Goal: Task Accomplishment & Management: Use online tool/utility

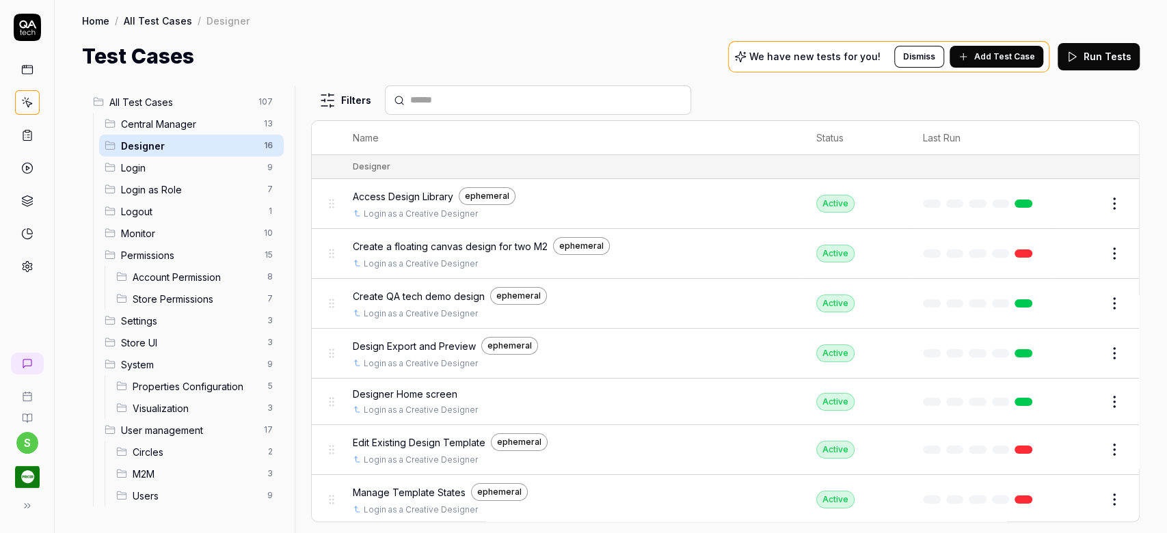
click at [183, 431] on span "User management" at bounding box center [188, 430] width 135 height 14
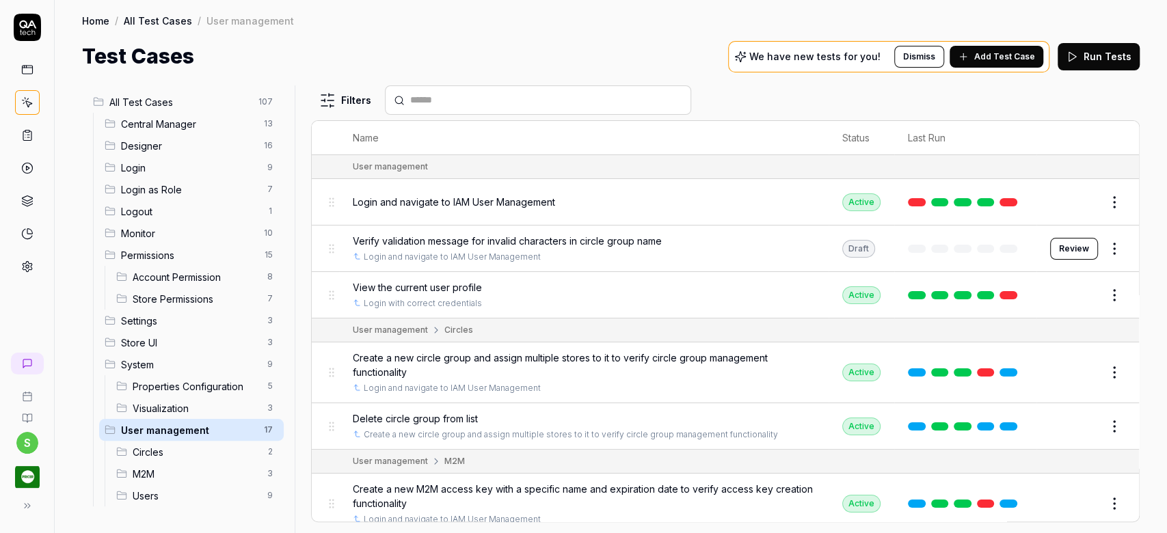
click at [156, 25] on link "All Test Cases" at bounding box center [158, 21] width 68 height 14
click at [158, 16] on link "All Test Cases" at bounding box center [158, 21] width 68 height 14
click at [1030, 57] on span "Add Test Case" at bounding box center [1004, 57] width 61 height 12
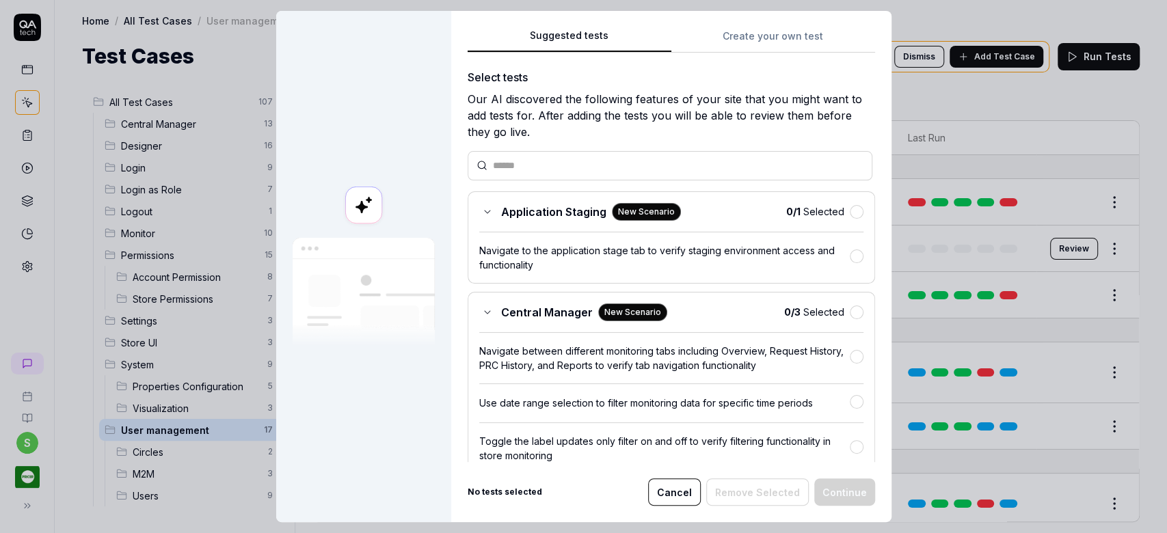
drag, startPoint x: 673, startPoint y: 488, endPoint x: 671, endPoint y: 476, distance: 12.5
click at [673, 490] on button "Cancel" at bounding box center [674, 492] width 53 height 27
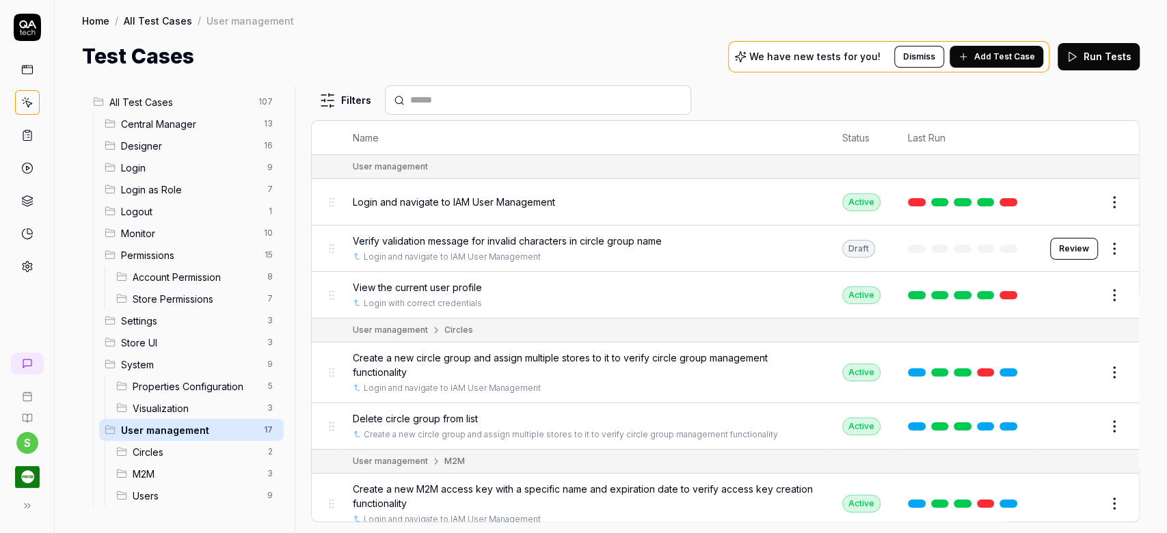
click at [21, 30] on icon at bounding box center [27, 27] width 27 height 27
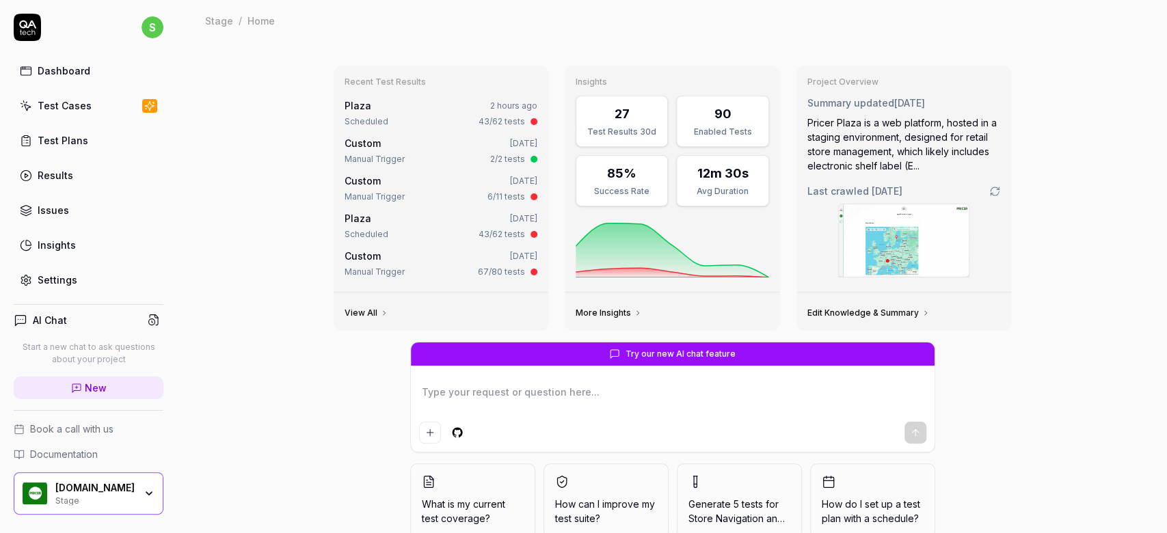
type textarea "*"
click at [68, 283] on div "Settings" at bounding box center [58, 280] width 40 height 14
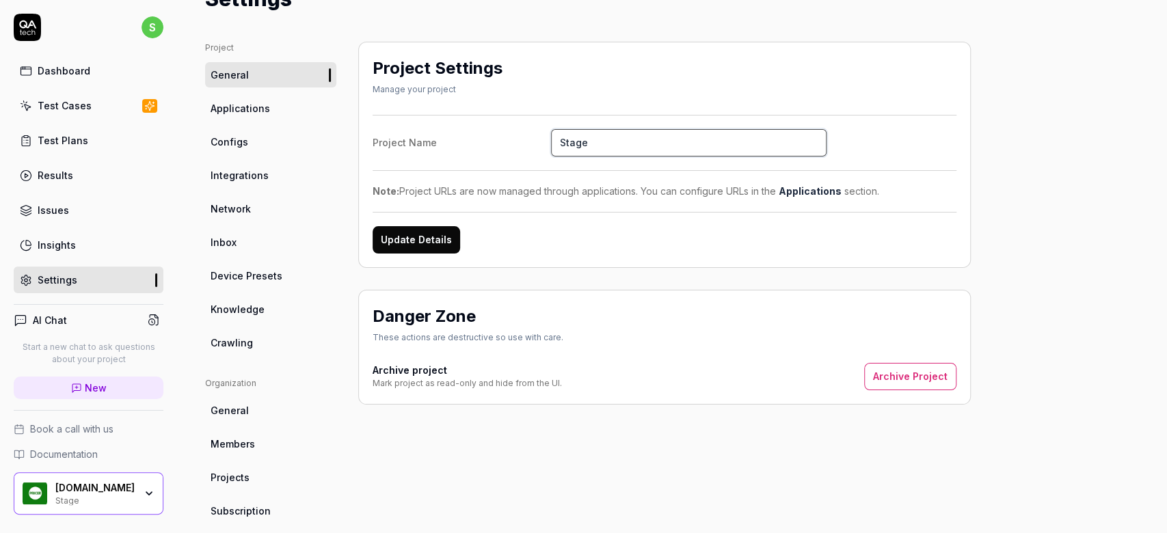
scroll to position [84, 0]
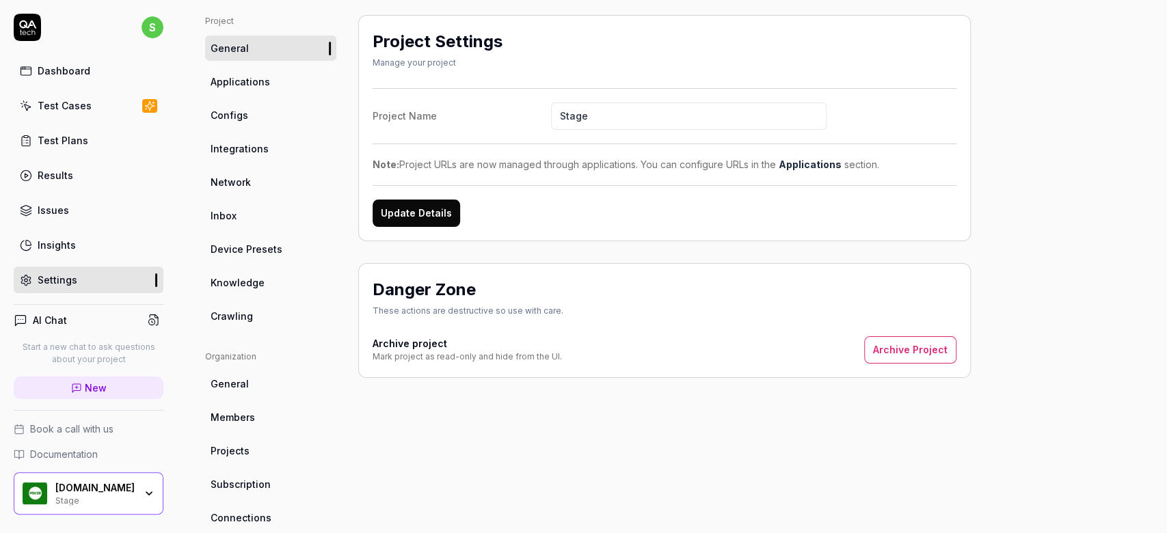
click at [57, 284] on link "Settings" at bounding box center [89, 280] width 150 height 27
click at [229, 121] on span "Configs" at bounding box center [230, 115] width 38 height 14
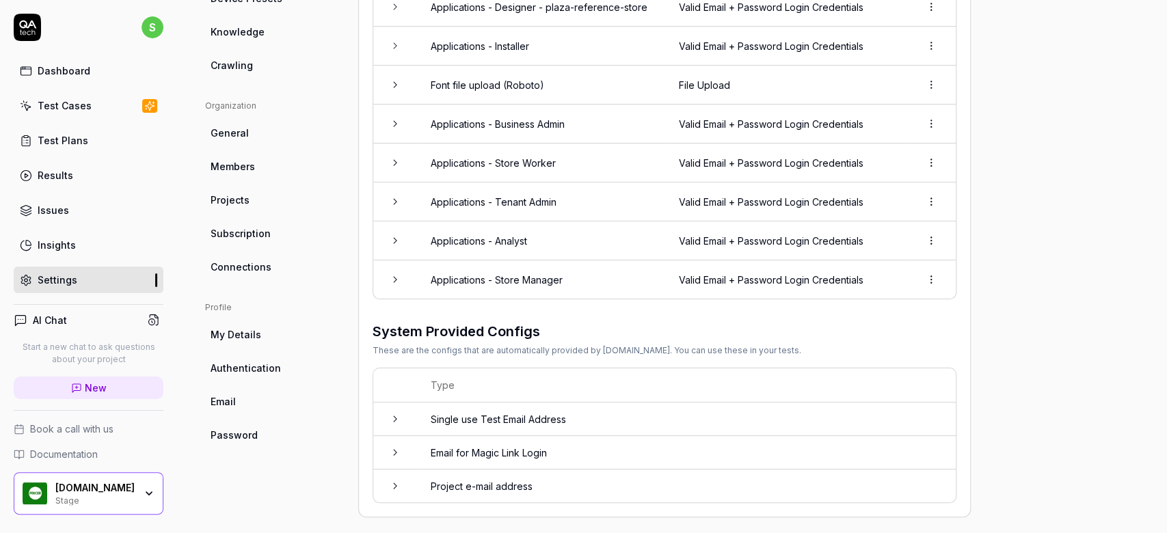
scroll to position [244, 0]
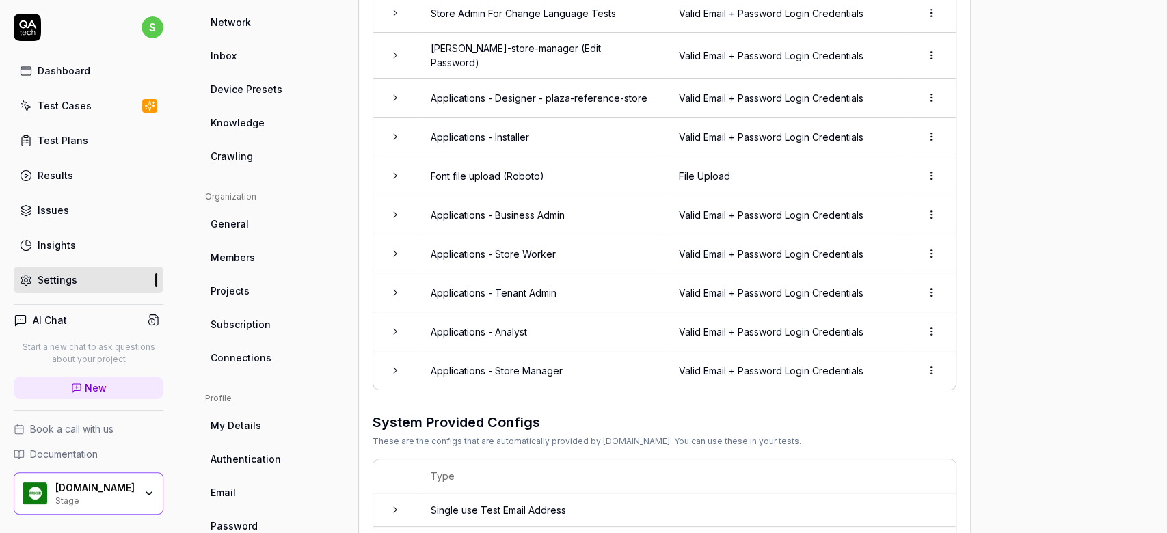
click at [394, 287] on icon at bounding box center [395, 292] width 11 height 11
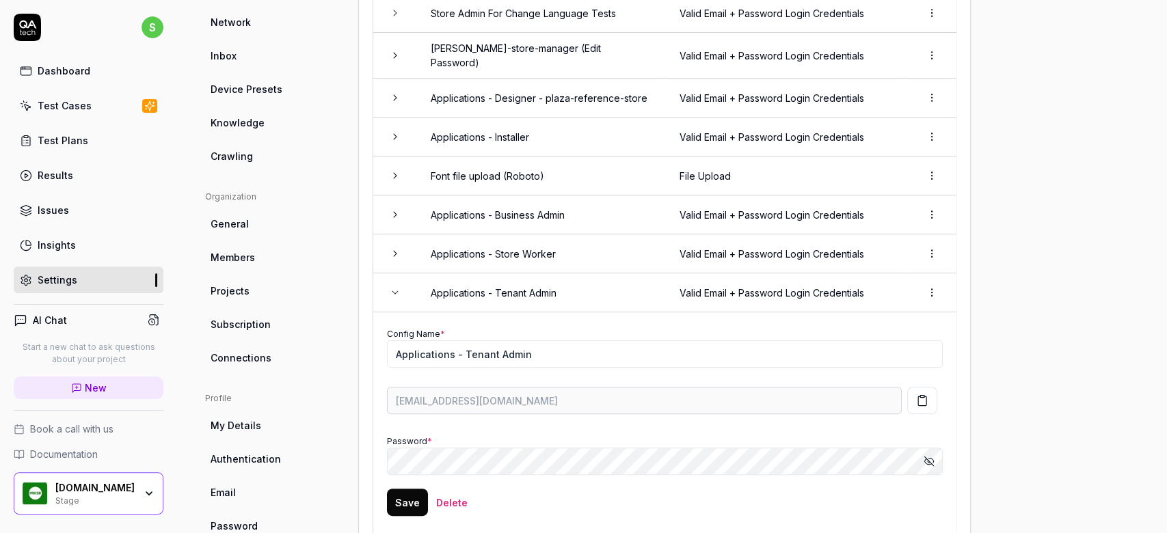
scroll to position [335, 0]
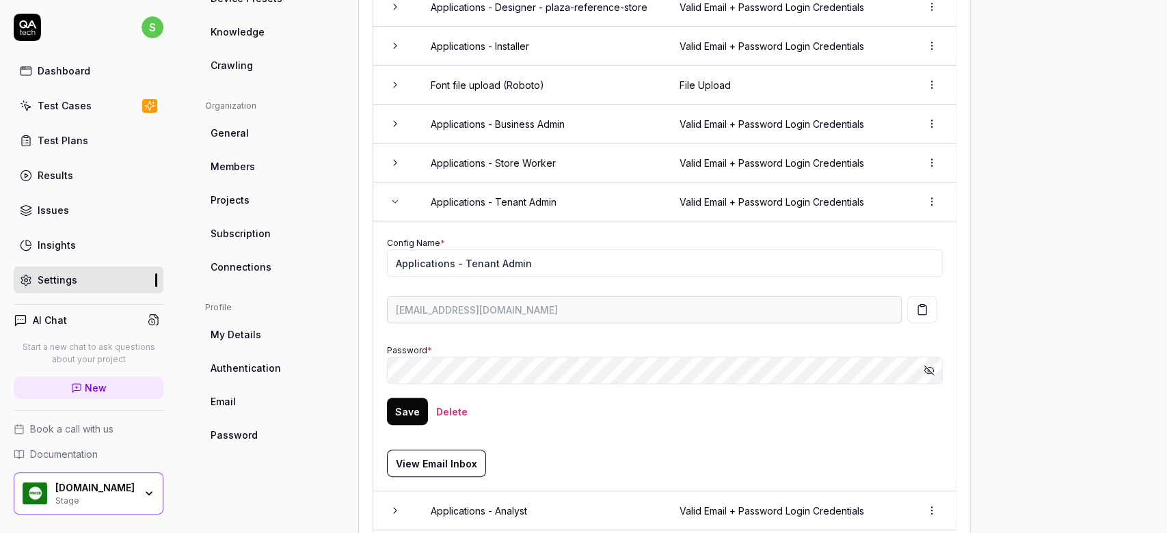
click at [924, 304] on icon "button" at bounding box center [922, 310] width 12 height 12
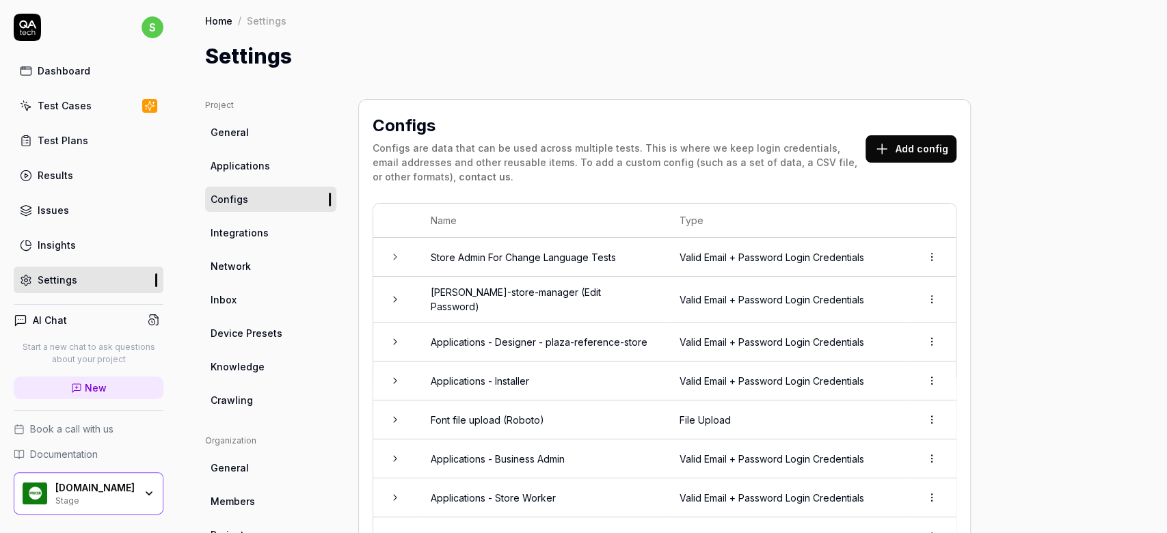
click at [257, 295] on link "Inbox" at bounding box center [270, 299] width 131 height 25
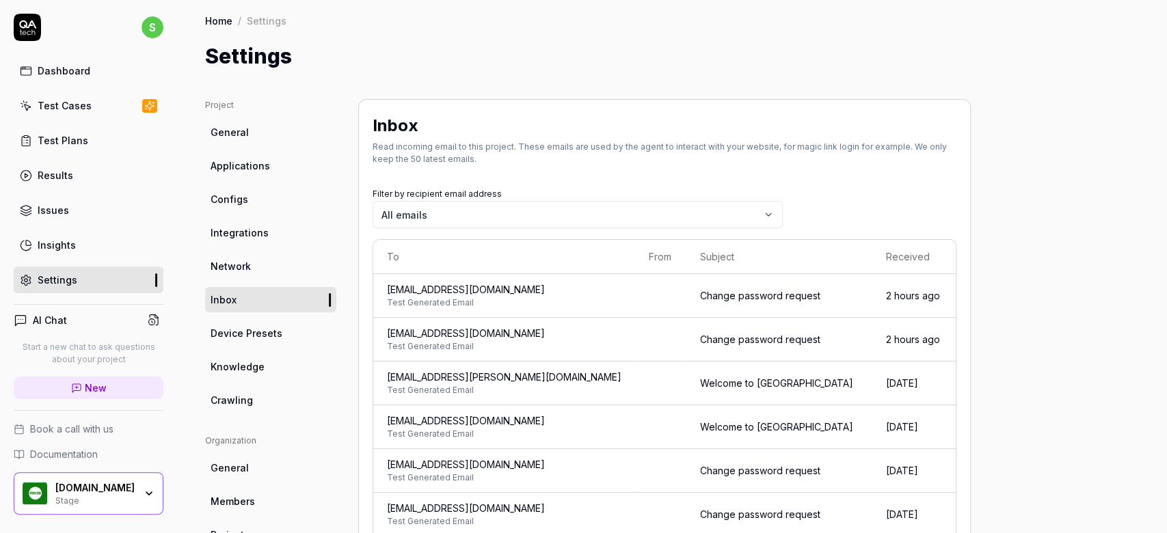
click at [569, 284] on span "mock-olive-d3mven@qatech.email" at bounding box center [504, 289] width 235 height 14
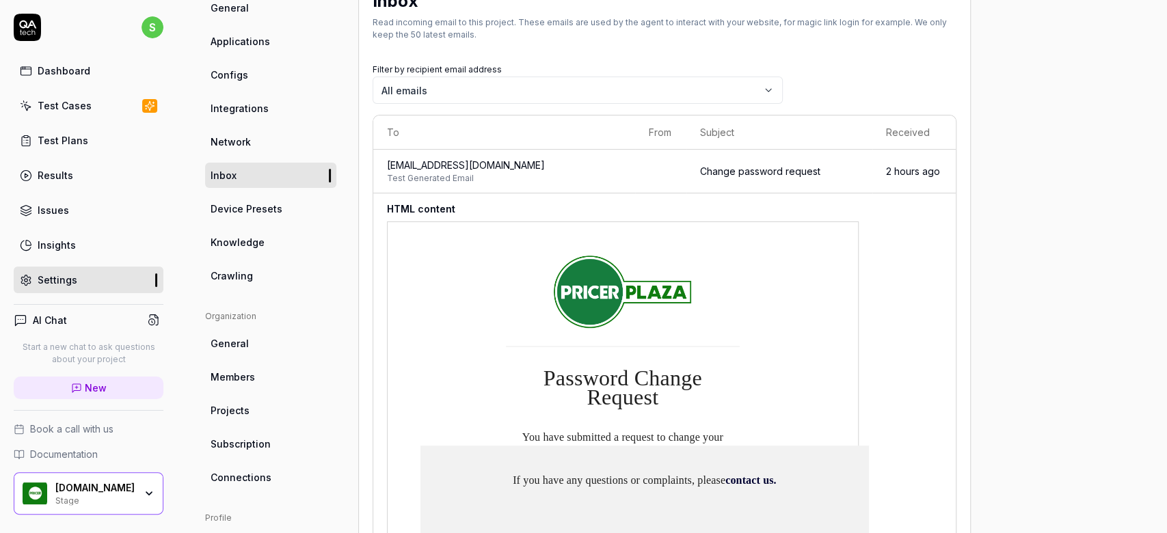
scroll to position [91, 0]
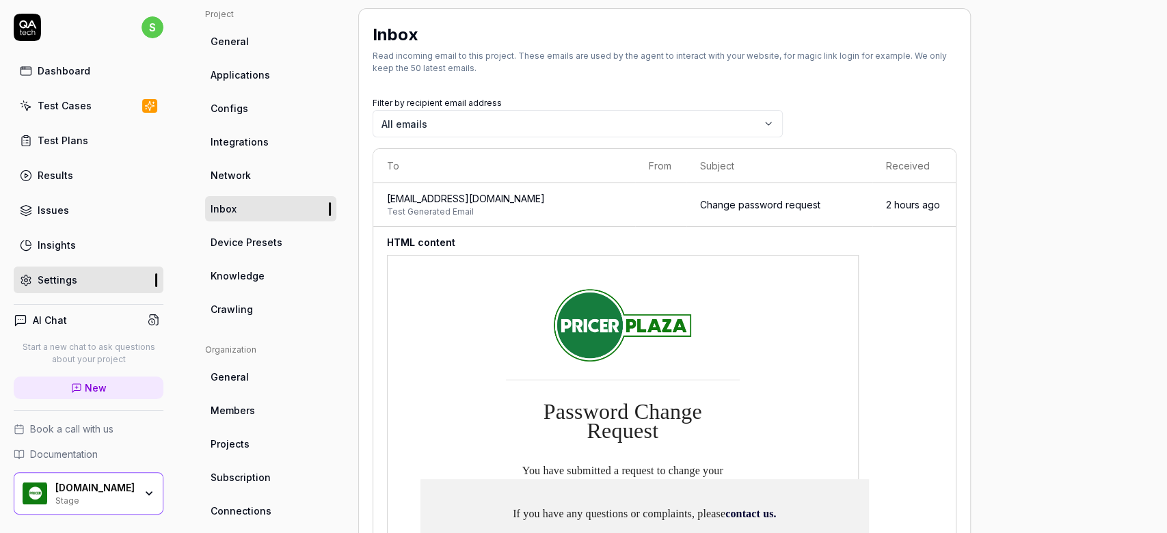
click at [273, 205] on link "Inbox" at bounding box center [270, 208] width 131 height 25
click at [771, 128] on body "s Dashboard Test Cases Test Plans Results Issues Insights Settings AI Chat Star…" at bounding box center [583, 266] width 1167 height 533
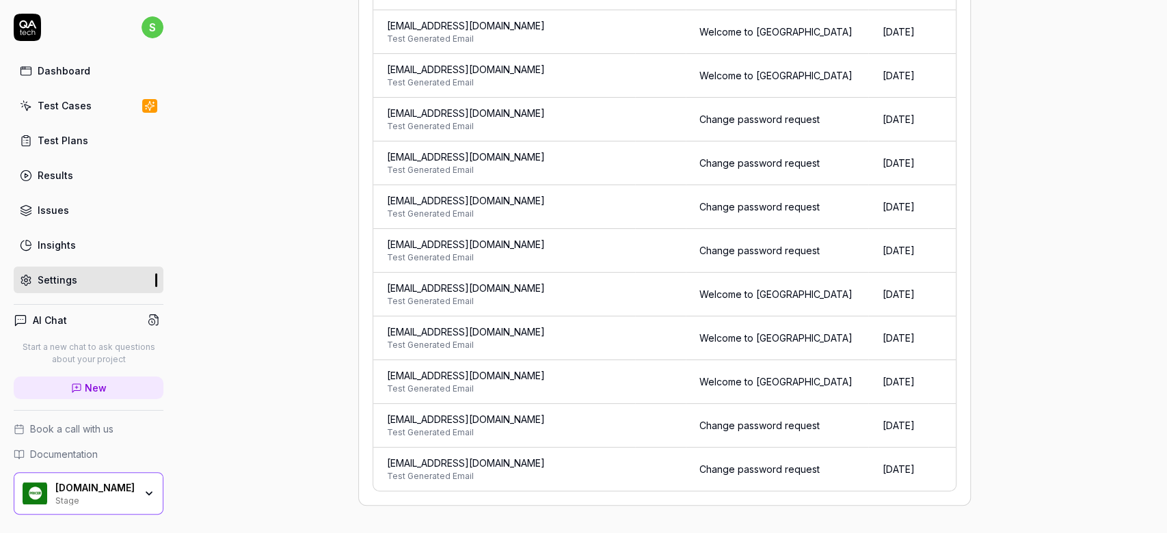
scroll to position [3103, 0]
drag, startPoint x: 607, startPoint y: 267, endPoint x: 387, endPoint y: 290, distance: 221.3
click at [387, 290] on td "yellow1977-aggregate-d3mven@qatech.email Test Generated Email" at bounding box center [504, 295] width 262 height 44
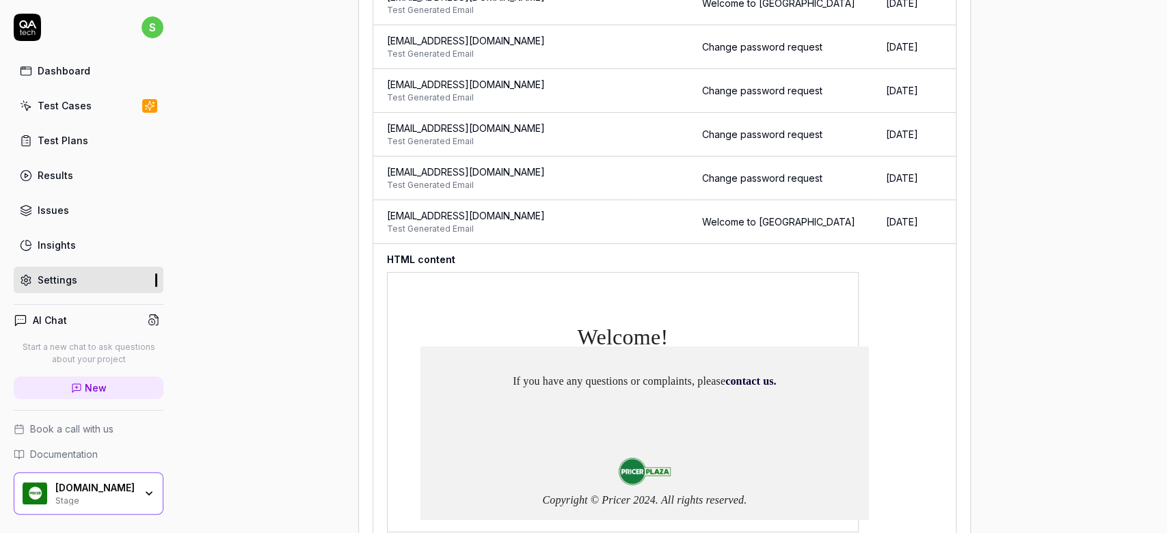
copy span "yellow1977-aggregate-d3mven@qatech.email"
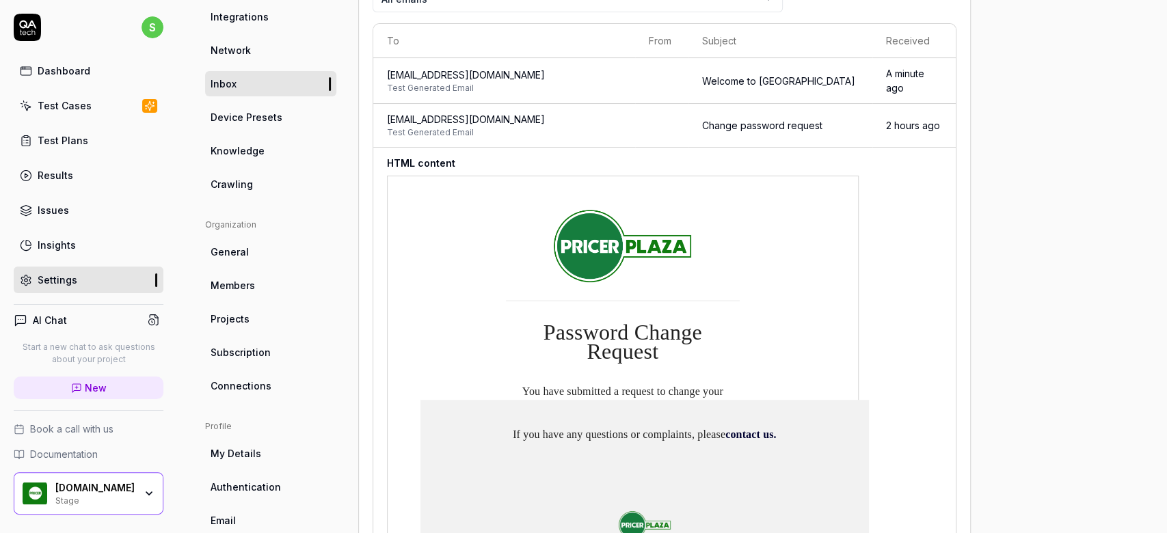
scroll to position [117, 0]
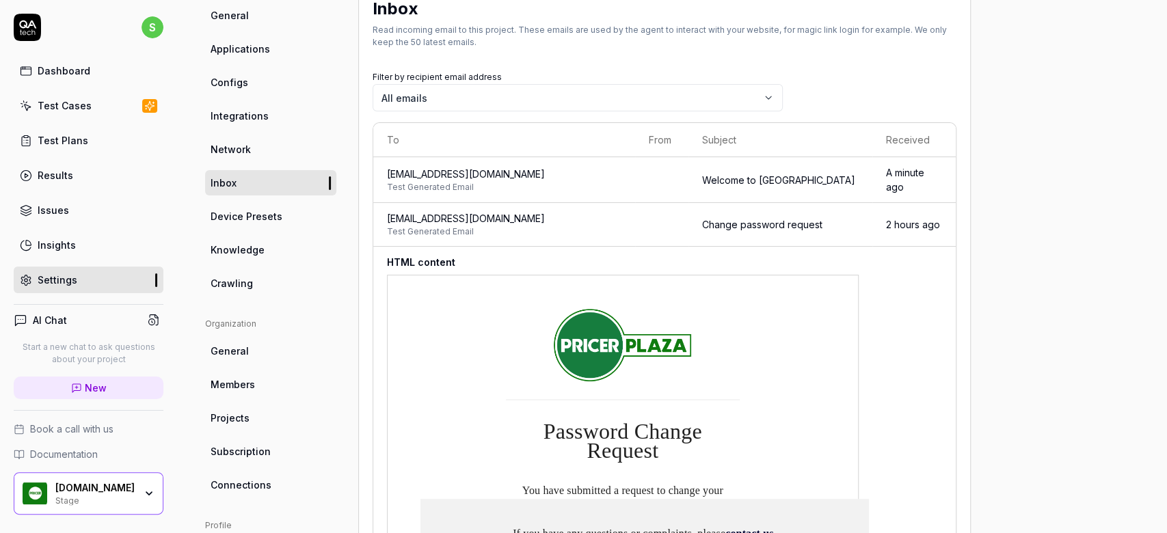
click at [263, 181] on link "Inbox" at bounding box center [270, 182] width 131 height 25
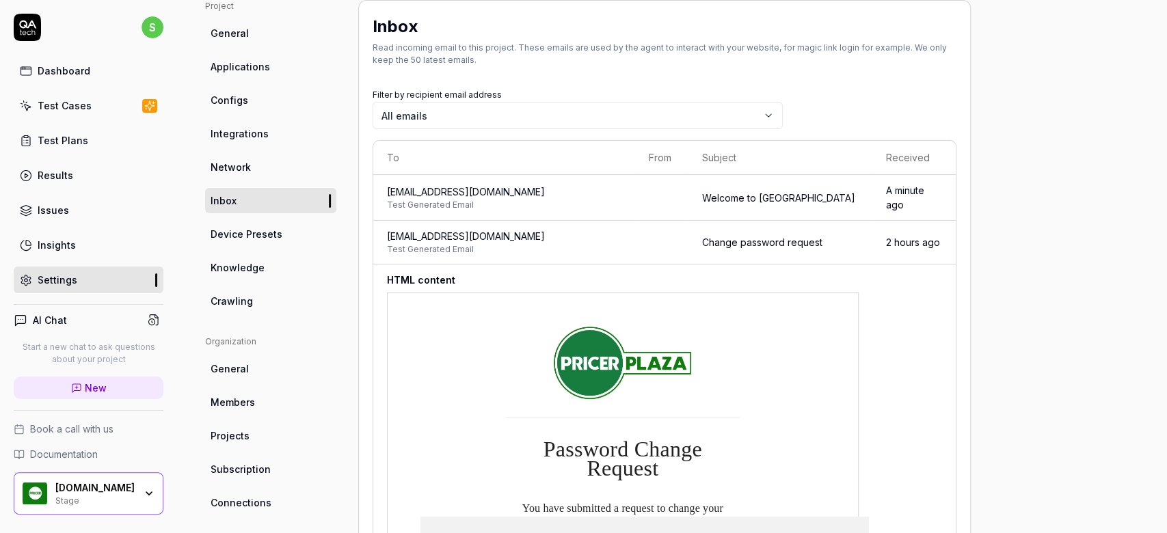
click at [515, 191] on span "yellow1977-aggregate-d3mven@qatech.email" at bounding box center [504, 192] width 235 height 14
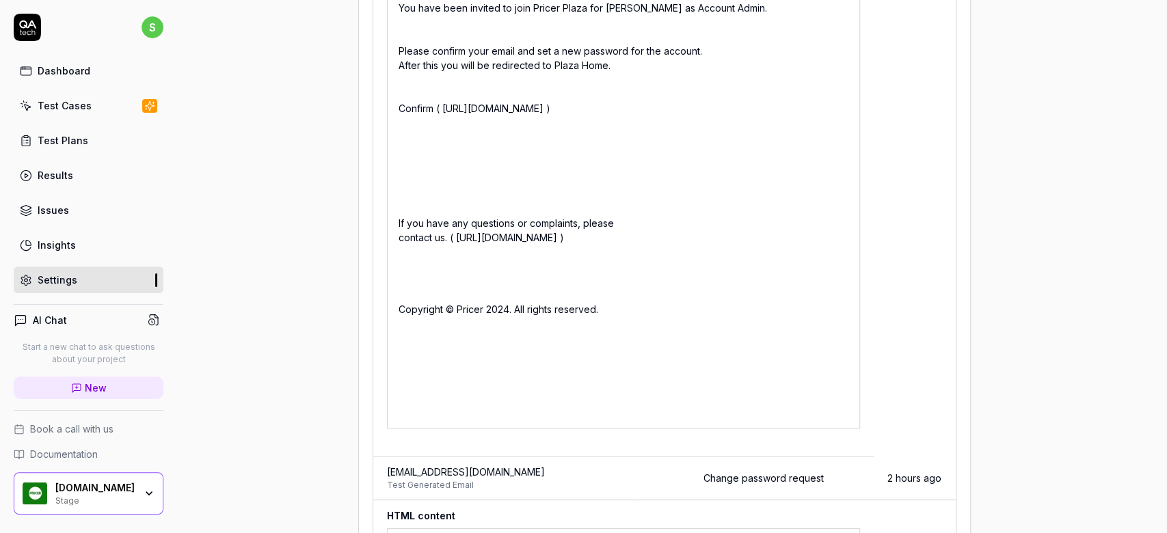
scroll to position [829, 0]
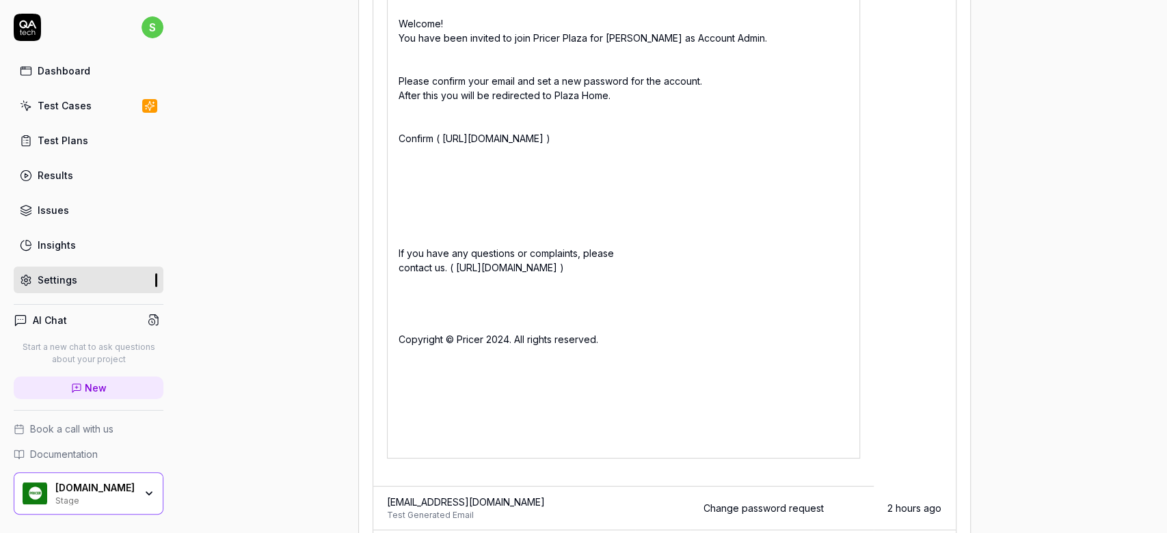
drag, startPoint x: 443, startPoint y: 136, endPoint x: 619, endPoint y: 146, distance: 176.0
click at [619, 146] on div "Welcome! You have been invited to join Pricer Plaza for sambu-dev as Account Ad…" at bounding box center [623, 181] width 473 height 555
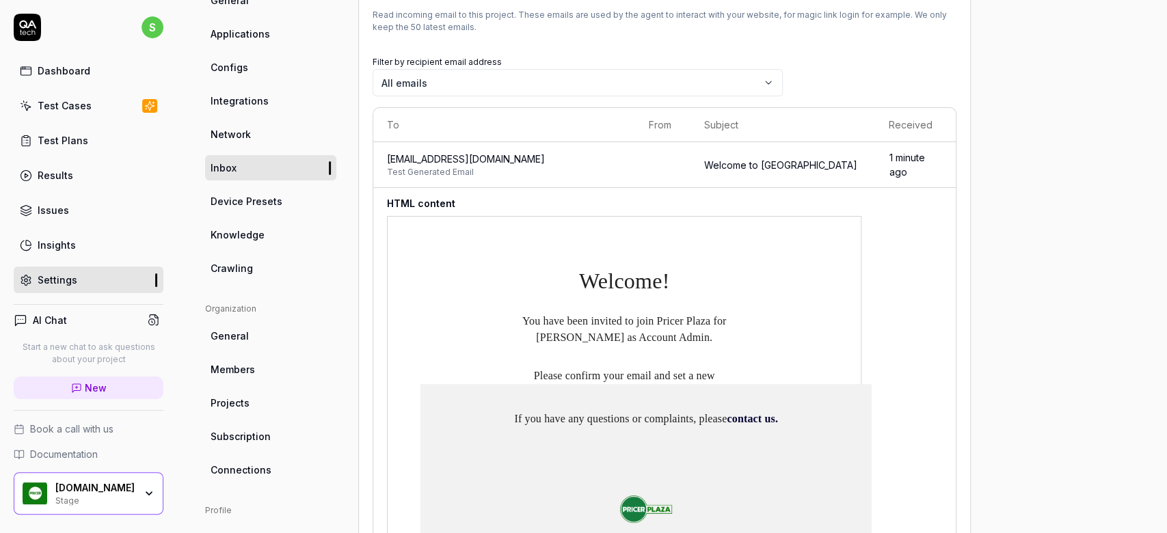
scroll to position [99, 0]
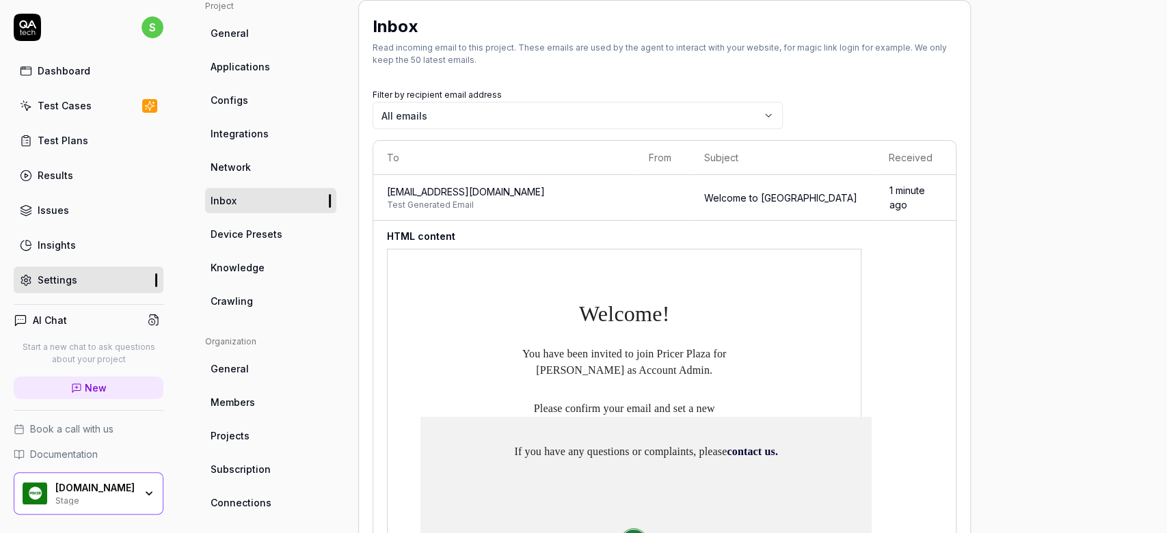
click at [254, 103] on link "Configs" at bounding box center [270, 100] width 131 height 25
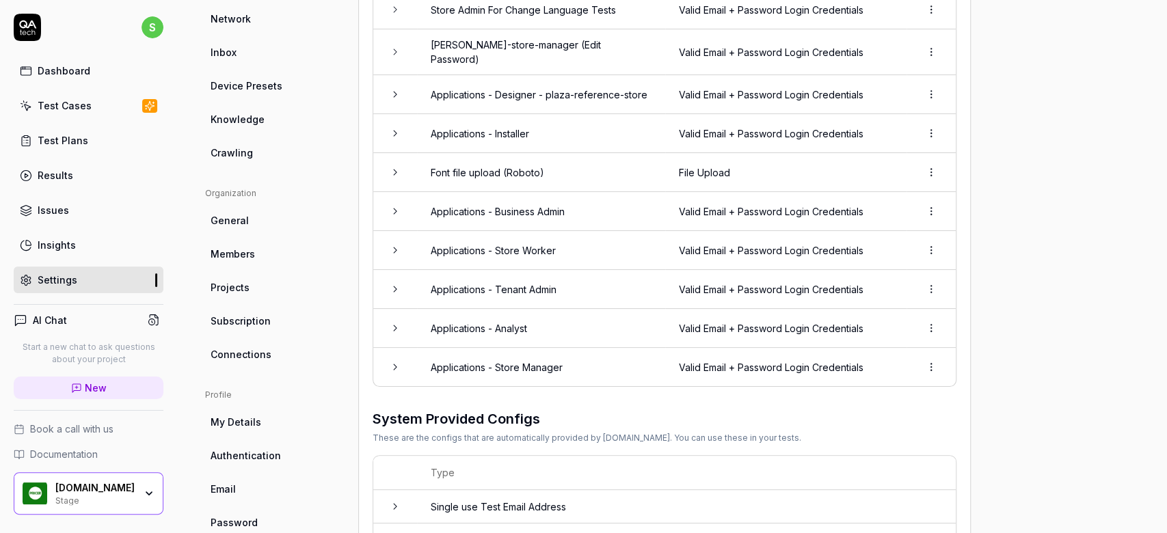
scroll to position [335, 0]
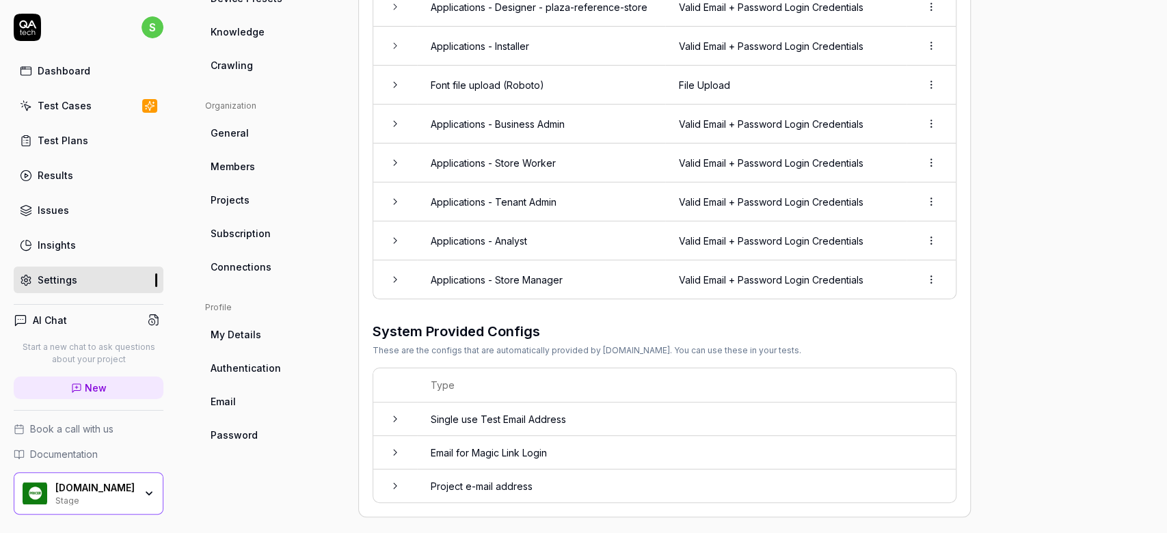
click at [744, 189] on td "Valid Email + Password Login Credentials" at bounding box center [785, 202] width 241 height 39
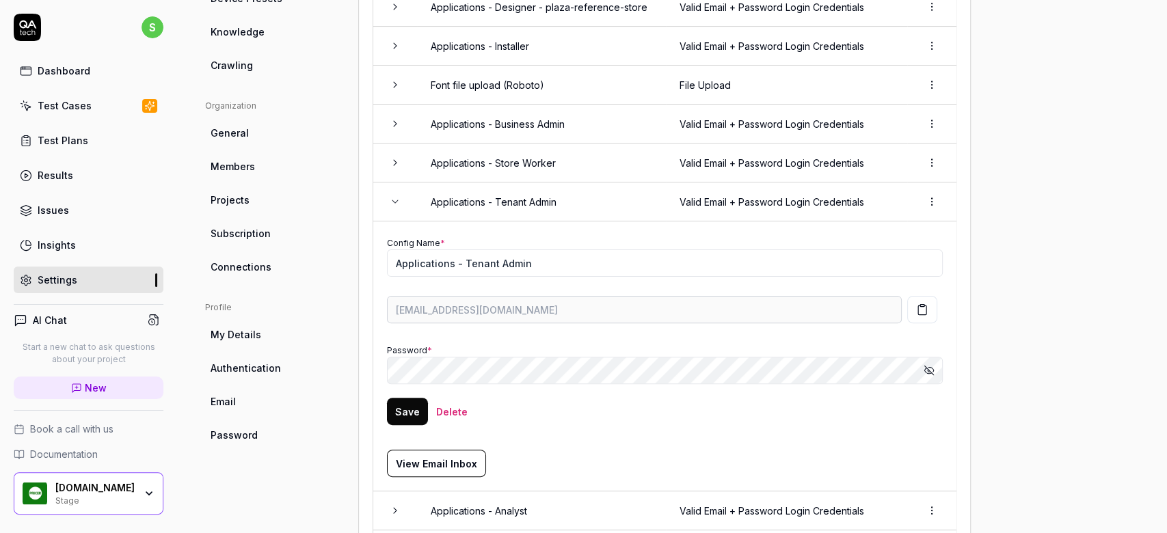
click at [926, 365] on icon "button" at bounding box center [929, 370] width 11 height 11
click at [928, 369] on circle "button" at bounding box center [929, 370] width 3 height 3
click at [928, 365] on icon "button" at bounding box center [929, 370] width 11 height 11
click at [375, 377] on td "Config Name * Applications - Tenant Admin yellow1977-aggregate-d3mven@qatech.em…" at bounding box center [664, 357] width 583 height 270
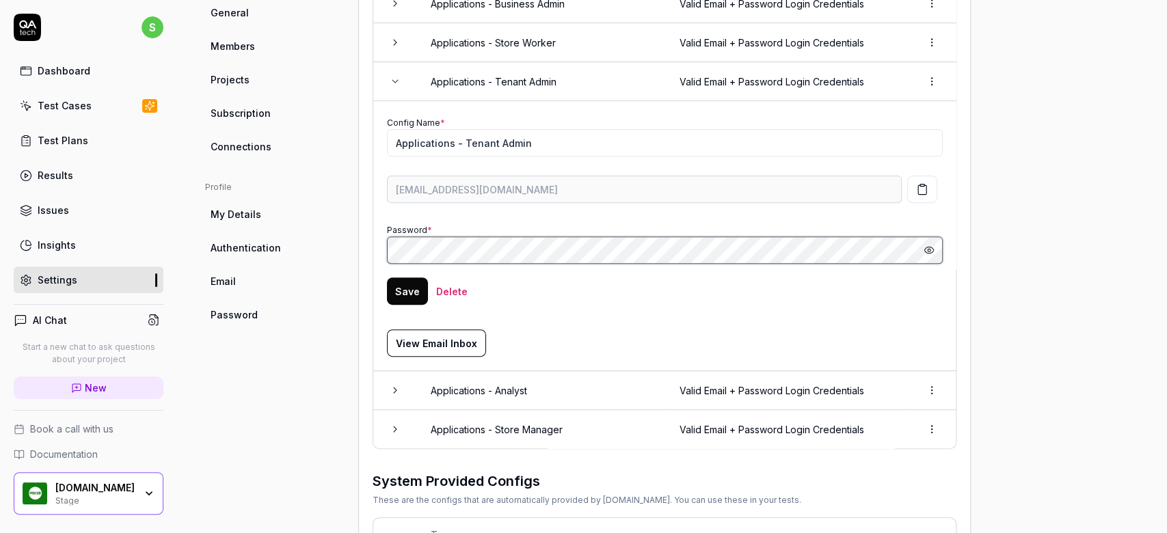
scroll to position [364, 0]
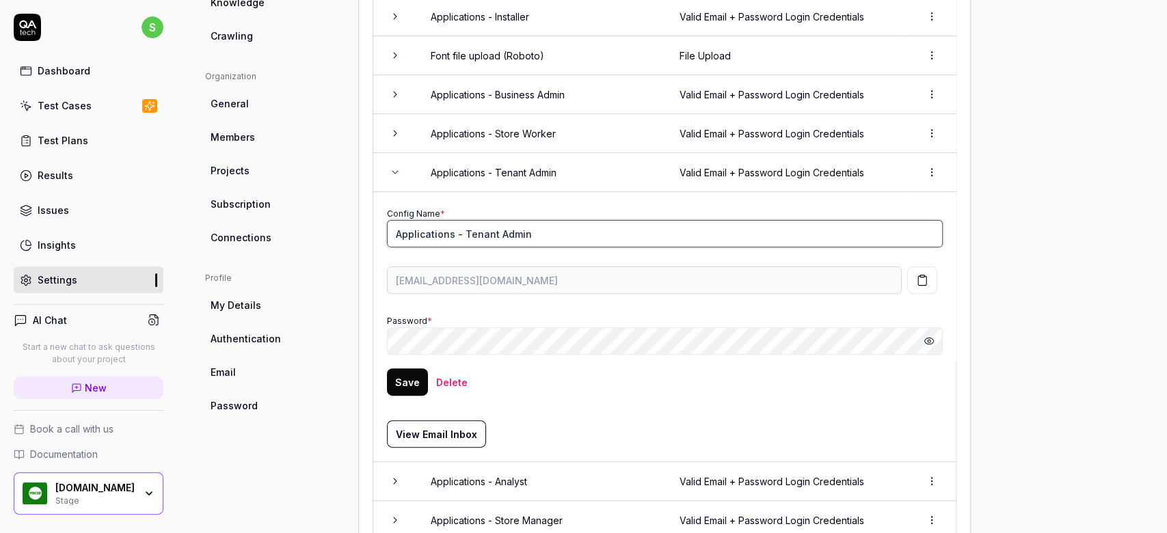
drag, startPoint x: 543, startPoint y: 224, endPoint x: 391, endPoint y: 223, distance: 151.8
click at [391, 223] on input "Applications - Tenant Admin" at bounding box center [665, 233] width 556 height 27
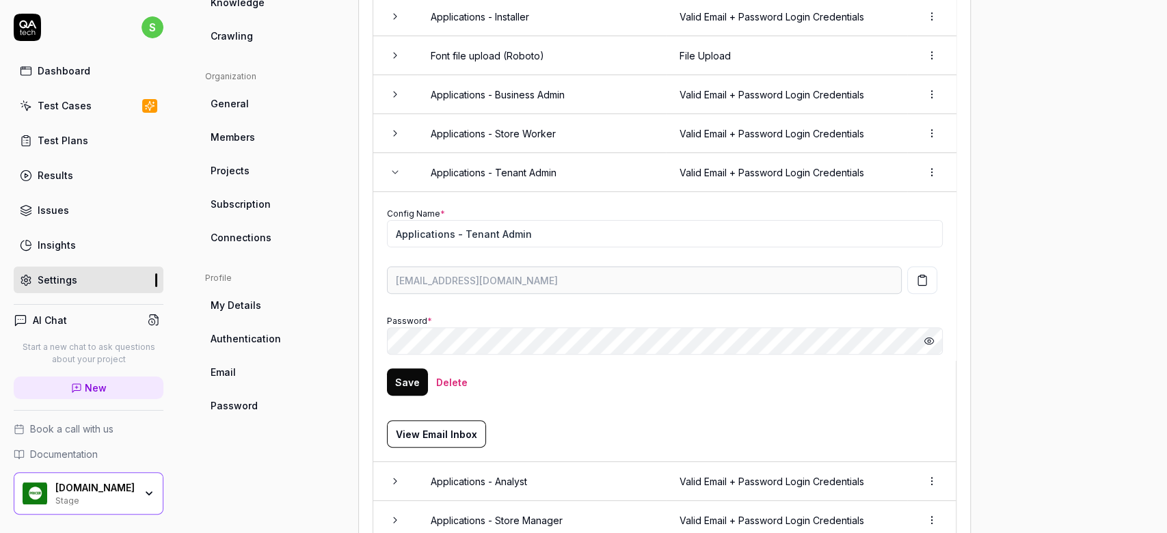
click at [77, 137] on div "Test Plans" at bounding box center [63, 140] width 51 height 14
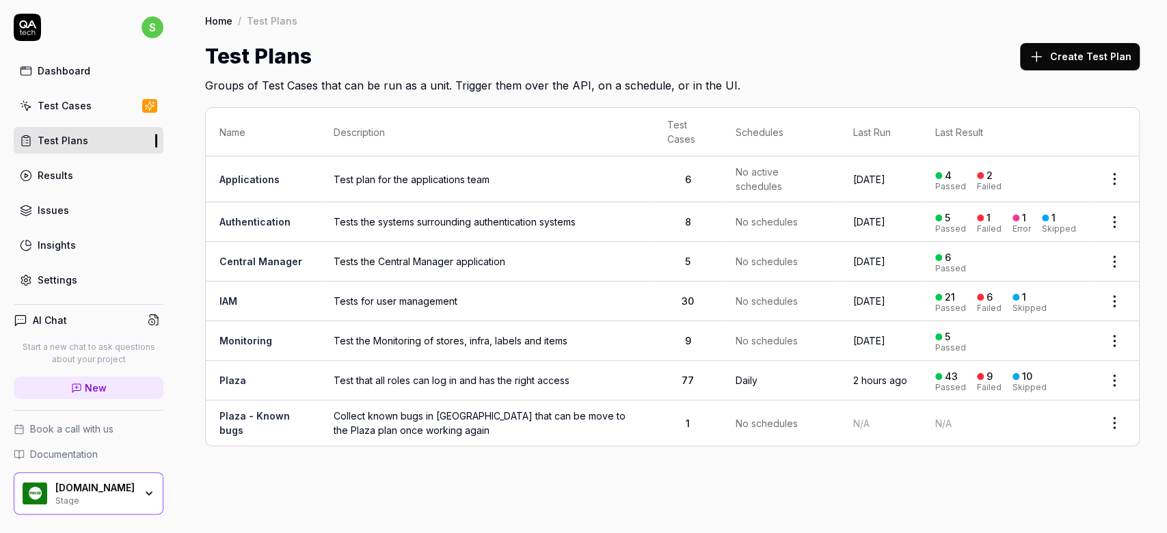
click at [53, 108] on div "Test Cases" at bounding box center [65, 105] width 54 height 14
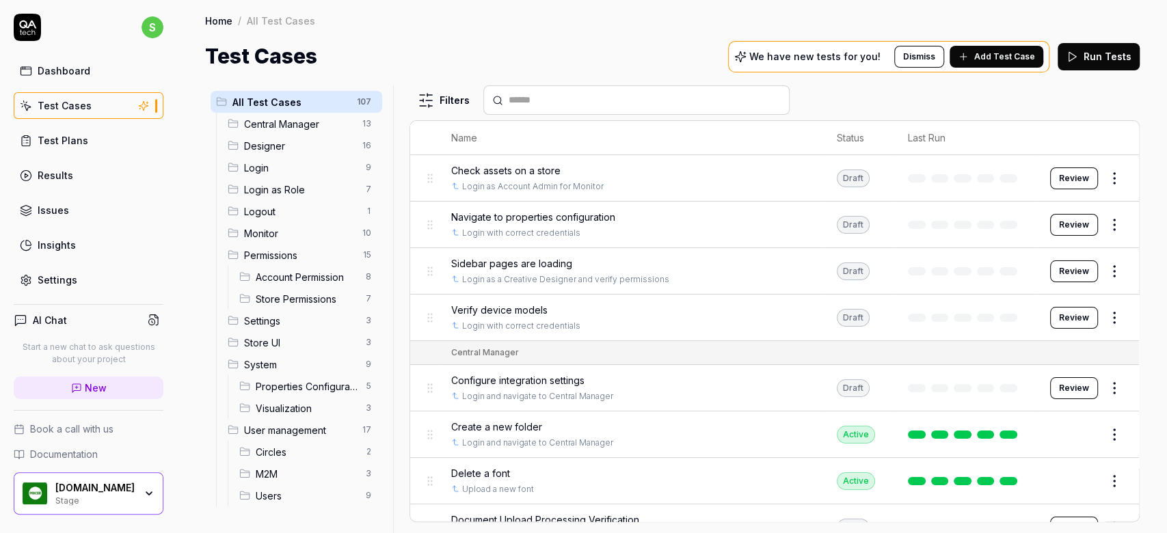
click at [1024, 55] on span "Add Test Case" at bounding box center [1004, 57] width 61 height 12
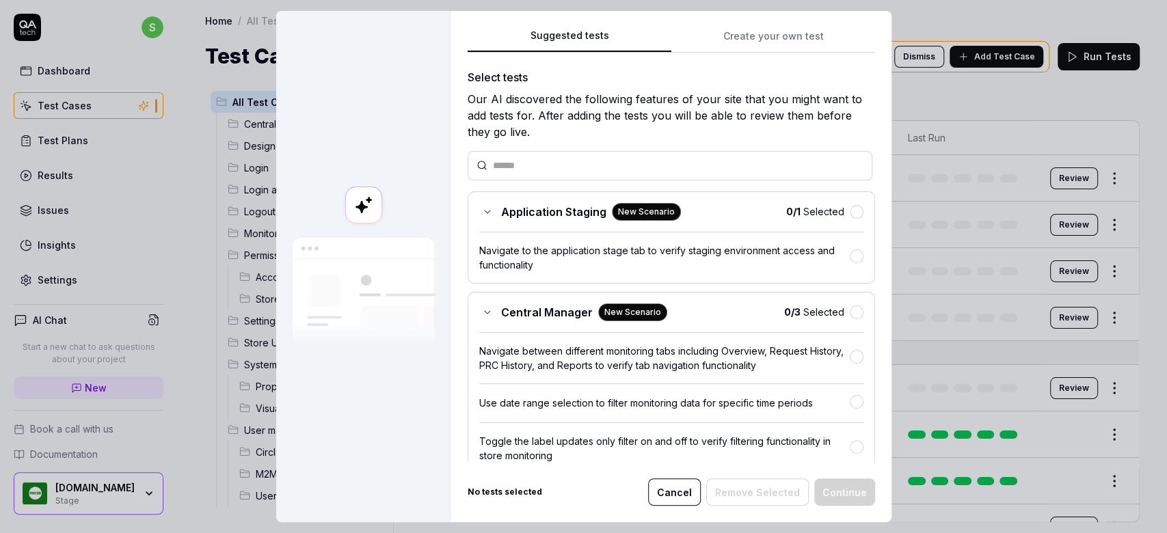
click at [482, 211] on icon at bounding box center [487, 211] width 11 height 11
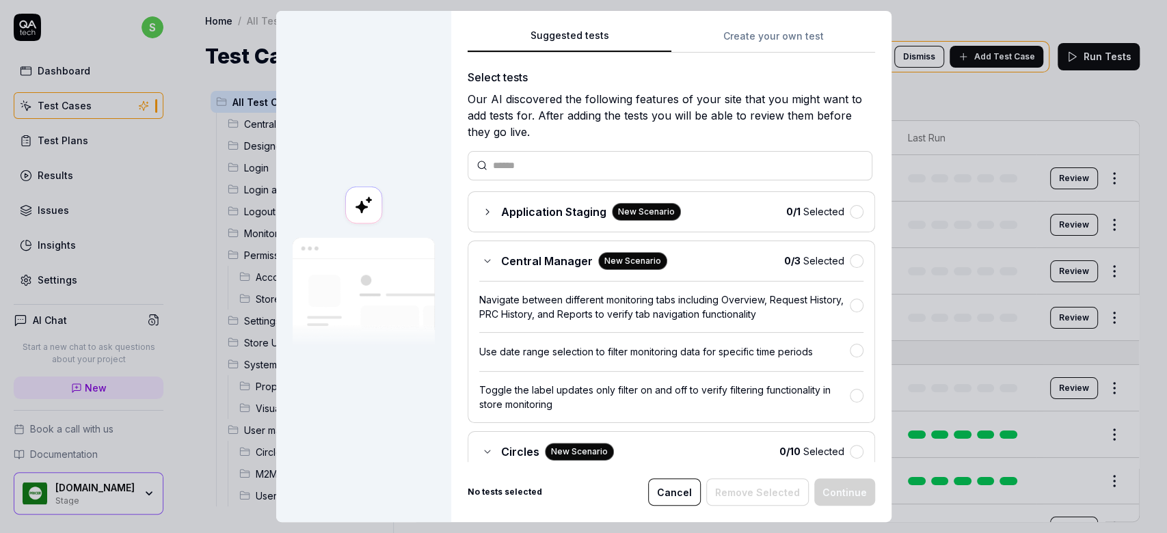
click at [482, 211] on icon at bounding box center [487, 211] width 11 height 11
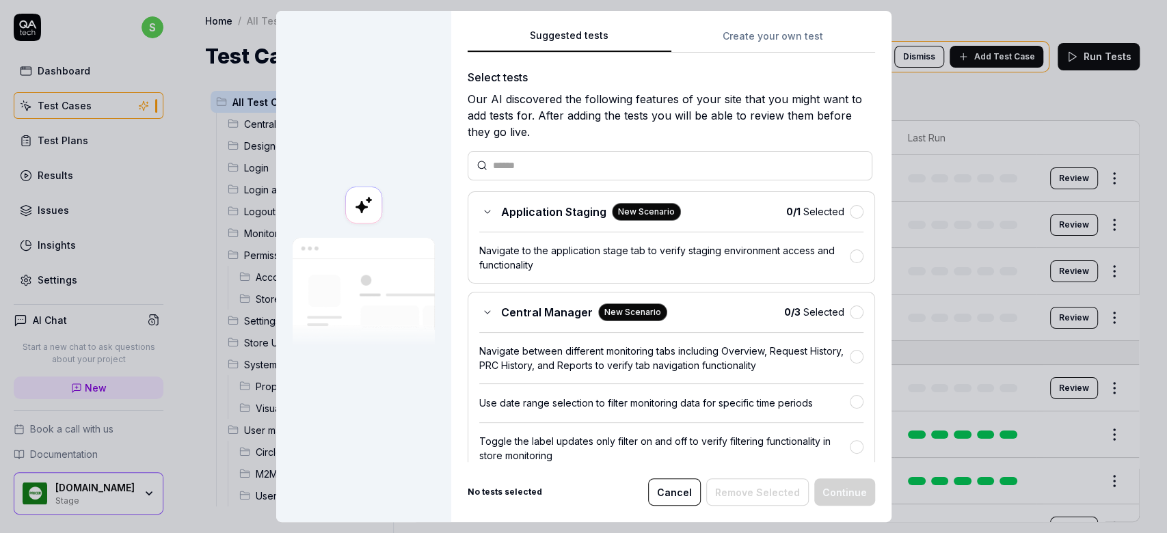
click at [764, 36] on button "Create your own test" at bounding box center [773, 40] width 204 height 25
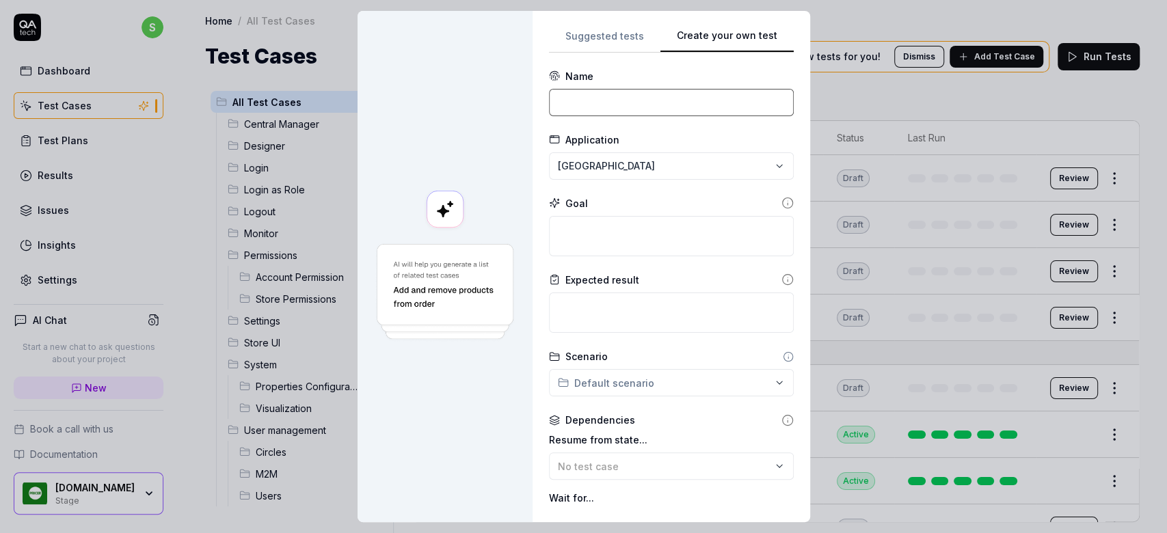
click at [661, 104] on input at bounding box center [671, 102] width 245 height 27
type input "Performance"
click at [759, 169] on div "**********" at bounding box center [583, 266] width 1167 height 533
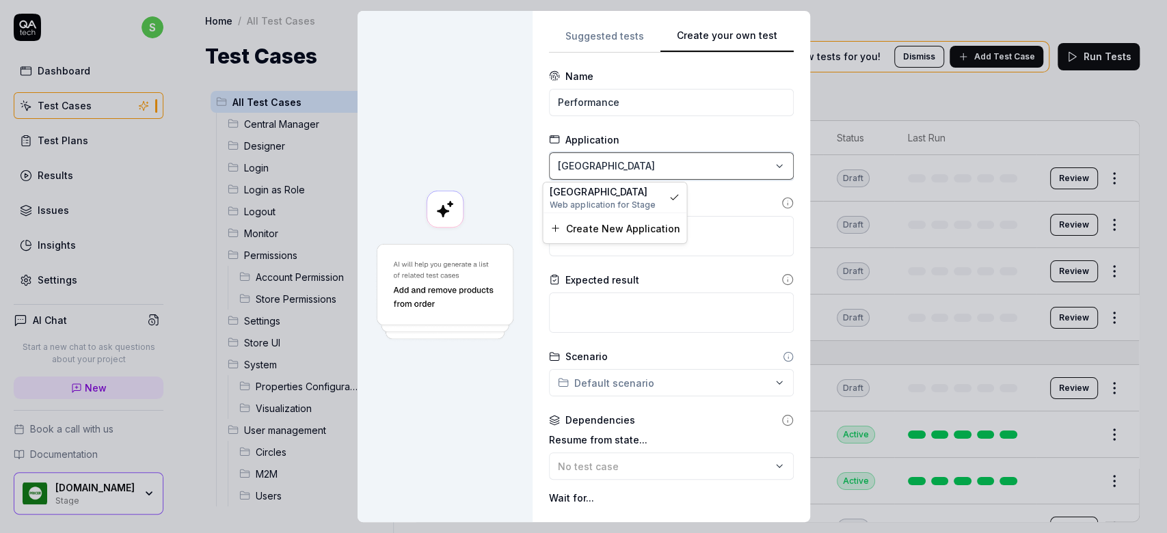
click at [759, 169] on div "**********" at bounding box center [583, 266] width 1167 height 533
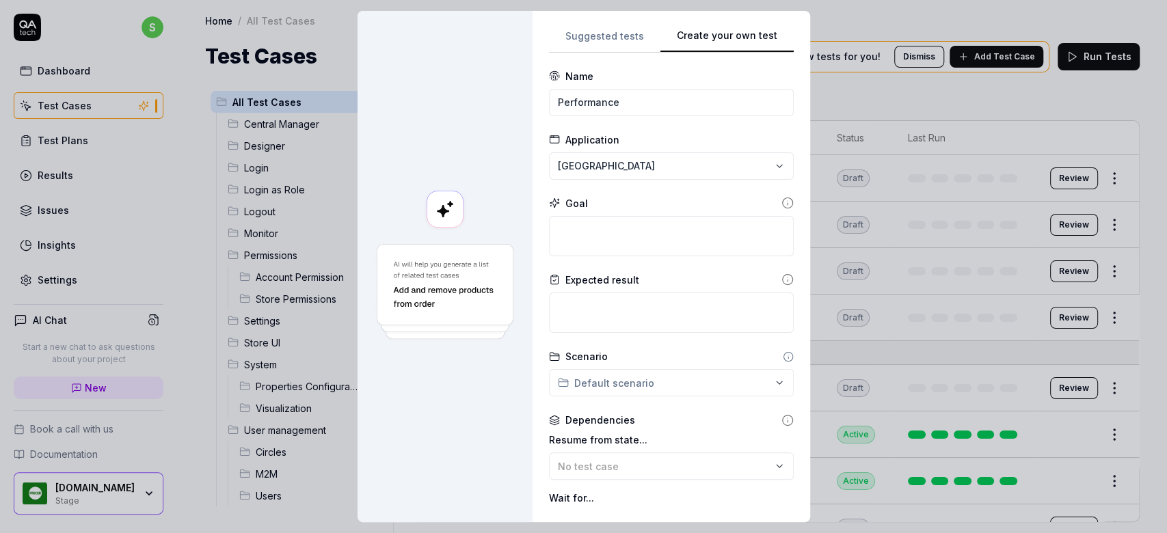
scroll to position [37, 0]
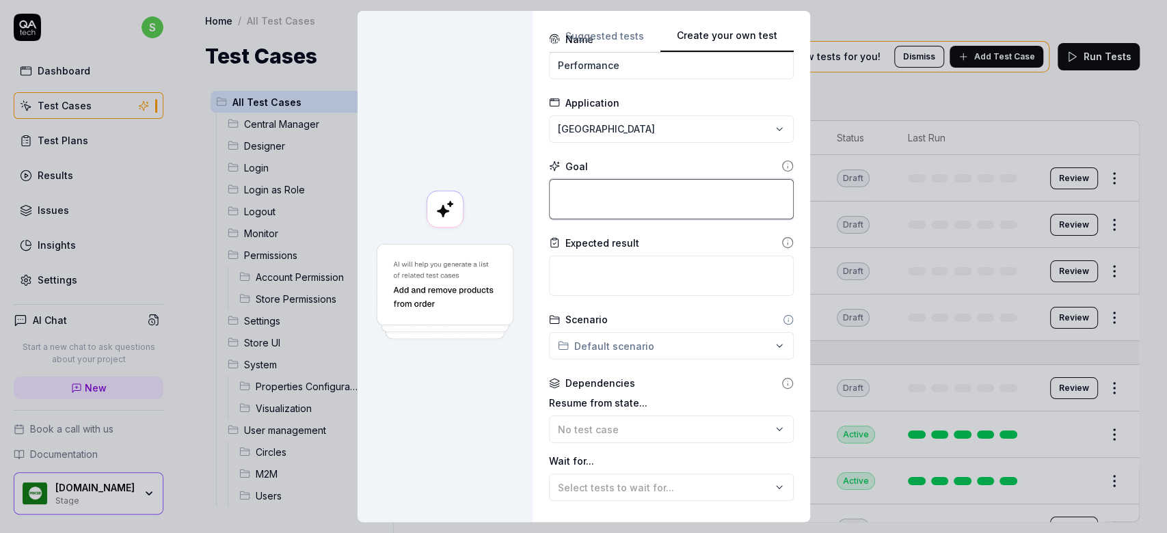
click at [660, 201] on textarea at bounding box center [671, 199] width 245 height 40
type textarea "*"
type textarea "P"
type textarea "*"
type textarea "Pe"
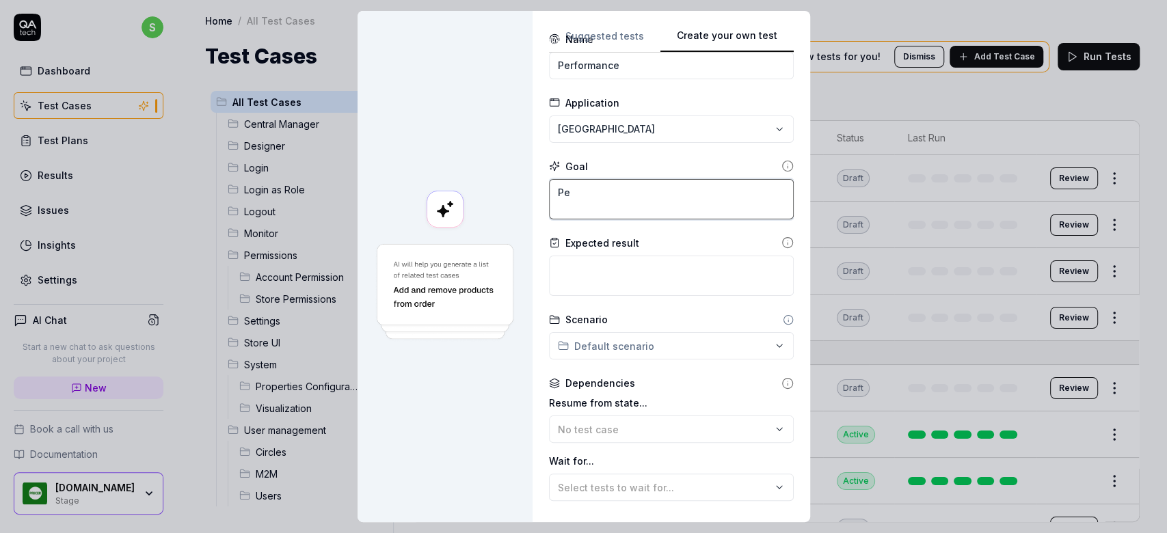
type textarea "*"
type textarea "Per"
type textarea "*"
type textarea "Perf"
type textarea "*"
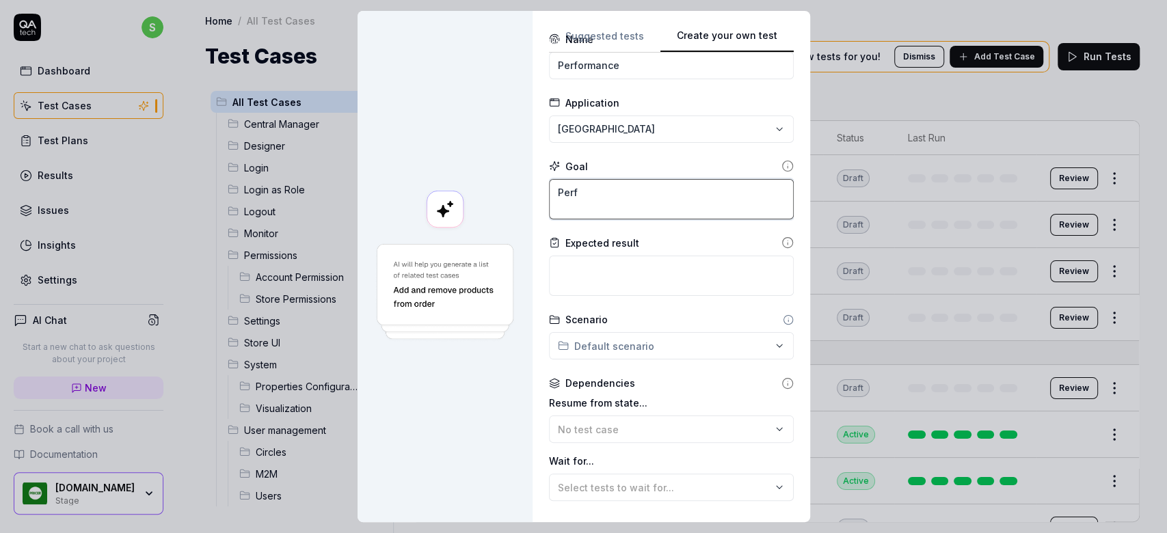
type textarea "Perfo"
type textarea "*"
type textarea "Perfor"
type textarea "*"
type textarea "Perform"
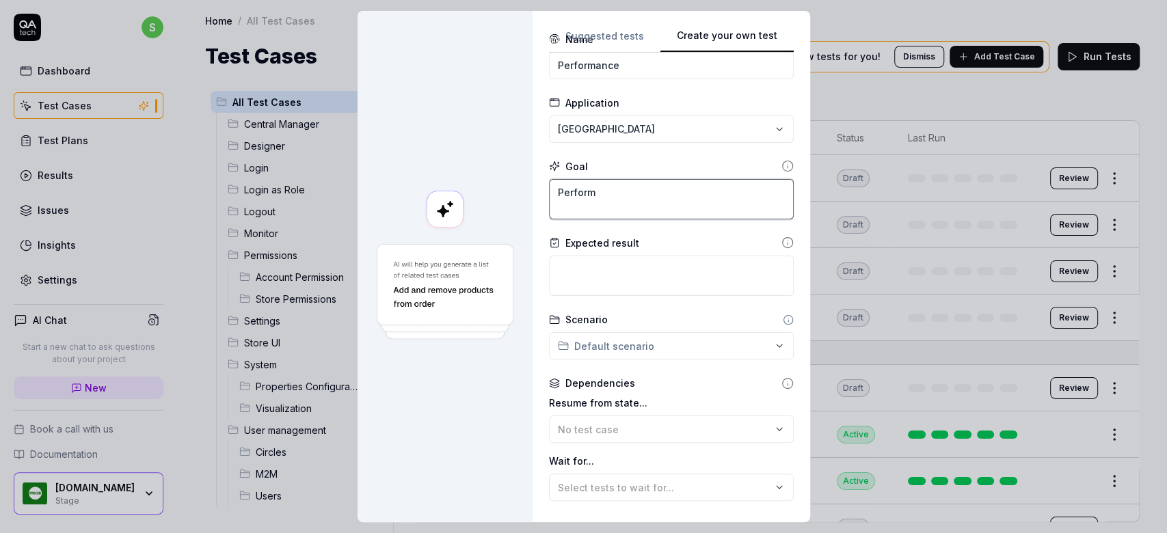
type textarea "*"
type textarea "Performan"
type textarea "*"
type textarea "Performanc"
type textarea "*"
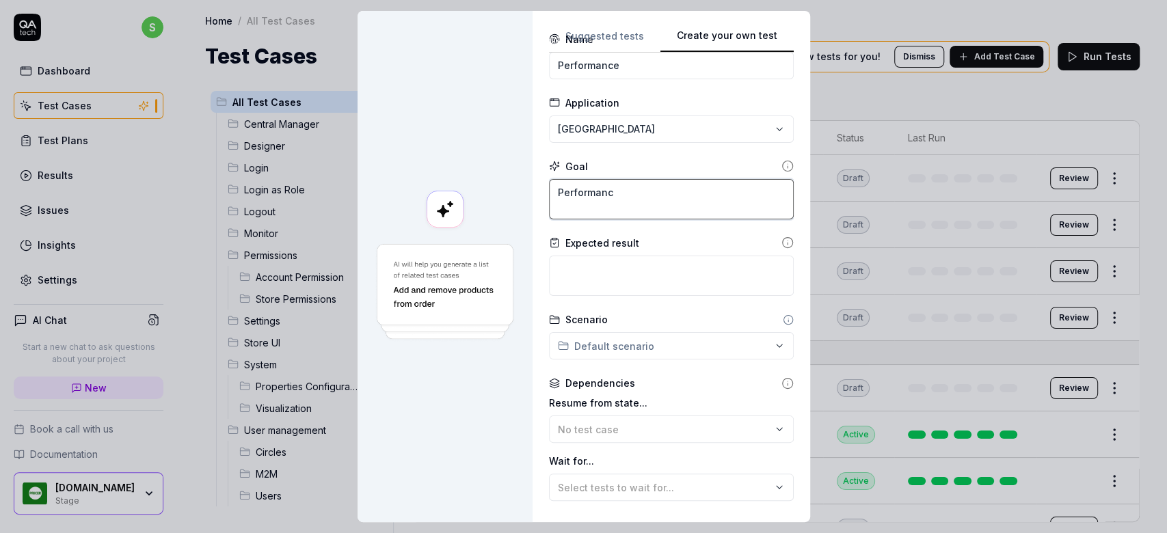
type textarea "Performance"
type textarea "*"
type textarea "Performance"
type textarea "*"
type textarea "Performance T"
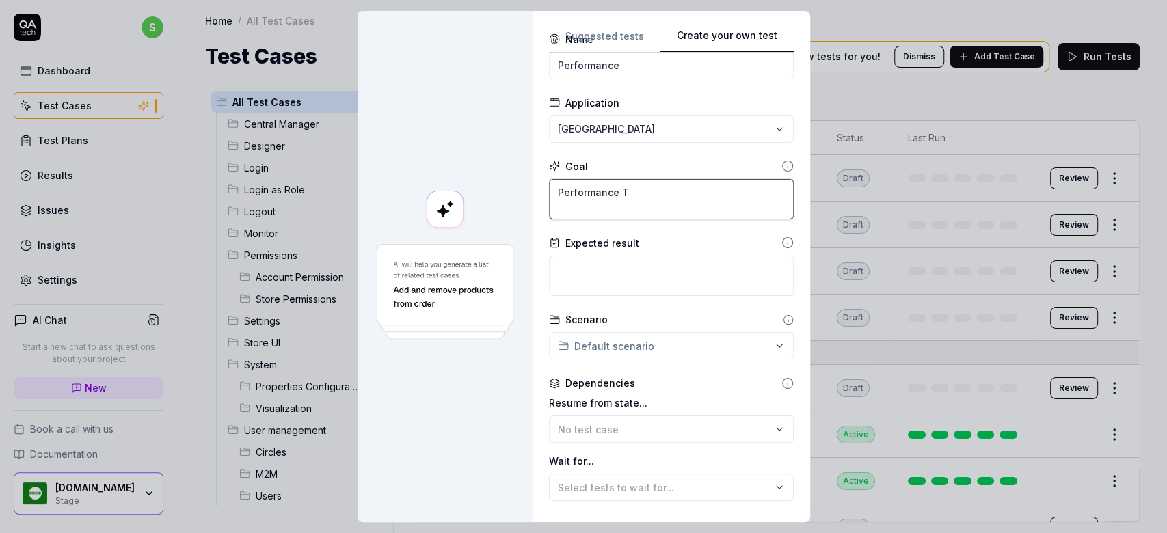
type textarea "*"
type textarea "Performance Te"
type textarea "*"
type textarea "Performance Tes"
type textarea "*"
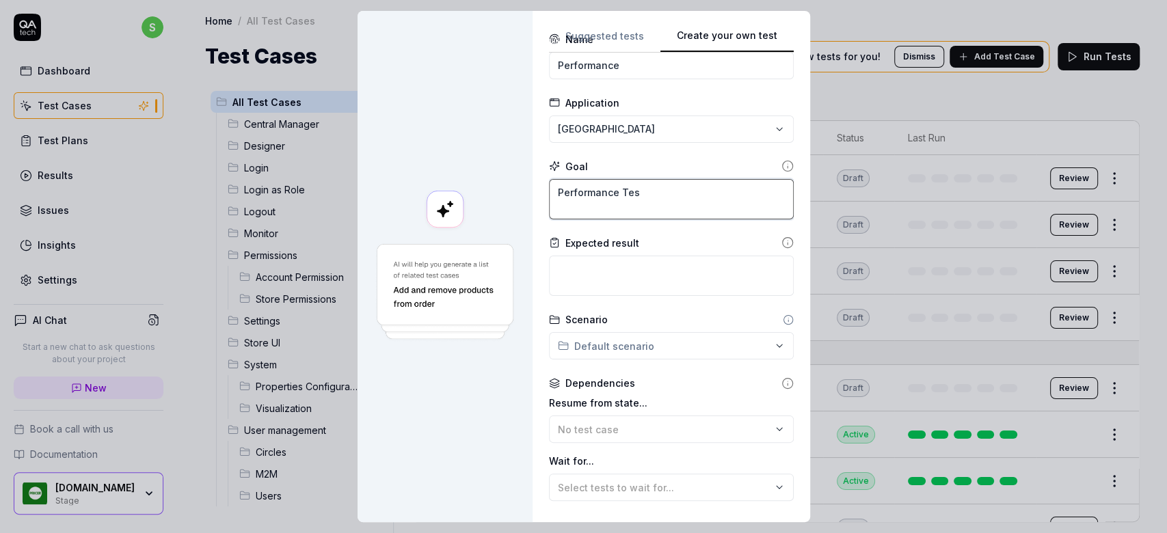
type textarea "Performance Test"
type textarea "*"
type textarea "Performance Testi"
type textarea "*"
type textarea "Performance Test"
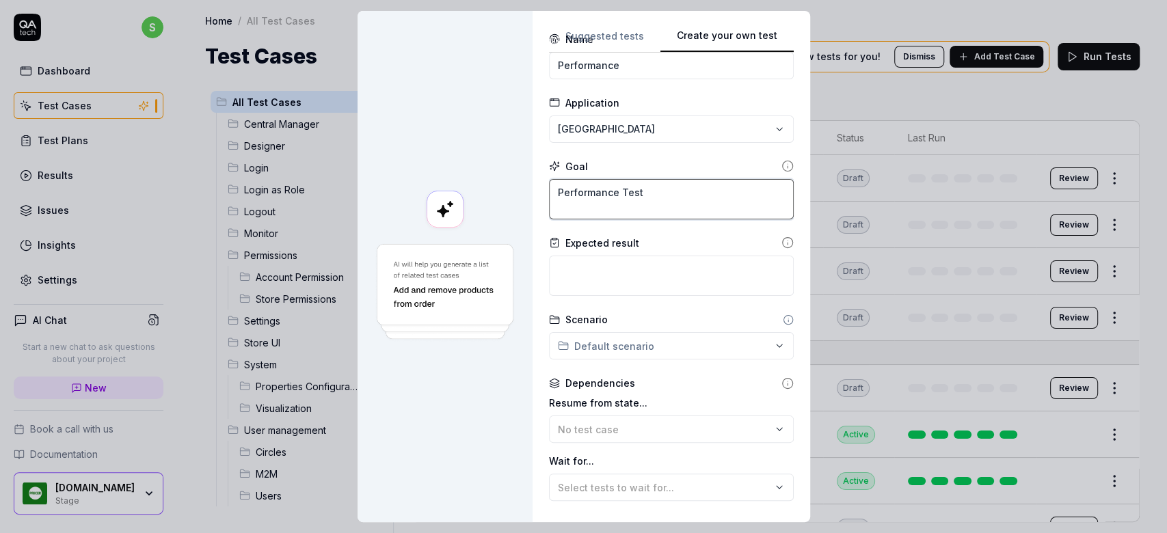
type textarea "*"
type textarea "Performance Test"
type textarea "*"
type textarea "Performance Test o"
type textarea "*"
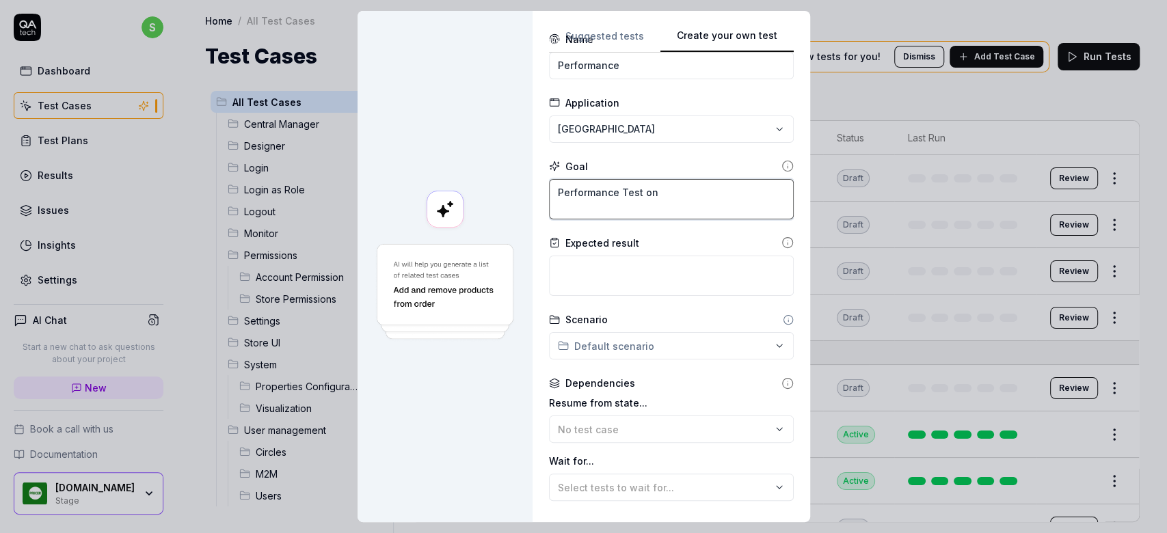
type textarea "Performance Test on"
type textarea "*"
type textarea "Performance Test on P"
type textarea "*"
type textarea "Performance Test on Pl"
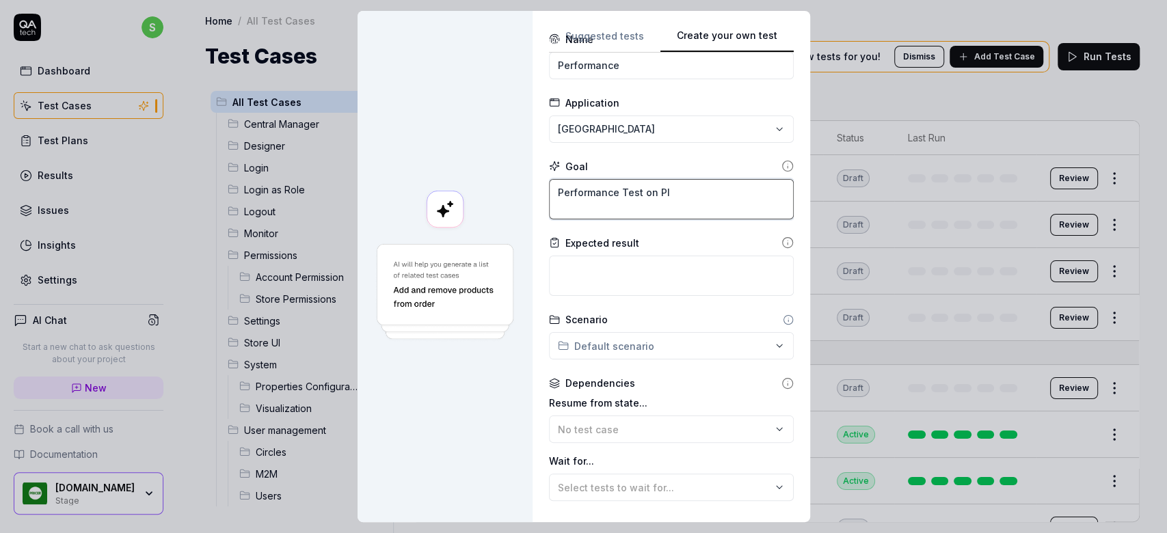
type textarea "*"
type textarea "Performance Test on Pla"
type textarea "*"
type textarea "Performance Test on Plaz"
type textarea "*"
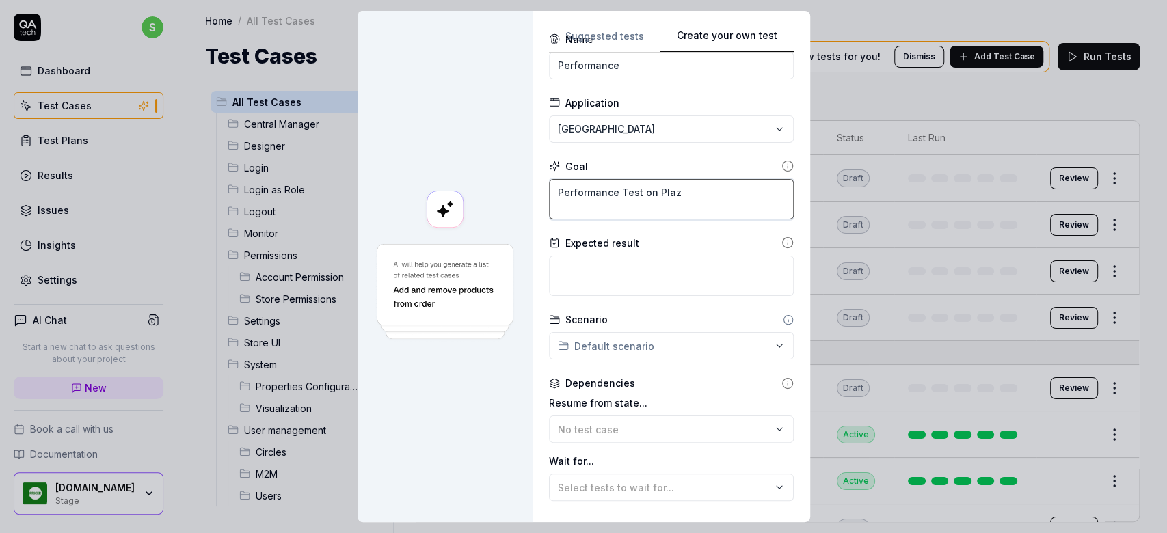
type textarea "Performance Test on Plaza"
type textarea "*"
type textarea "Performance Test on Plaza"
type textarea "*"
type textarea "Performance Test on Plaza ho"
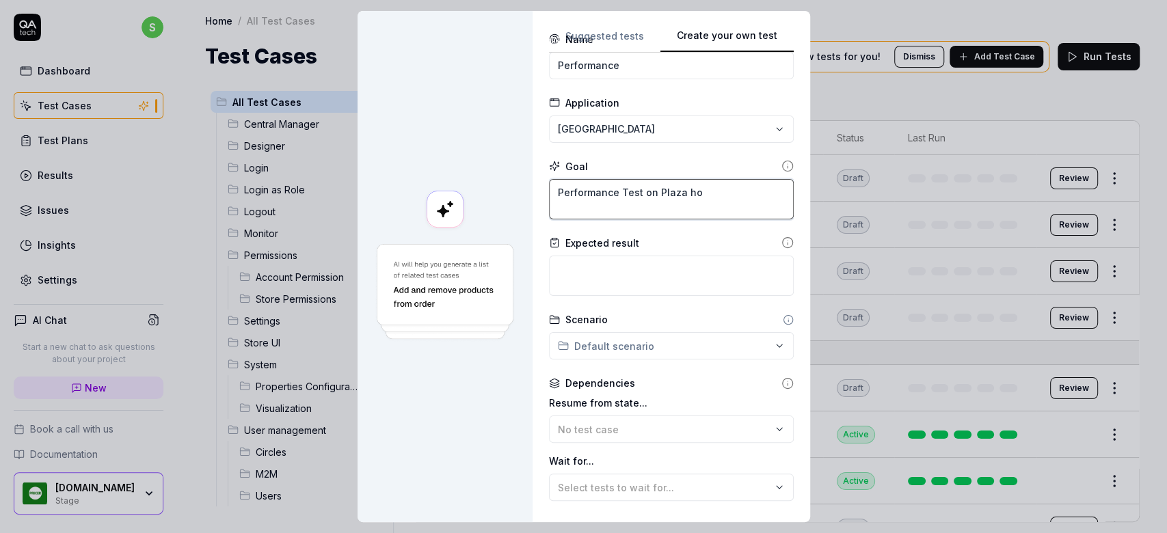
type textarea "*"
type textarea "Performance Test on Plaza hom"
type textarea "*"
type textarea "Performance Test on Plaza home"
click at [621, 276] on textarea at bounding box center [671, 276] width 245 height 40
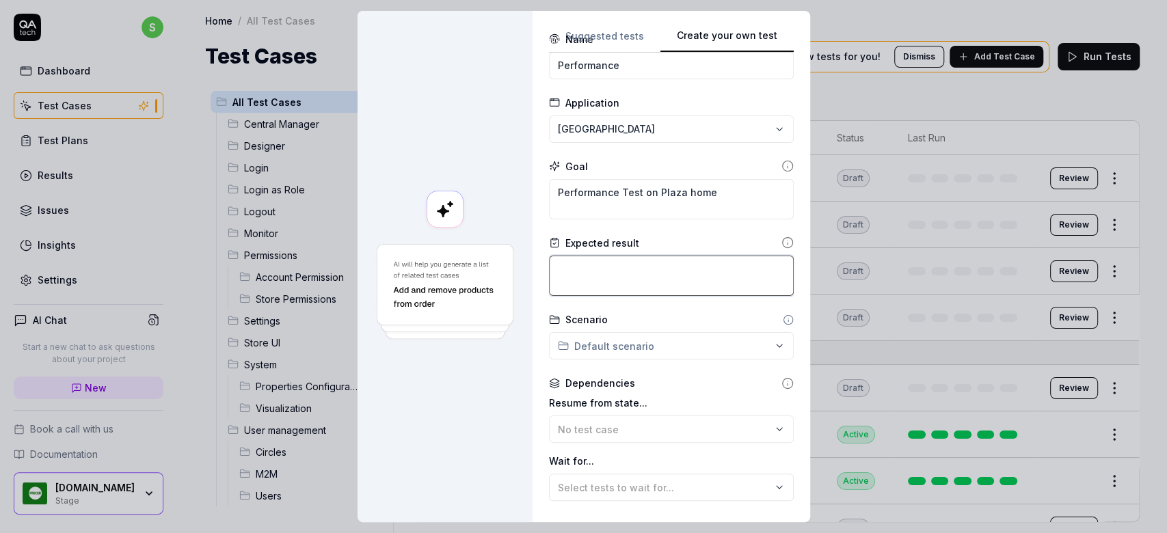
type textarea "*"
type textarea "T"
type textarea "*"
type textarea "Th"
type textarea "*"
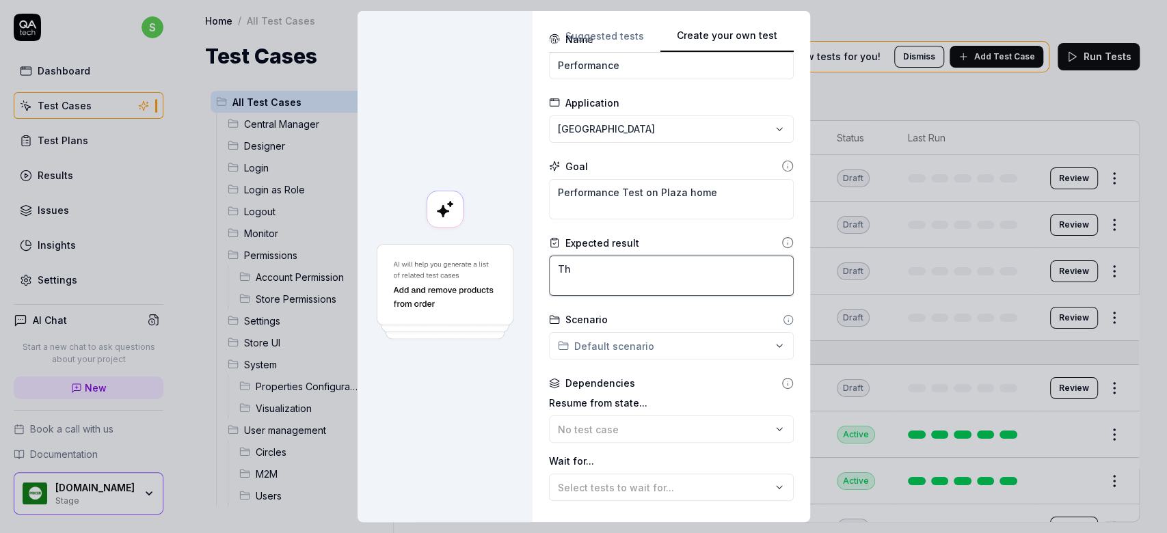
type textarea "The"
type textarea "*"
type textarea "The"
type textarea "*"
type textarea "The m"
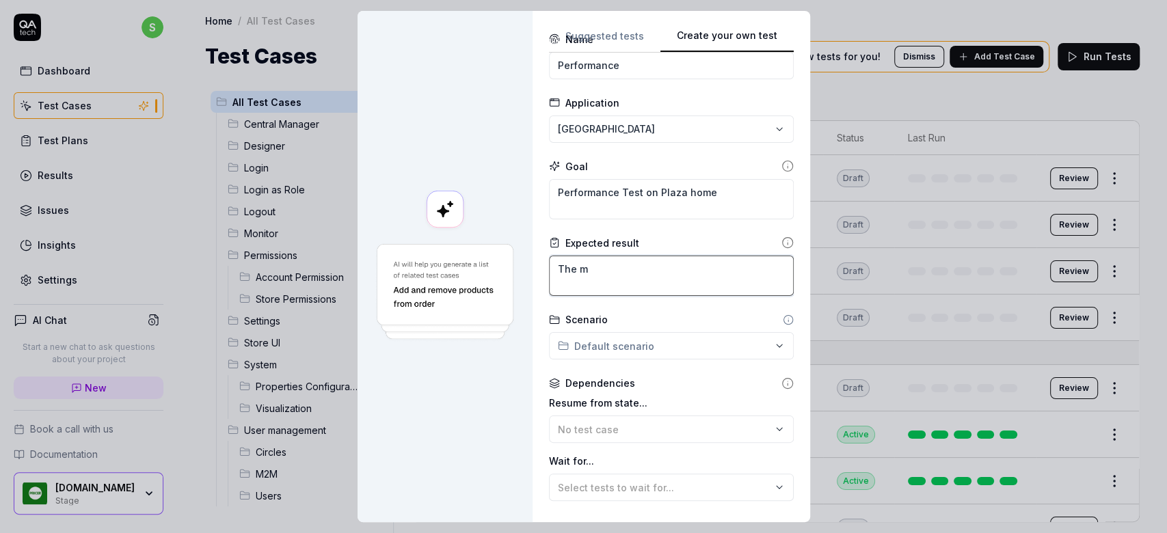
type textarea "*"
type textarea "The mp"
type textarea "*"
type textarea "The m"
type textarea "*"
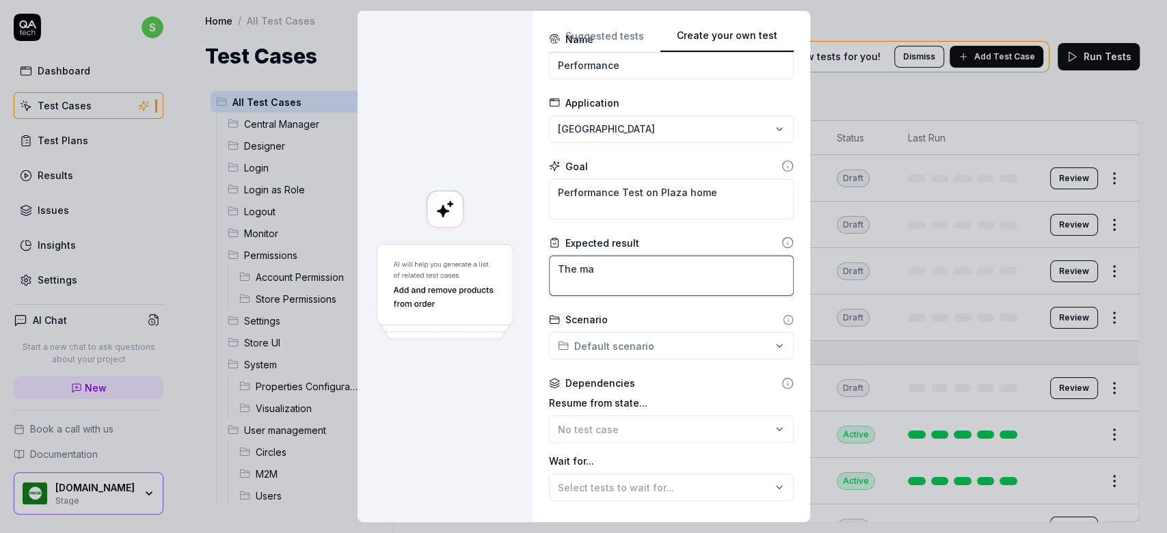
type textarea "The map"
type textarea "*"
type textarea "The map"
type textarea "*"
type textarea "The map s"
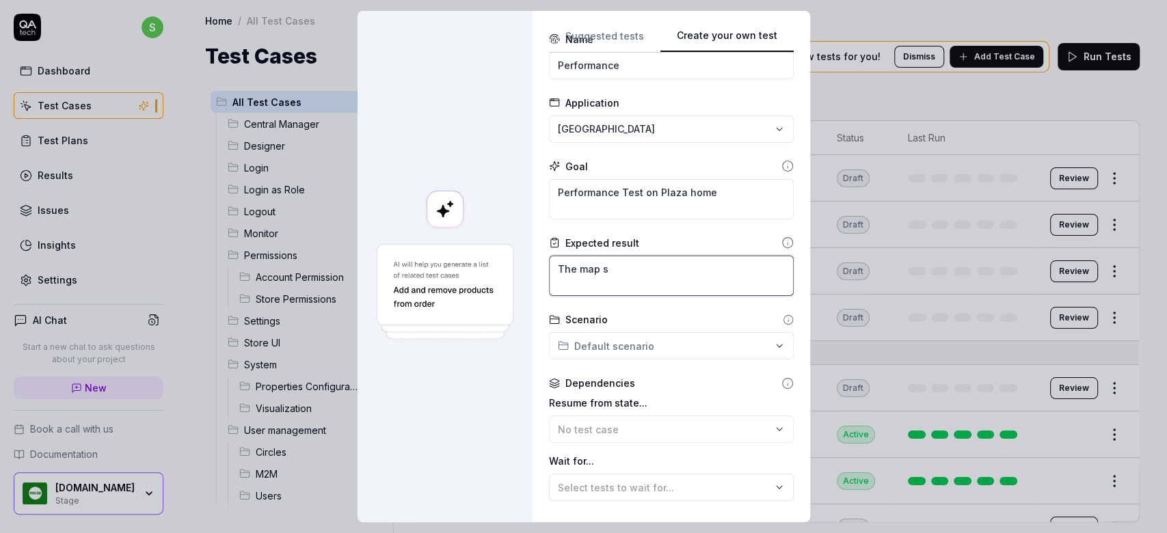
type textarea "*"
type textarea "The map sh"
type textarea "*"
type textarea "The map sho"
type textarea "*"
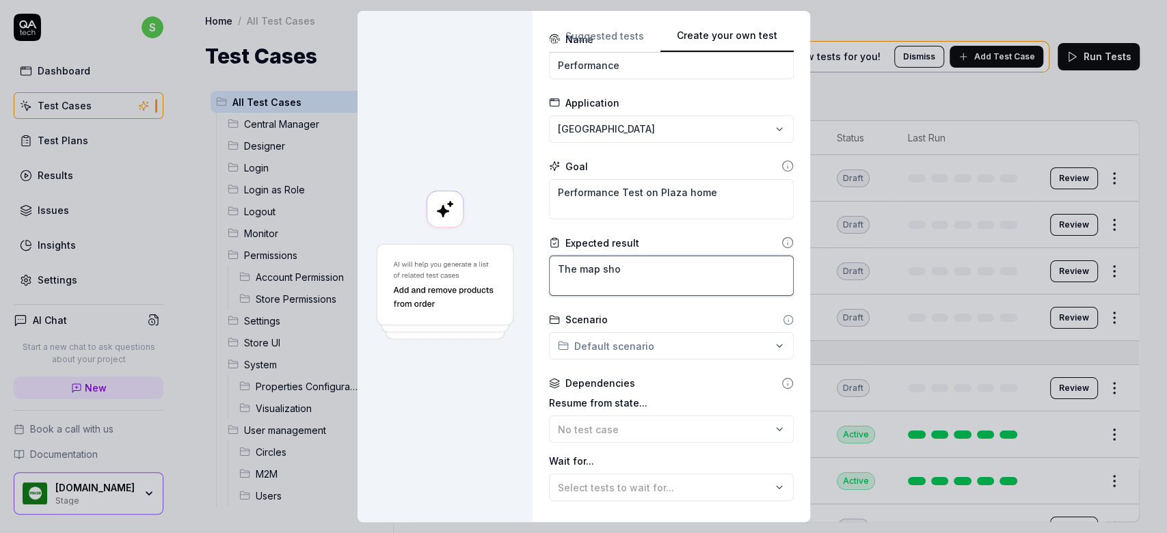
type textarea "The map shou"
type textarea "*"
type textarea "The map shoul"
type textarea "*"
type textarea "The map should"
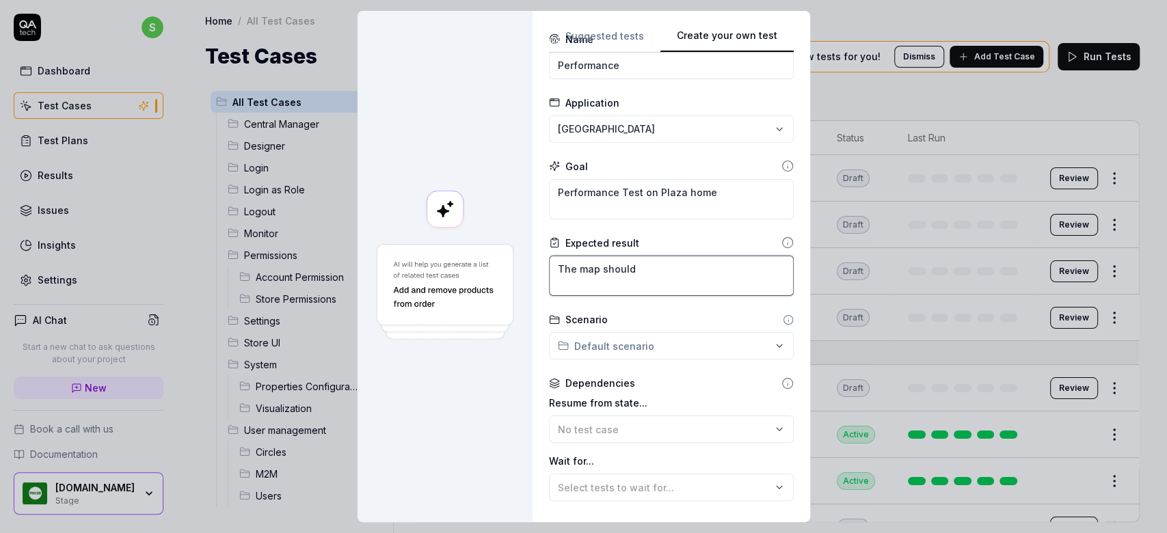
type textarea "*"
type textarea "The map should"
type textarea "*"
type textarea "The map should l"
type textarea "*"
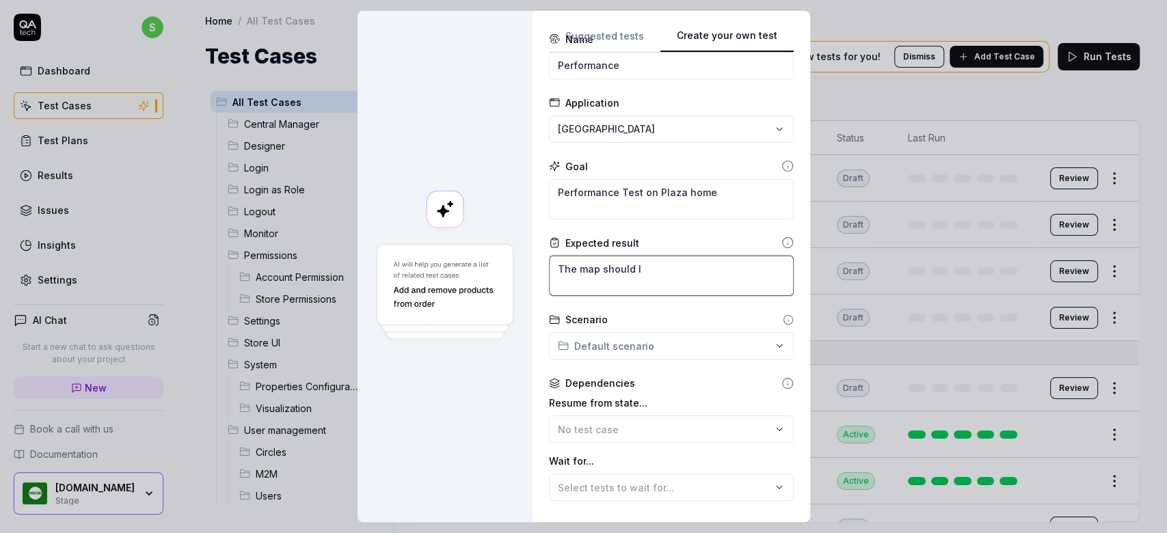
type textarea "The map should lo"
type textarea "*"
type textarea "The map should loa"
type textarea "*"
type textarea "The map should load"
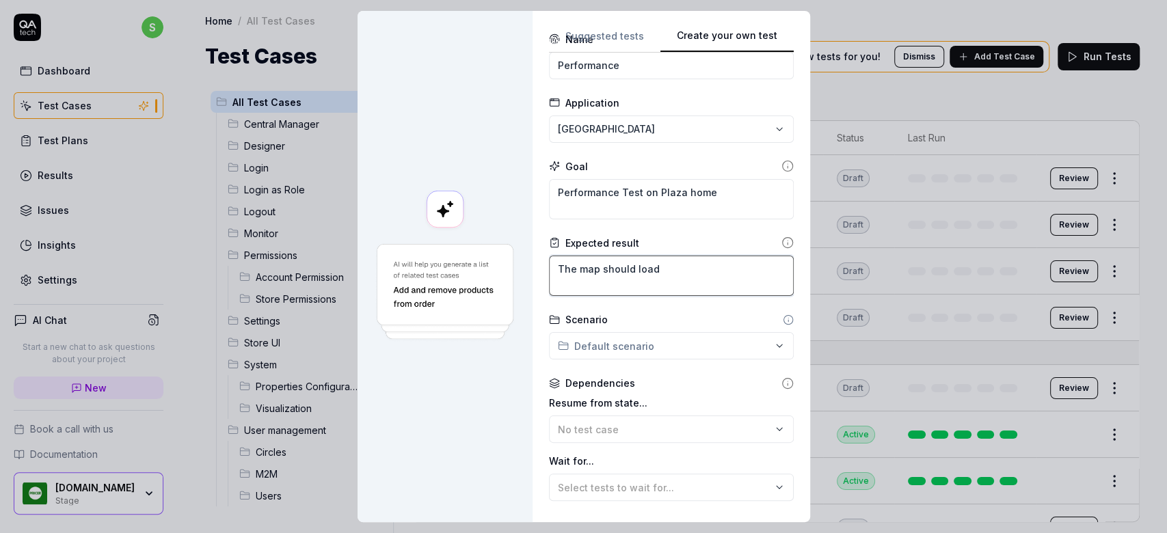
type textarea "*"
type textarea "The map should load"
type textarea "*"
type textarea "The map should load n"
type textarea "*"
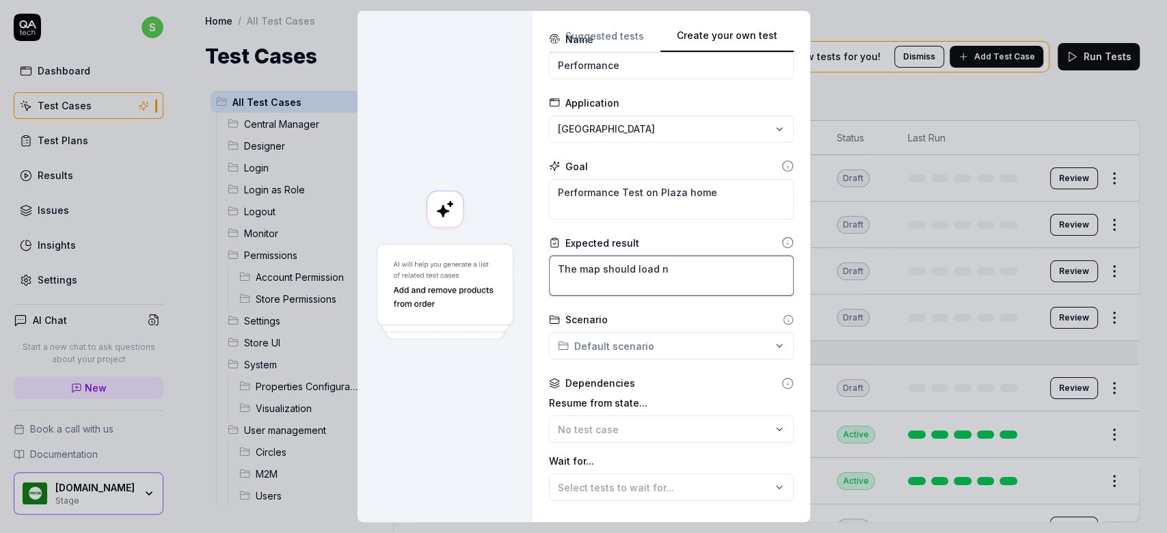
type textarea "The map should load"
type textarea "*"
type textarea "The map should load an"
type textarea "*"
type textarea "The map should load and"
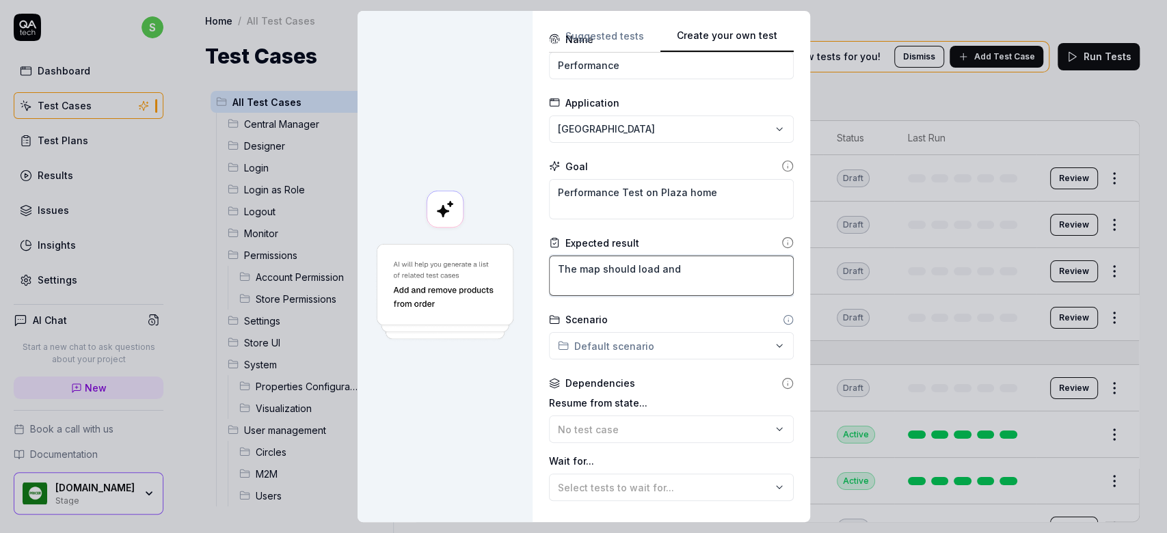
type textarea "*"
type textarea "The map should load and"
type textarea "*"
type textarea "The map should load and a"
type textarea "*"
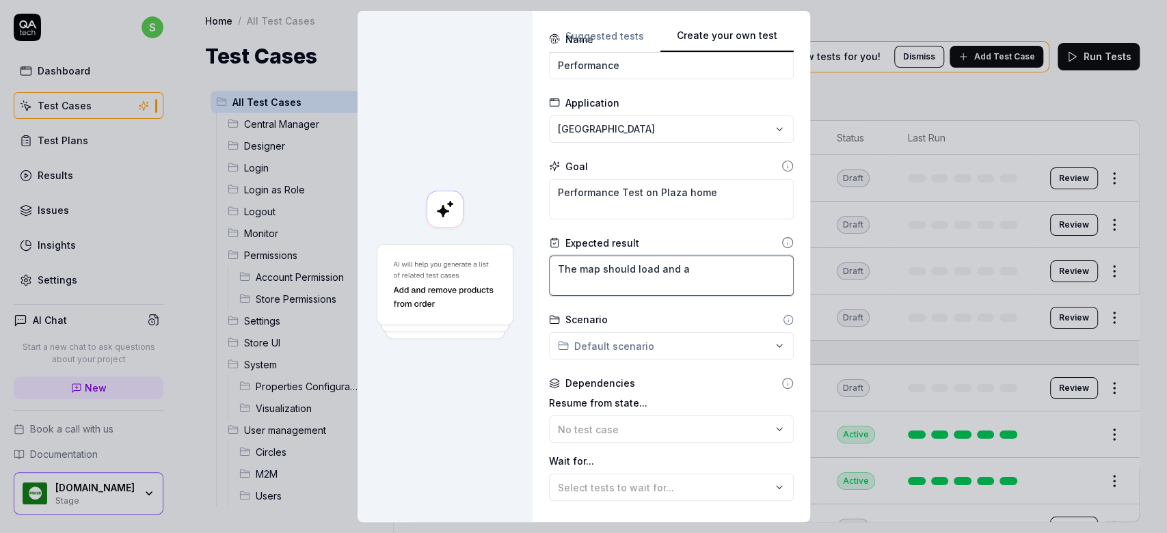
type textarea "The map should load and al"
type textarea "*"
type textarea "The map should load and all"
type textarea "*"
type textarea "The map should load and all t"
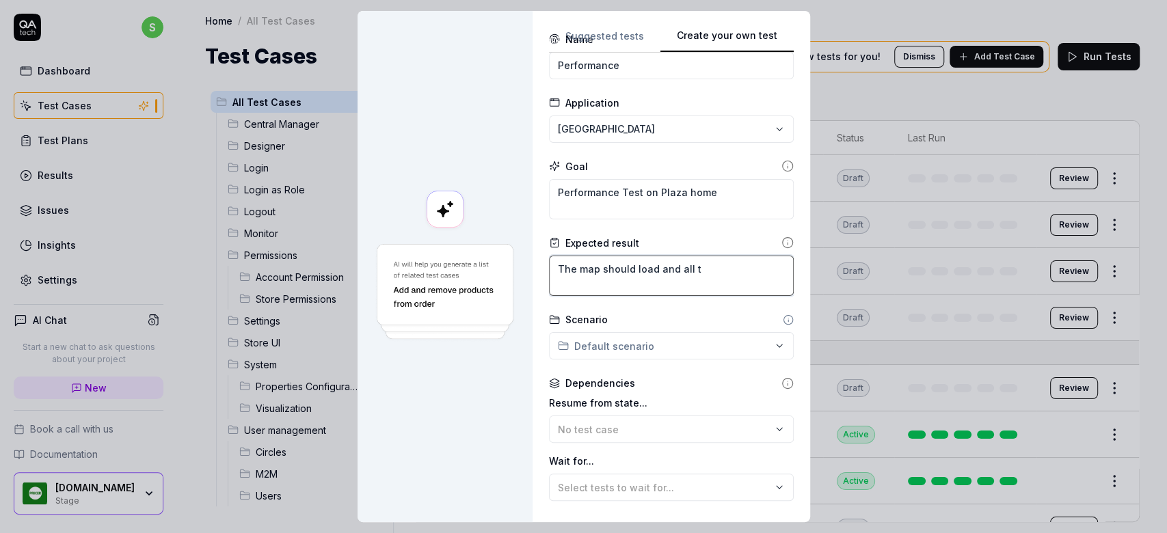
type textarea "*"
type textarea "The map should load and all th"
type textarea "*"
type textarea "The map should load and all the"
type textarea "*"
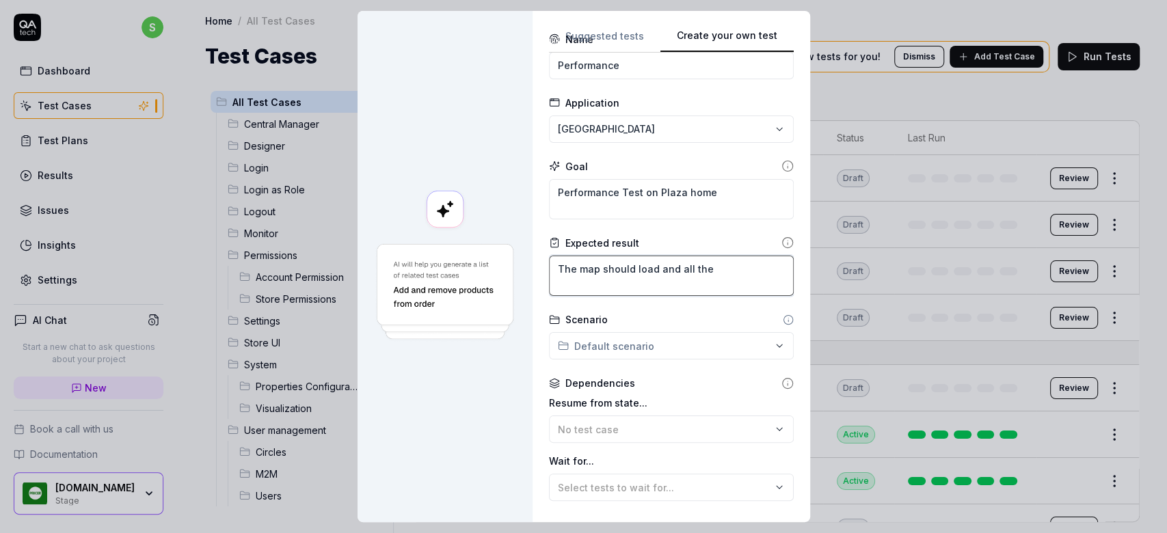
type textarea "The map should load and all the"
type textarea "*"
type textarea "The map should load and all the l"
type textarea "*"
type textarea "The map should load and all the li"
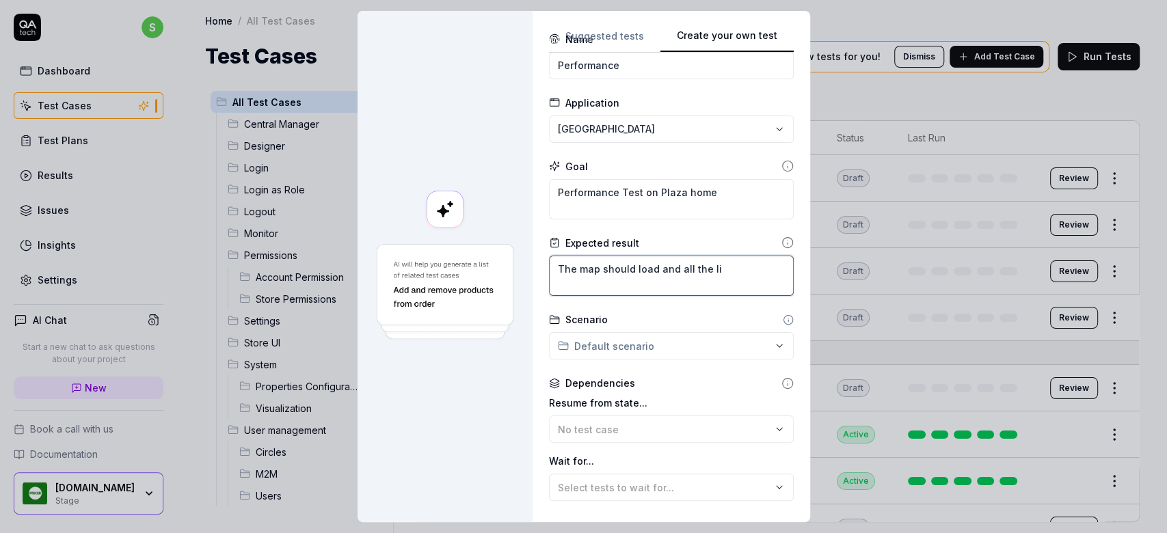
type textarea "*"
type textarea "The map should load and all the lin"
type textarea "*"
type textarea "The map should load and all the link"
type textarea "*"
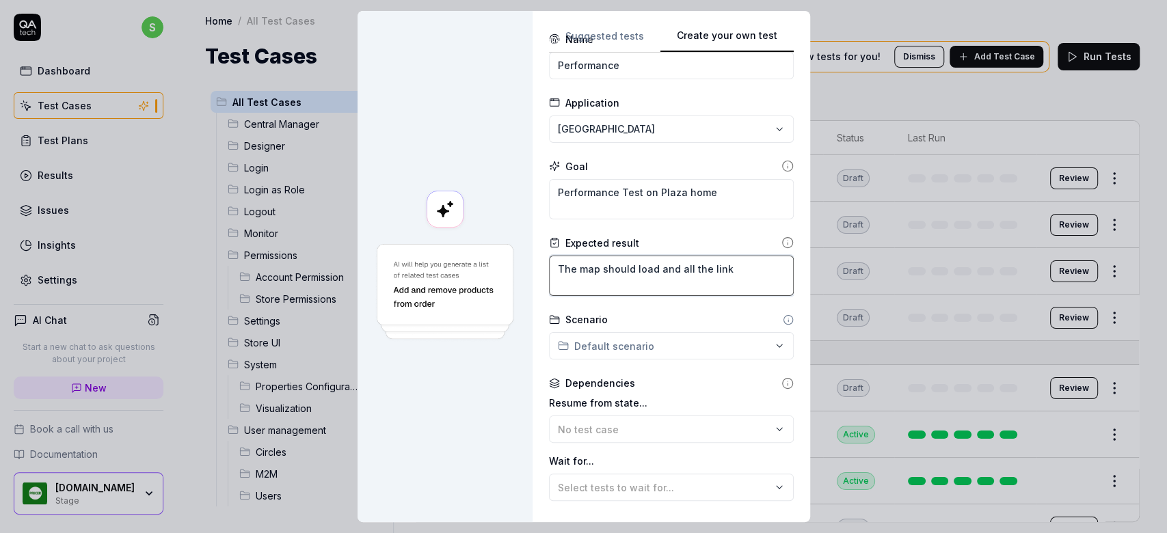
type textarea "The map should load and all the links"
type textarea "*"
type textarea "The map should load and all the links"
type textarea "*"
type textarea "The map should load and all the links an"
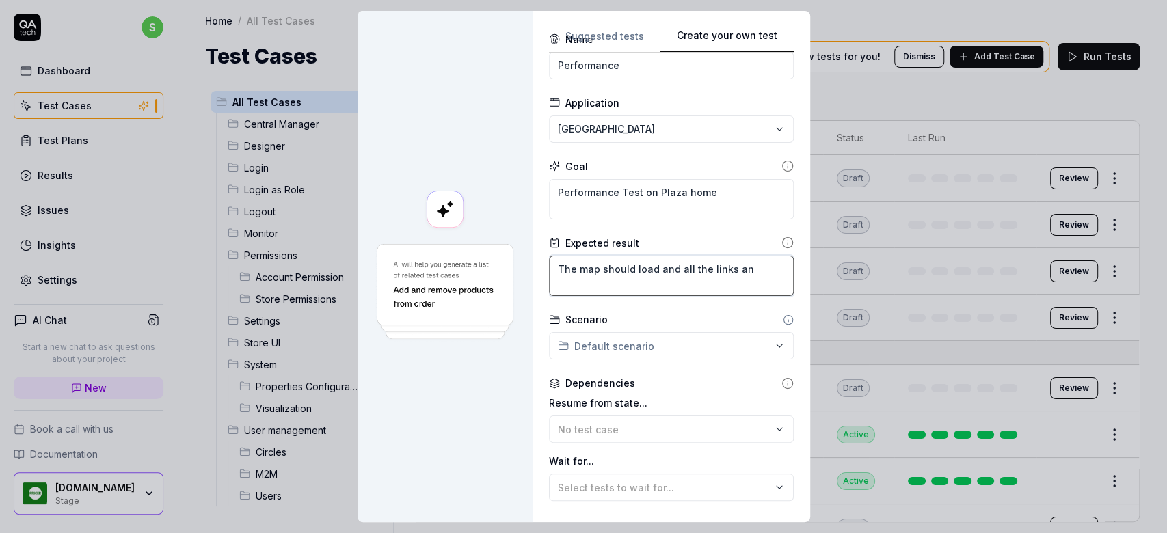
type textarea "*"
type textarea "The map should load and all the links and"
type textarea "*"
type textarea "The map should load and all the links and"
type textarea "*"
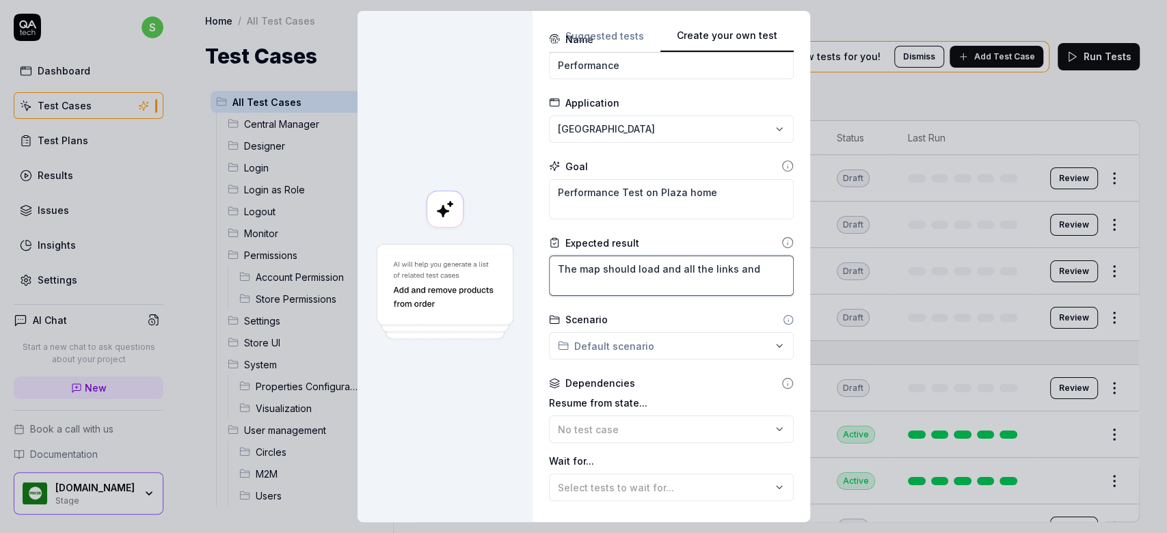
type textarea "The map should load and all the links and p"
type textarea "*"
type textarea "The map should load and all the links and pa"
type textarea "*"
type textarea "The map should load and all the links and paz"
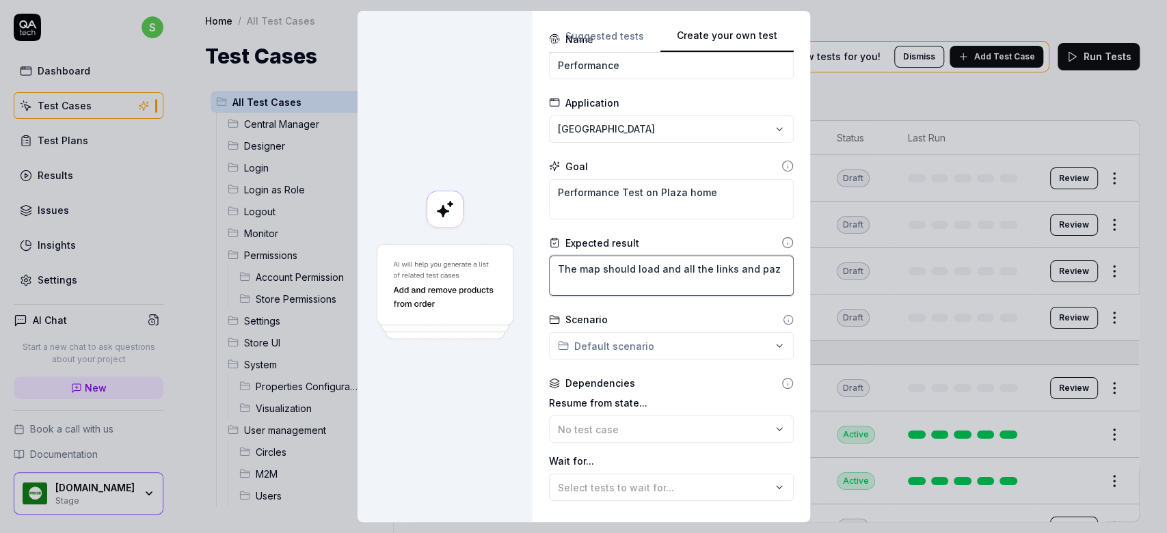
type textarea "*"
type textarea "The map should load and all the links and paze"
type textarea "*"
type textarea "The map should load and all the links and pazes"
type textarea "*"
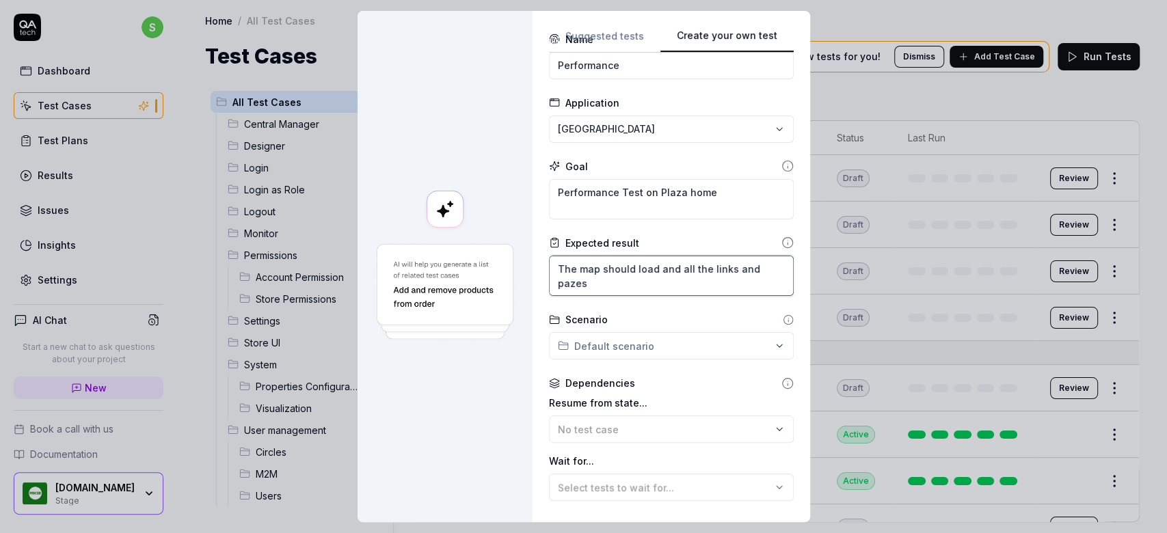
type textarea "The map should load and all the links and paze"
type textarea "*"
type textarea "The map should load and all the links and paz"
type textarea "*"
type textarea "The map should load and all the links and pa"
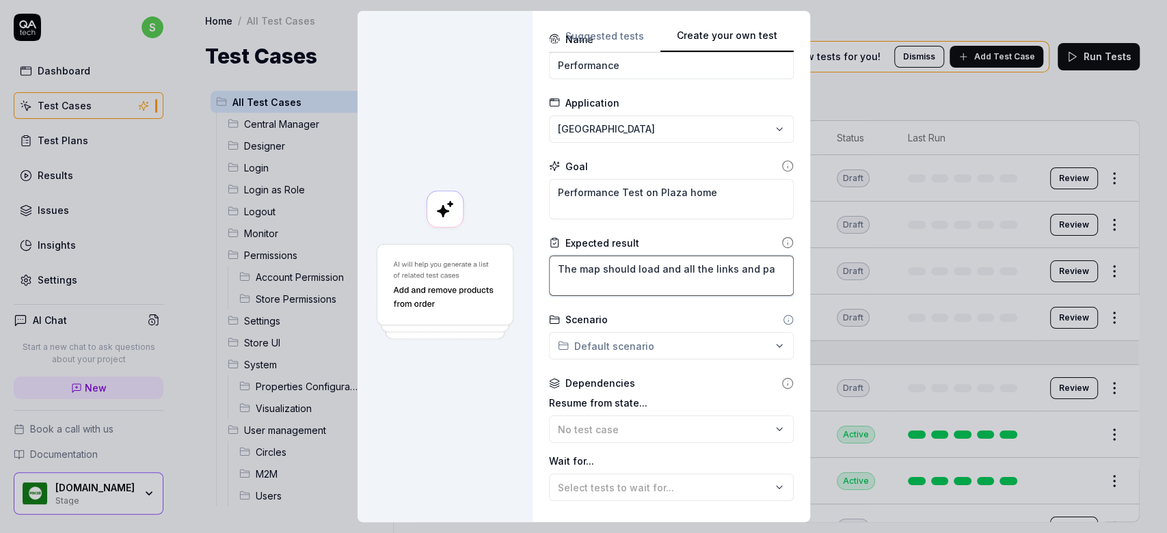
type textarea "*"
type textarea "The map should load and all the links and pag"
type textarea "*"
type textarea "The map should load and all the links and page"
type textarea "*"
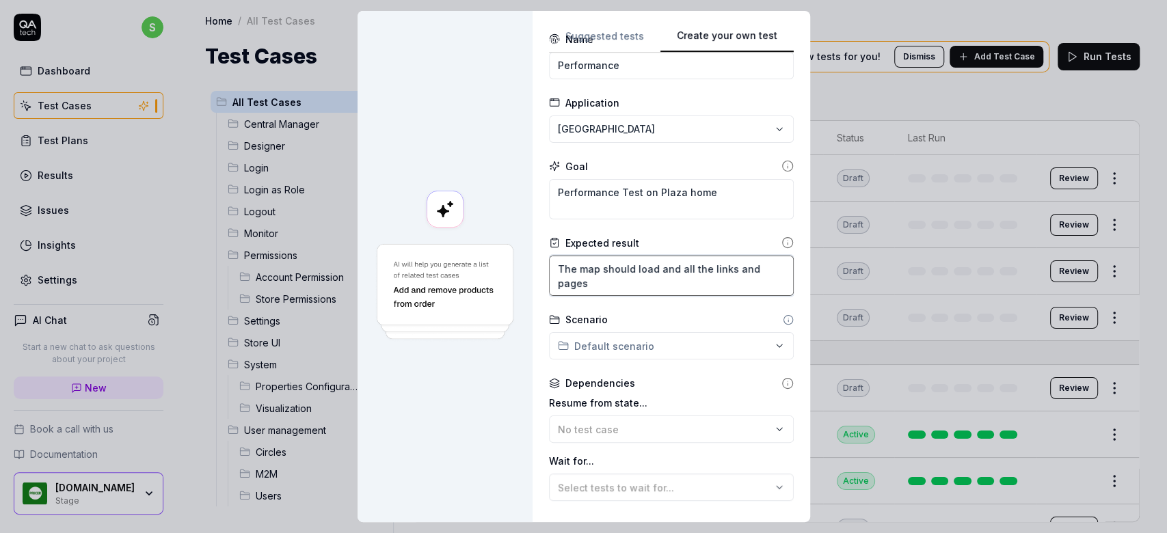
type textarea "The map should load and all the links and pages"
type textarea "*"
type textarea "The map should load and all the links and pages s"
type textarea "*"
type textarea "The map should load and all the links and pages sho"
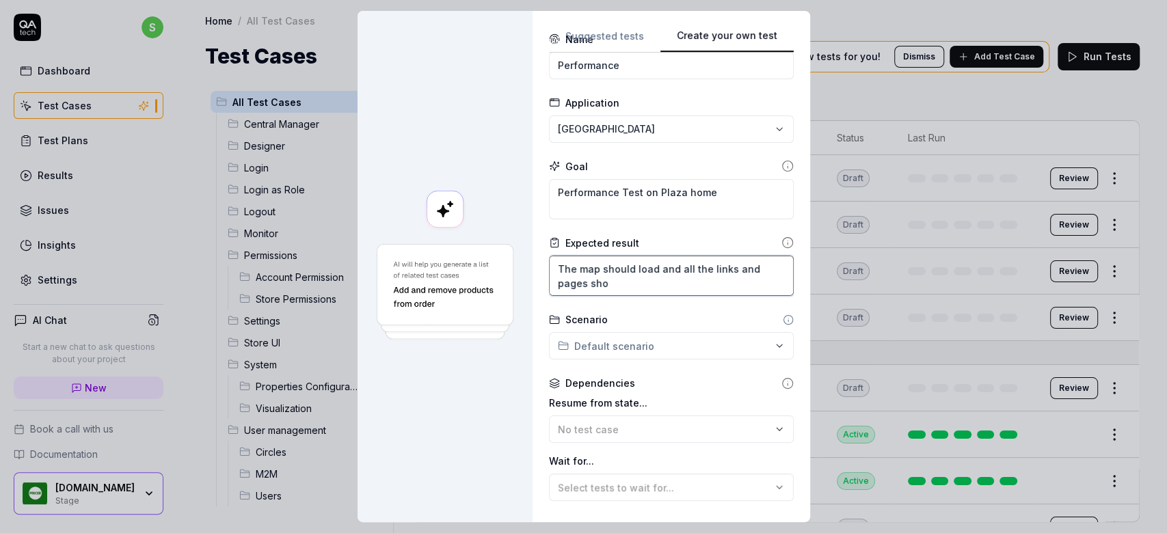
type textarea "*"
type textarea "The map should load and all the links and pages shou"
type textarea "*"
type textarea "The map should load and all the links and pages shoul"
type textarea "*"
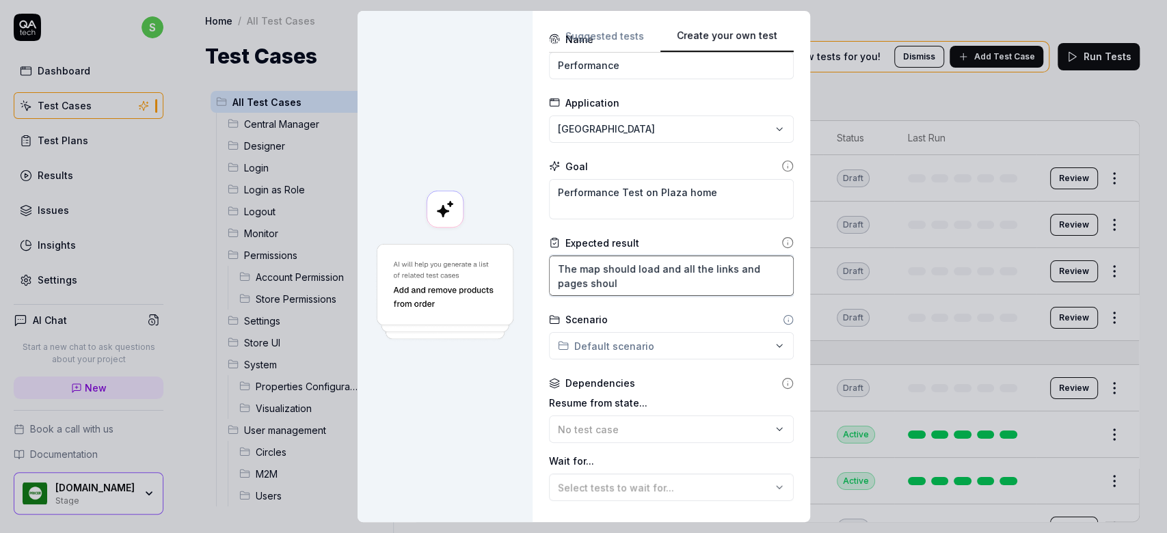
type textarea "The map should load and all the links and pages should"
type textarea "*"
type textarea "The map should load and all the links and pages should"
type textarea "*"
type textarea "The map should load and all the links and pages should l"
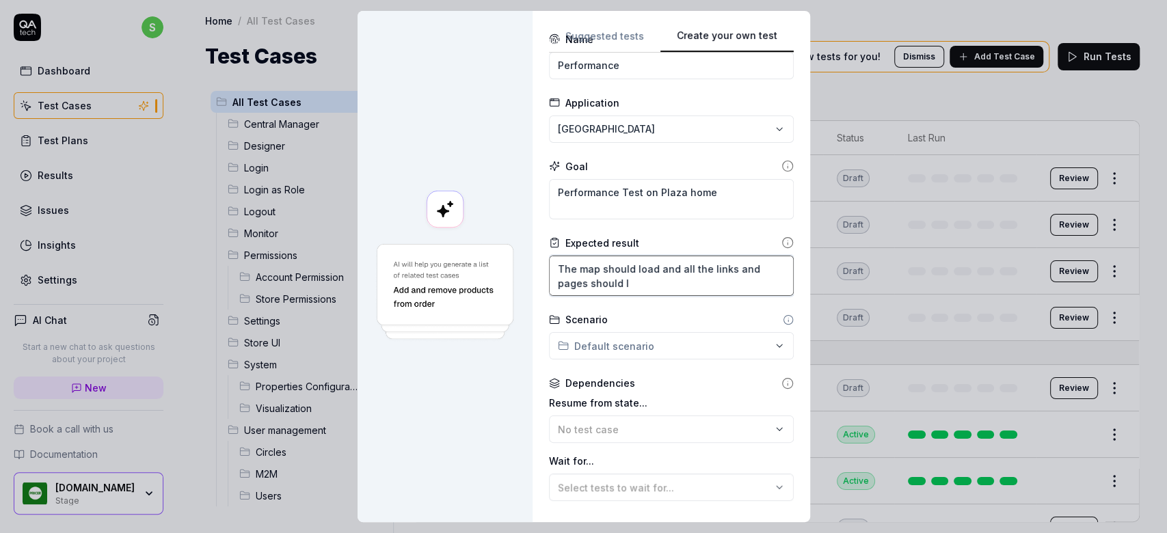
type textarea "*"
type textarea "The map should load and all the links and pages should lo"
type textarea "*"
type textarea "The map should load and all the links and pages should loa"
type textarea "*"
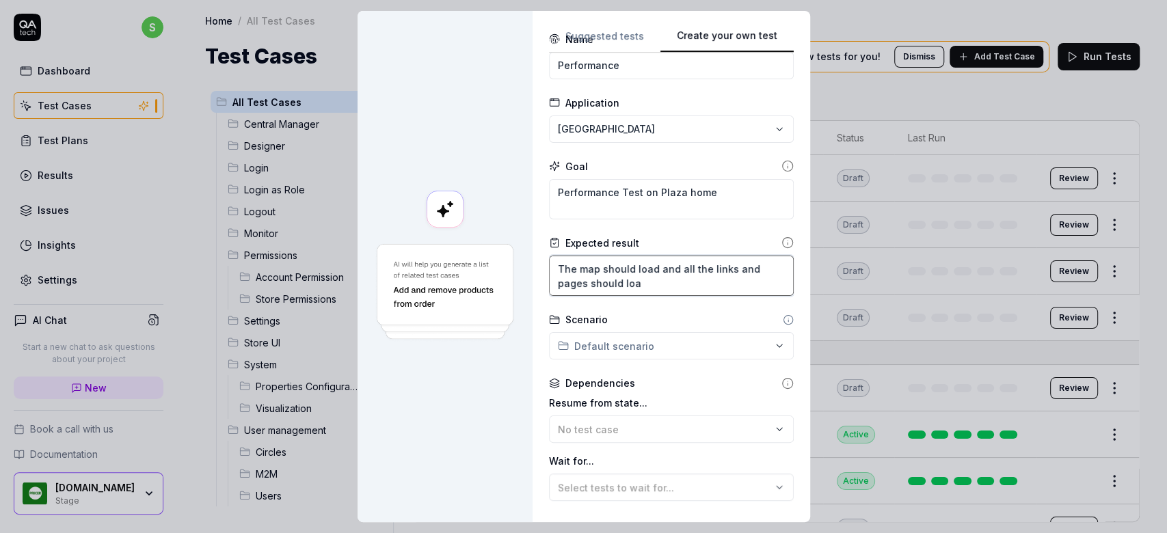
type textarea "The map should load and all the links and pages should load"
click at [600, 280] on textarea "The map should load and all the links and pages should load" at bounding box center [671, 276] width 245 height 40
type textarea "*"
type textarea "The map should load and all the links and pages shold load"
type textarea "*"
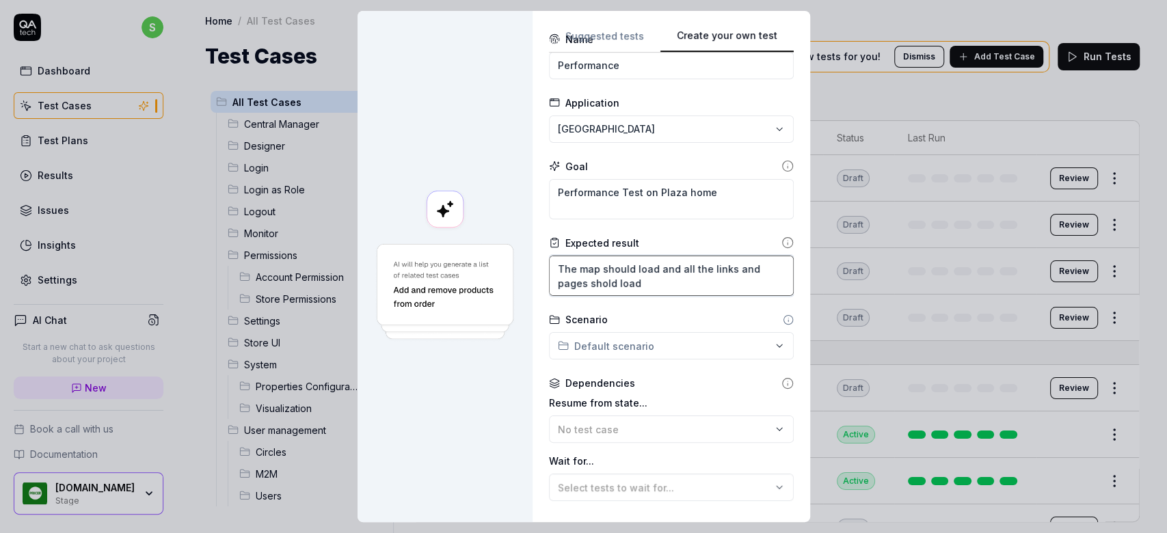
type textarea "The map should load and all the links and pages shod load"
type textarea "*"
type textarea "The map should load and all the links and pages shoud load"
type textarea "*"
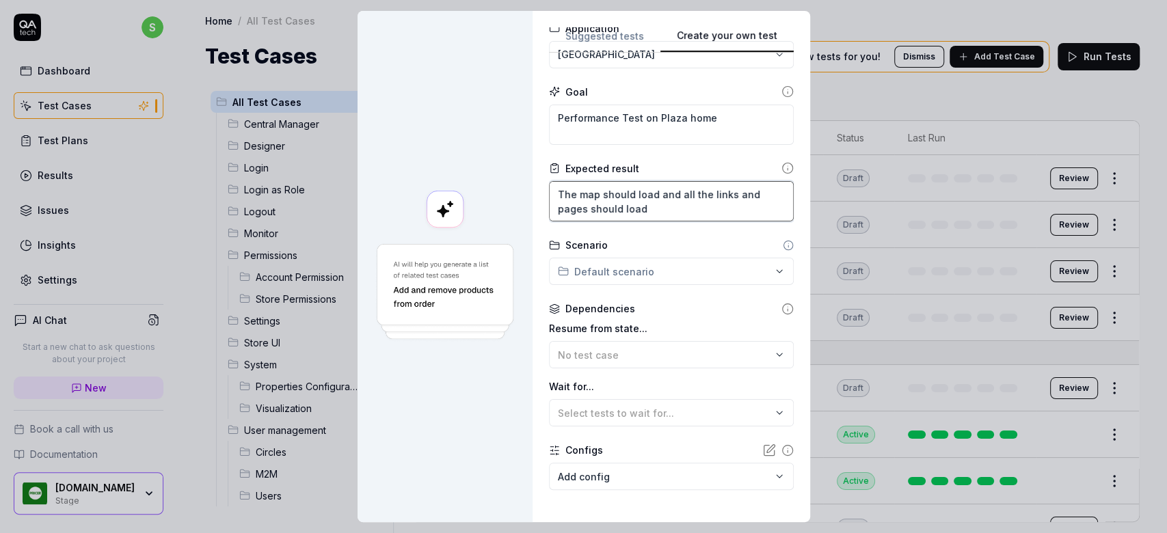
scroll to position [129, 0]
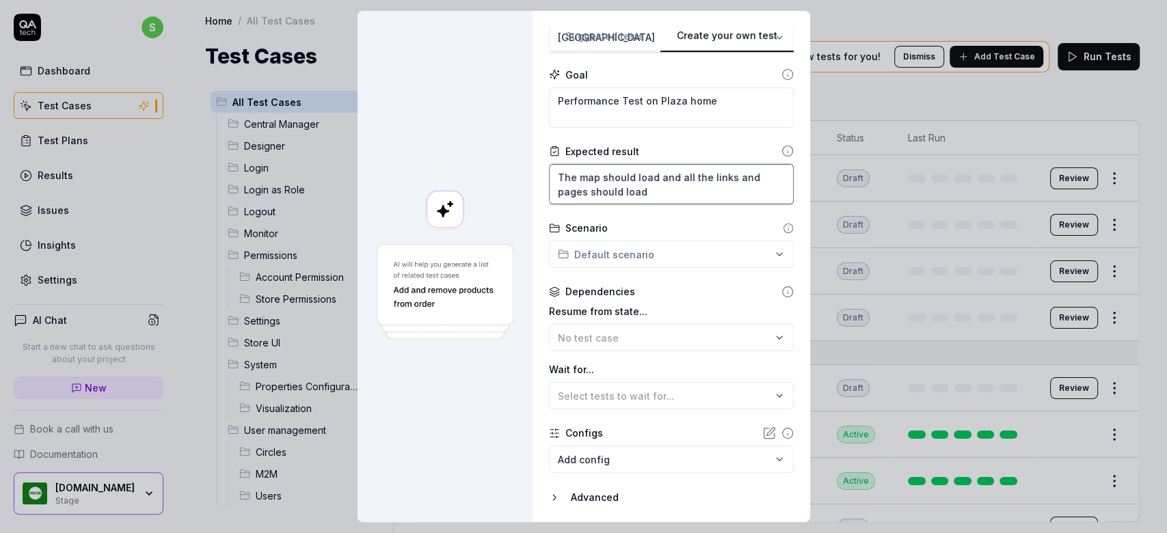
type textarea "The map should load and all the links and pages should load"
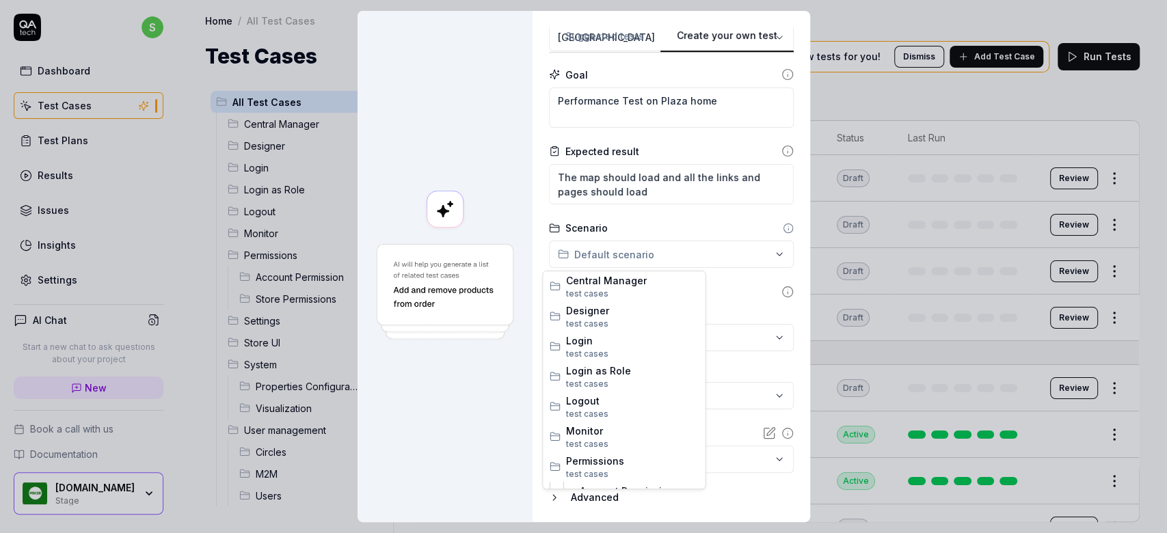
click at [760, 259] on div "**********" at bounding box center [583, 266] width 1167 height 533
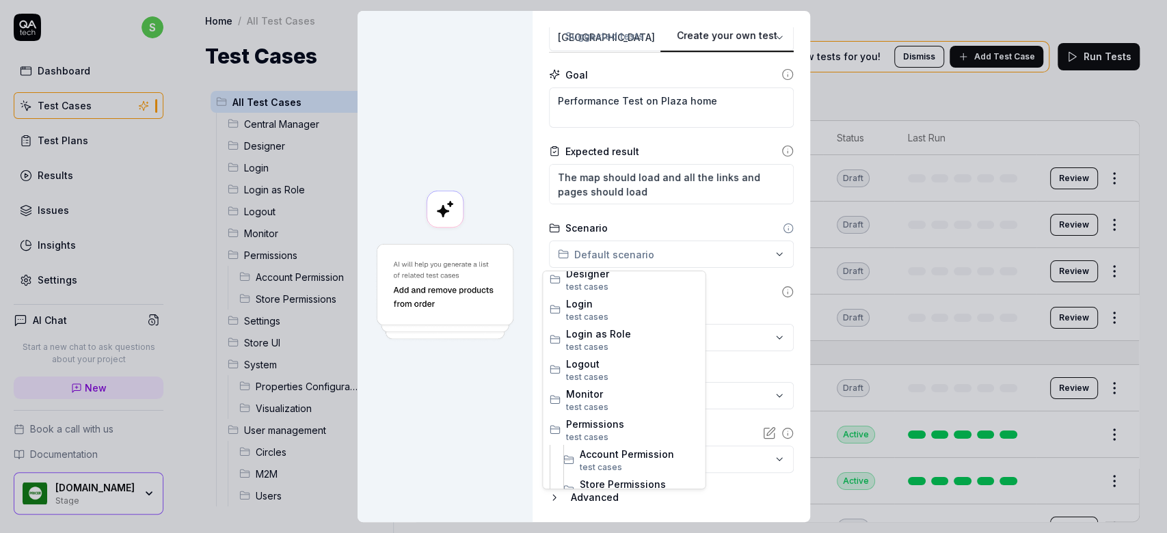
scroll to position [0, 0]
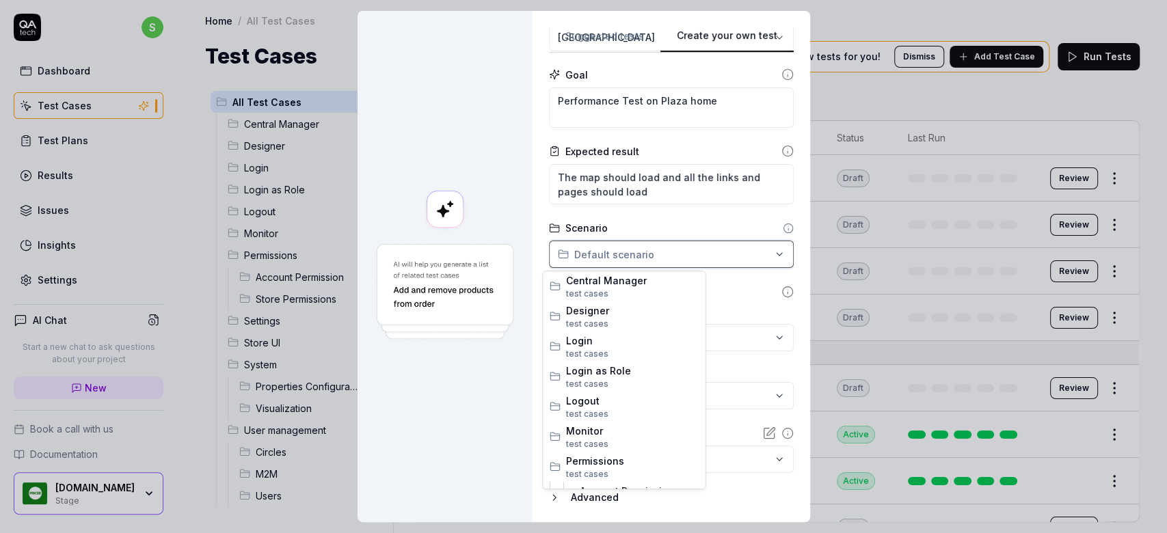
click at [749, 224] on div "**********" at bounding box center [583, 266] width 1167 height 533
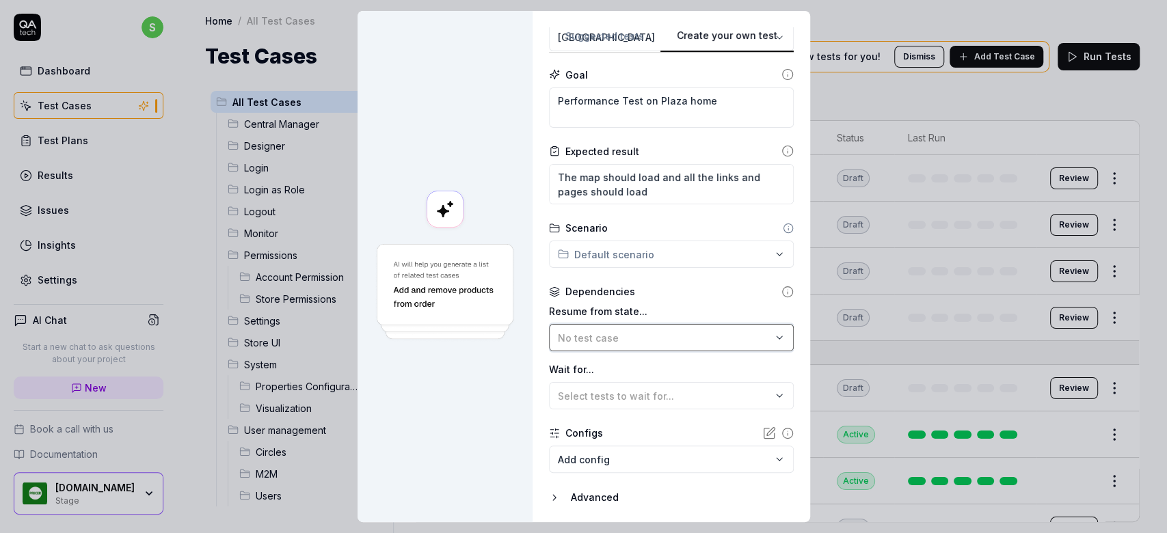
click at [774, 336] on icon "button" at bounding box center [779, 337] width 11 height 11
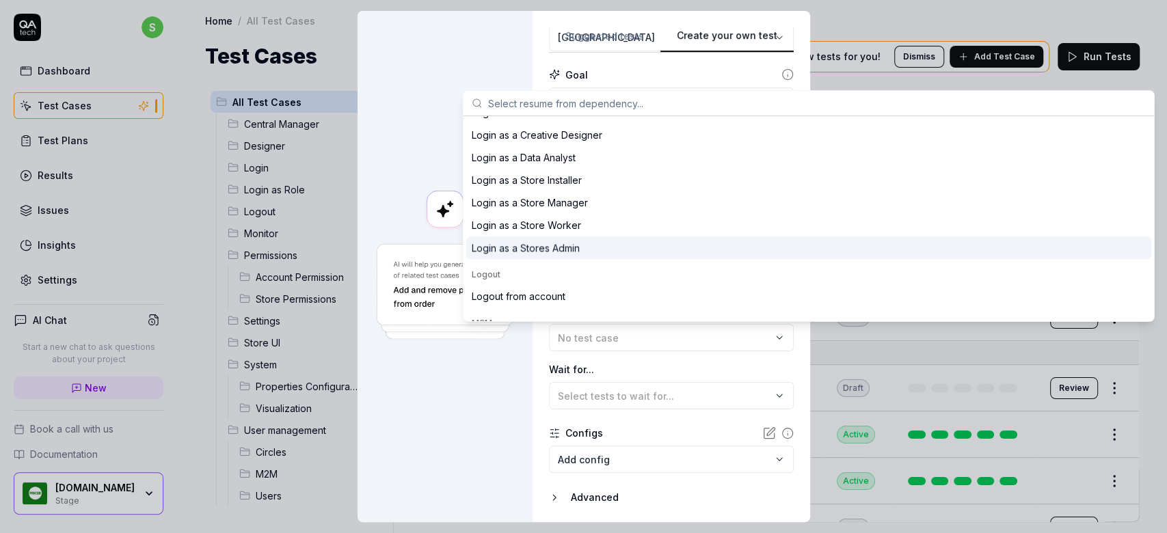
scroll to position [1367, 0]
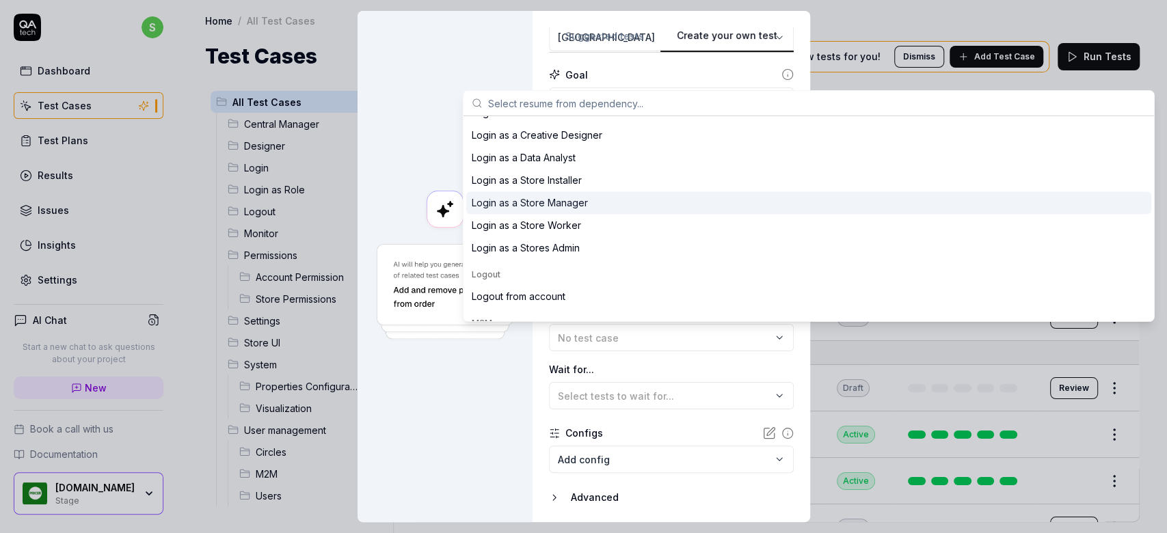
click at [577, 196] on div "Login as a Store Manager" at bounding box center [530, 203] width 116 height 14
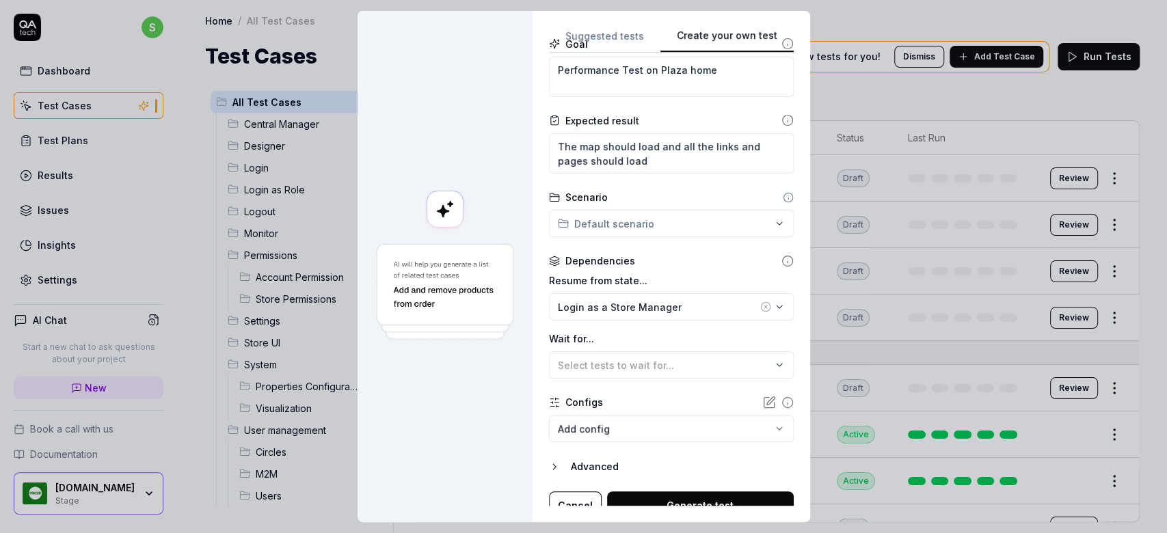
scroll to position [172, 0]
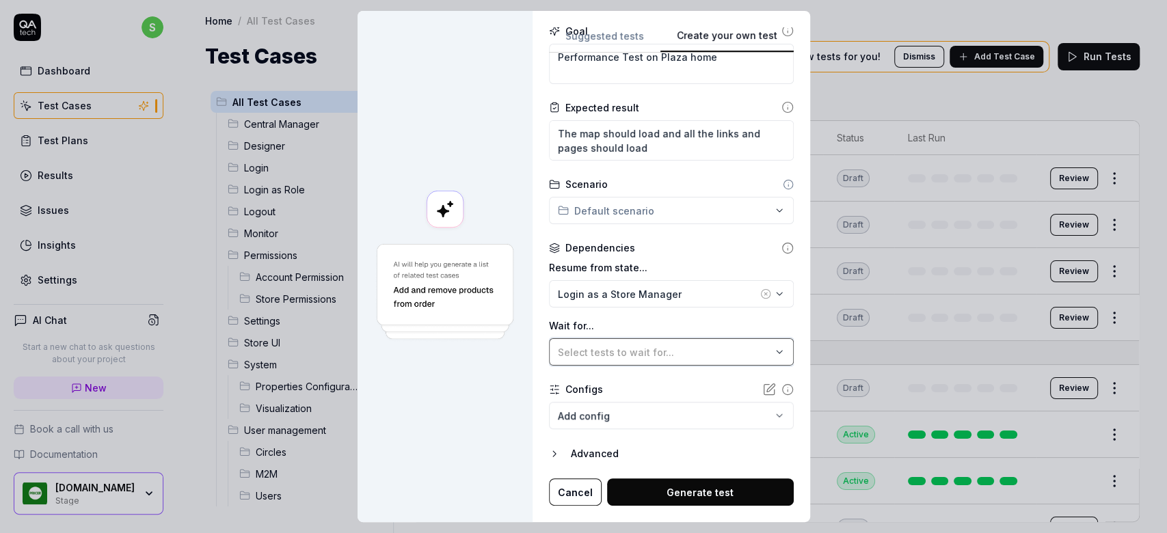
click at [774, 353] on icon "button" at bounding box center [779, 352] width 11 height 11
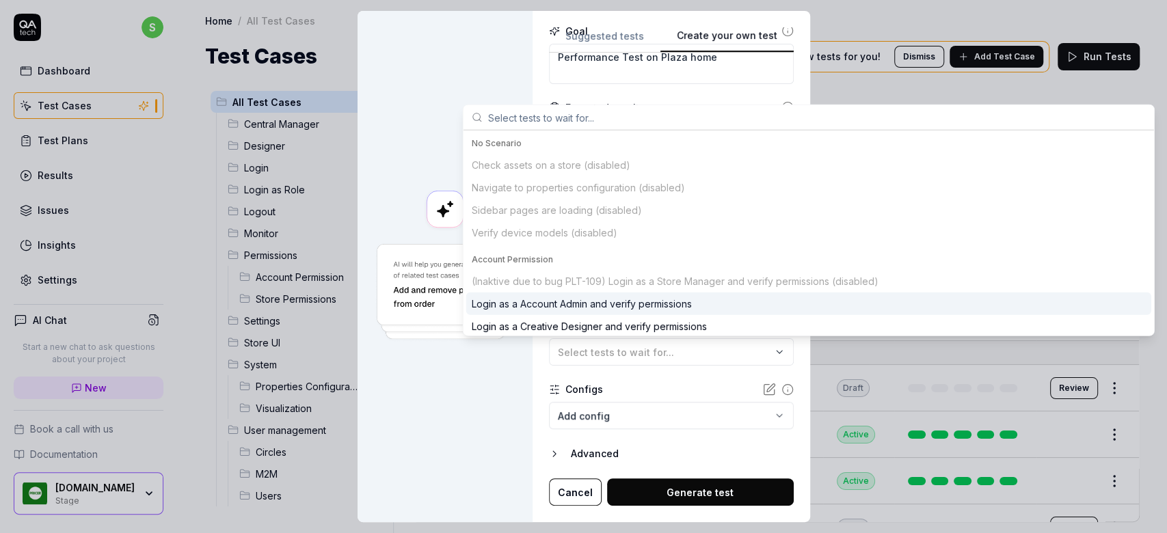
click at [533, 423] on div "**********" at bounding box center [672, 266] width 278 height 511
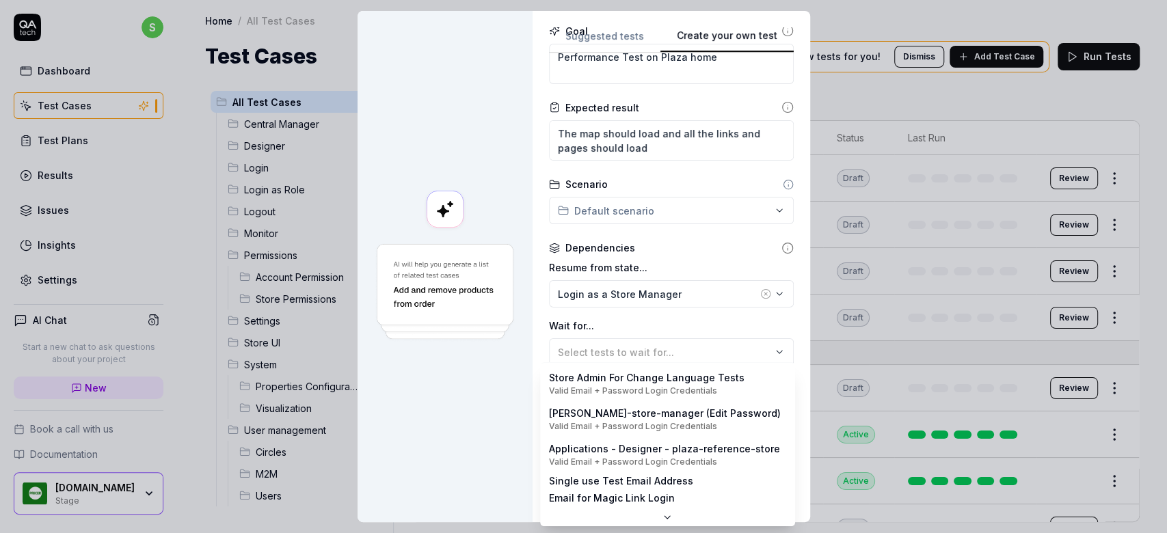
click at [758, 416] on body "s Dashboard Test Cases Test Plans Results Issues Insights Settings AI Chat Star…" at bounding box center [583, 266] width 1167 height 533
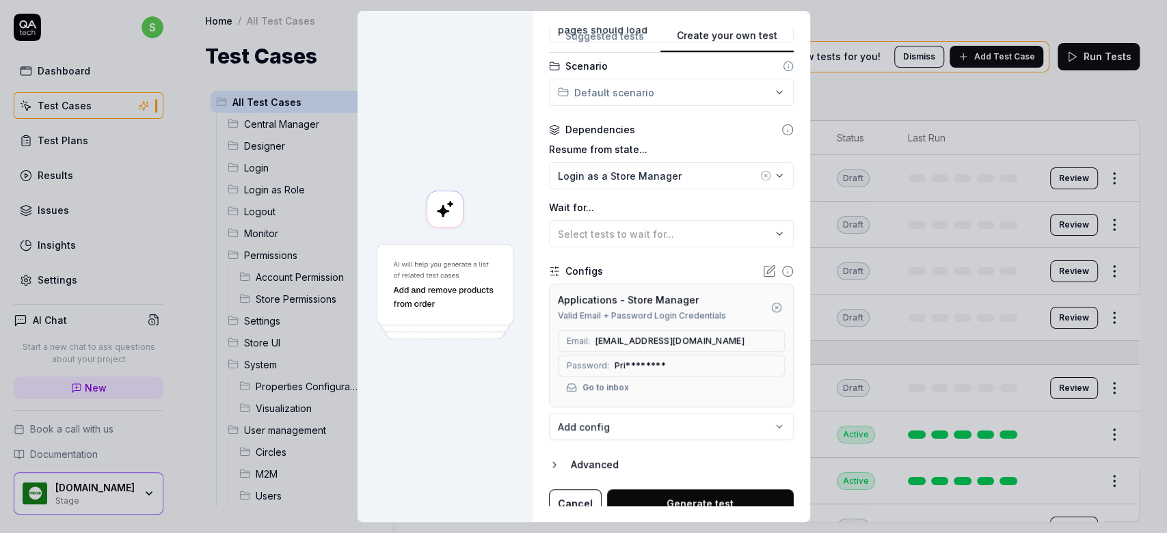
scroll to position [299, 0]
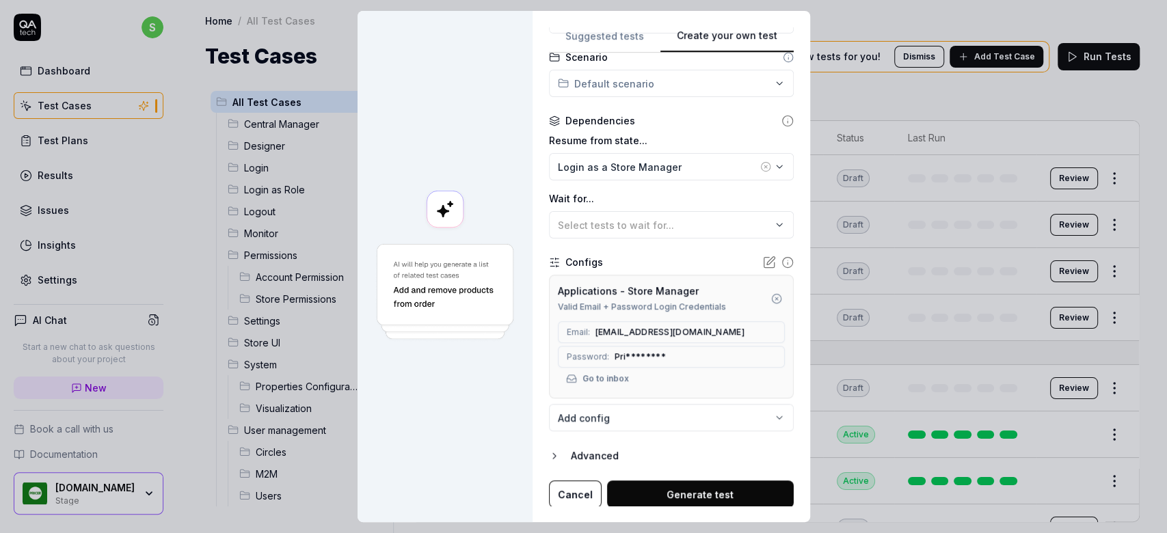
click at [549, 451] on icon "button" at bounding box center [554, 456] width 11 height 11
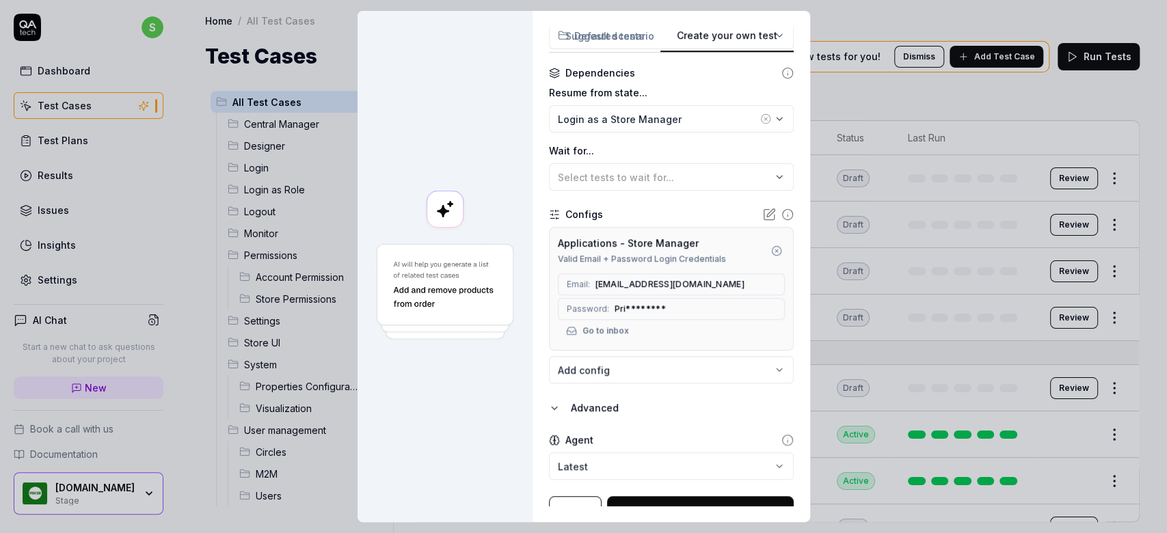
scroll to position [364, 0]
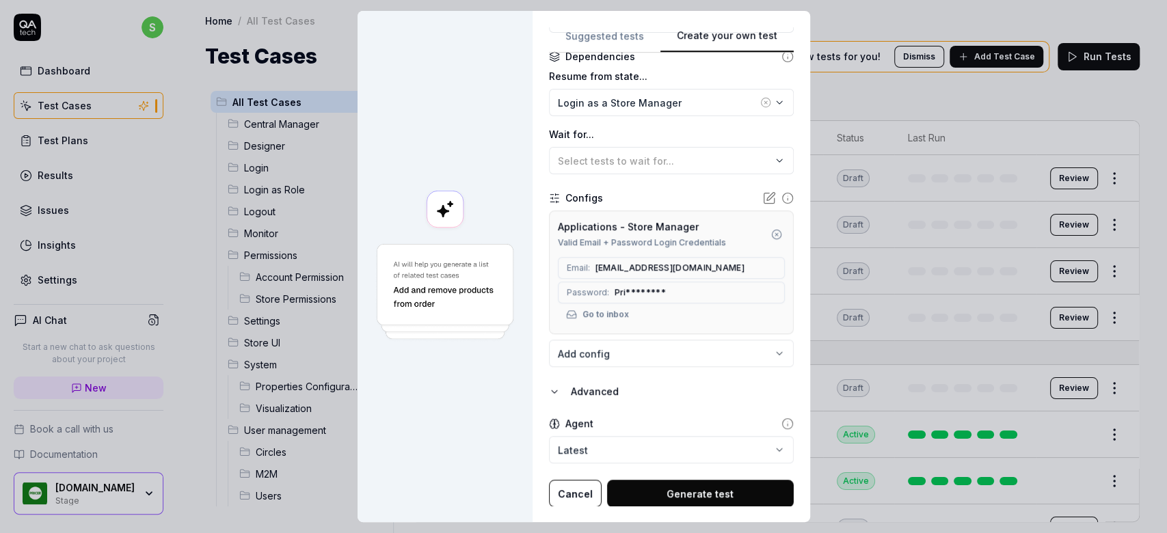
click at [552, 390] on icon "button" at bounding box center [554, 391] width 5 height 3
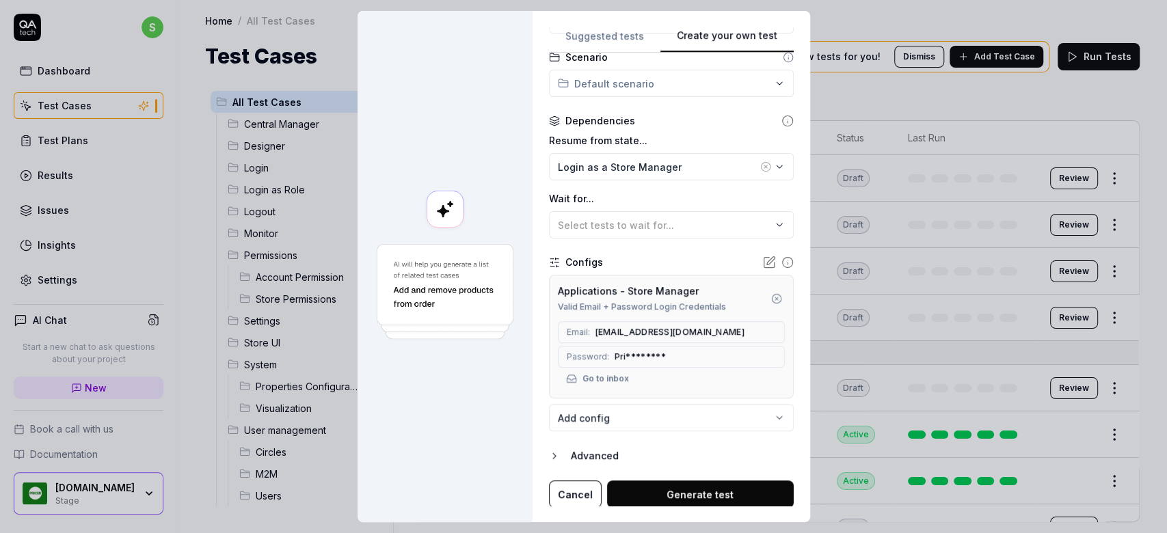
click at [652, 301] on div "Valid Email + Password Login Credentials" at bounding box center [642, 307] width 168 height 12
click at [771, 230] on button "Select tests to wait for..." at bounding box center [671, 224] width 245 height 27
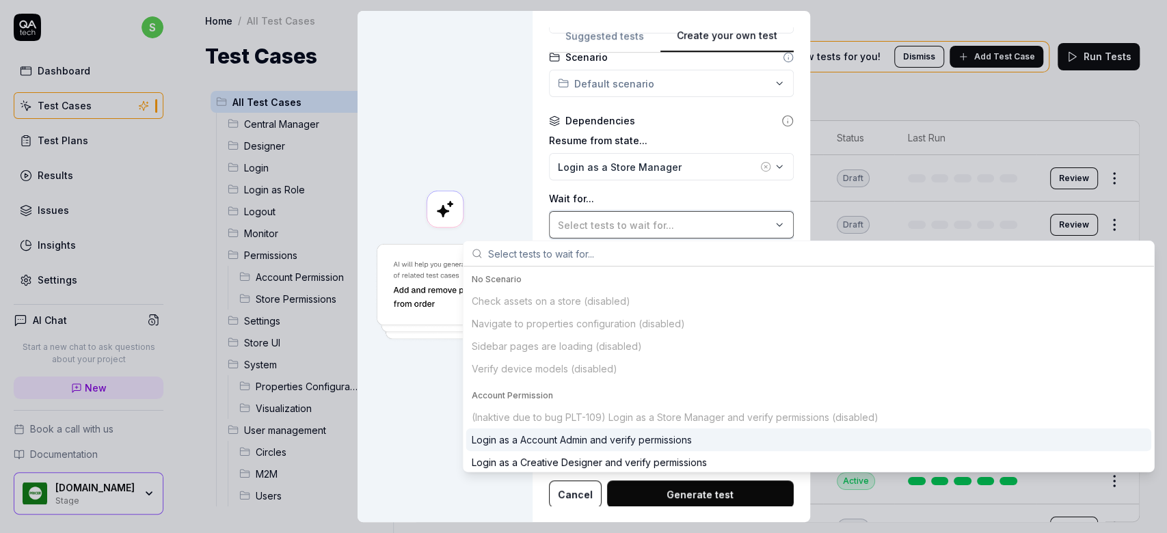
click at [771, 230] on button "Select tests to wait for..." at bounding box center [671, 224] width 245 height 27
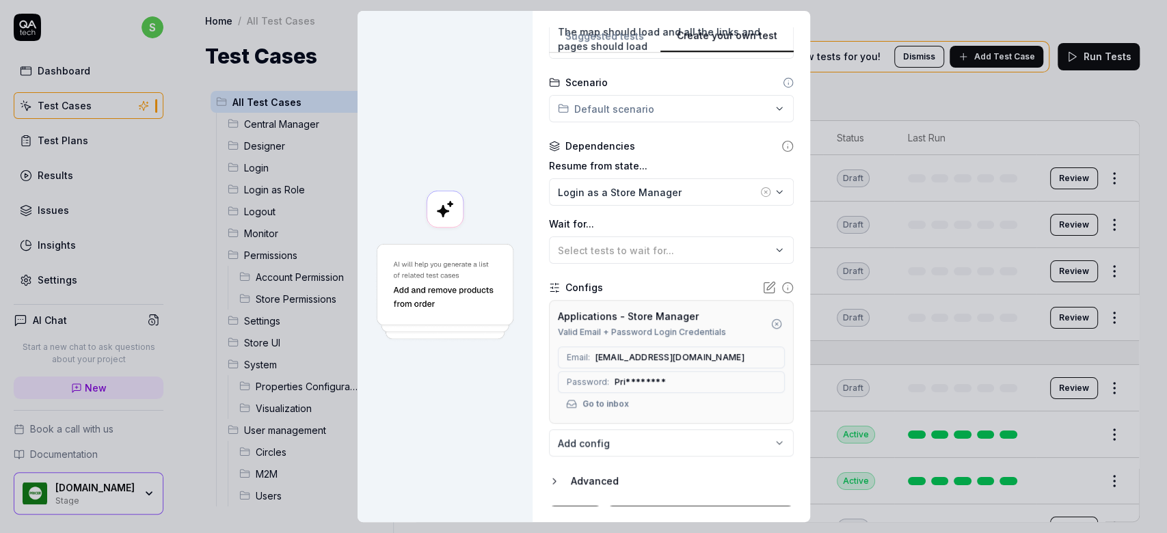
scroll to position [271, 0]
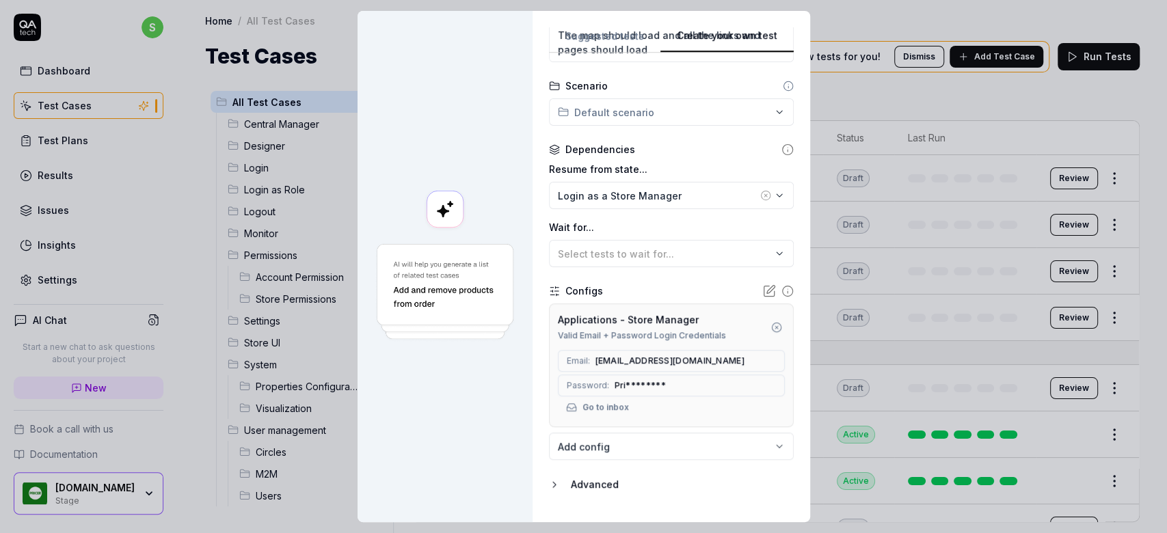
click at [766, 290] on icon at bounding box center [770, 289] width 8 height 8
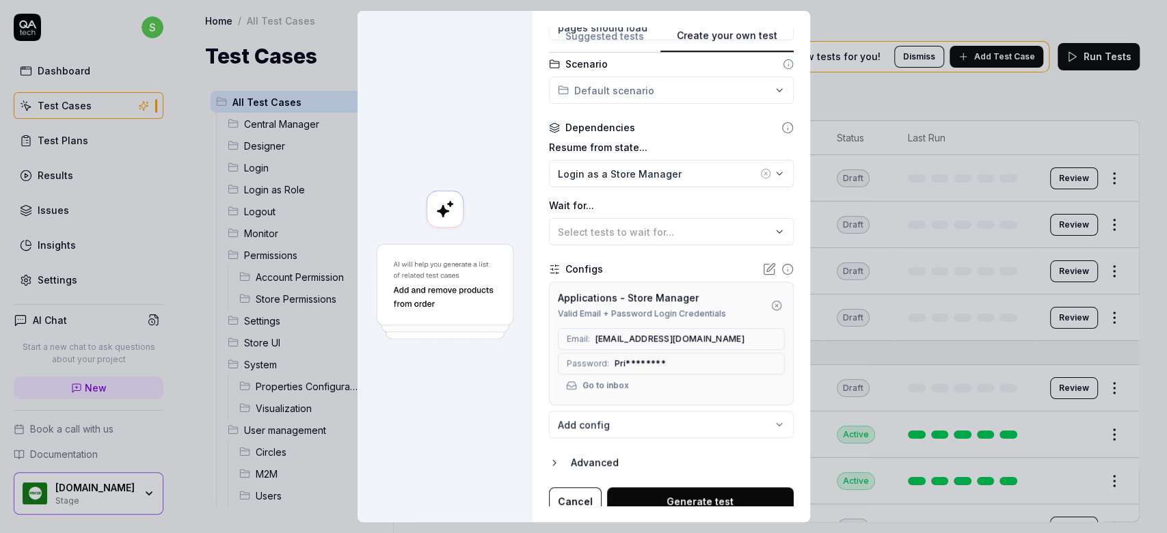
scroll to position [299, 0]
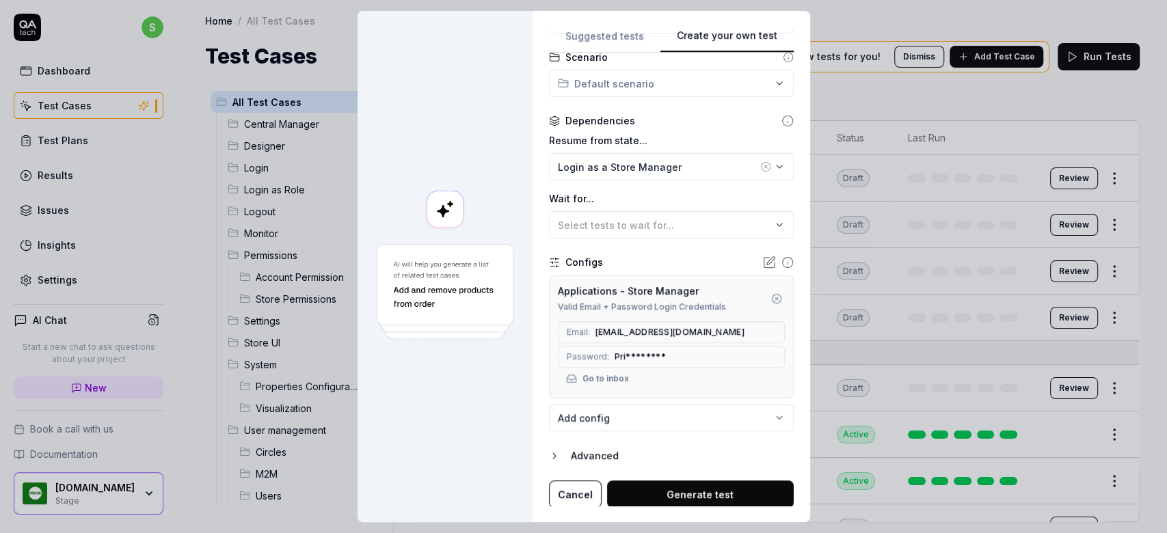
click at [771, 297] on icon "button" at bounding box center [776, 298] width 11 height 11
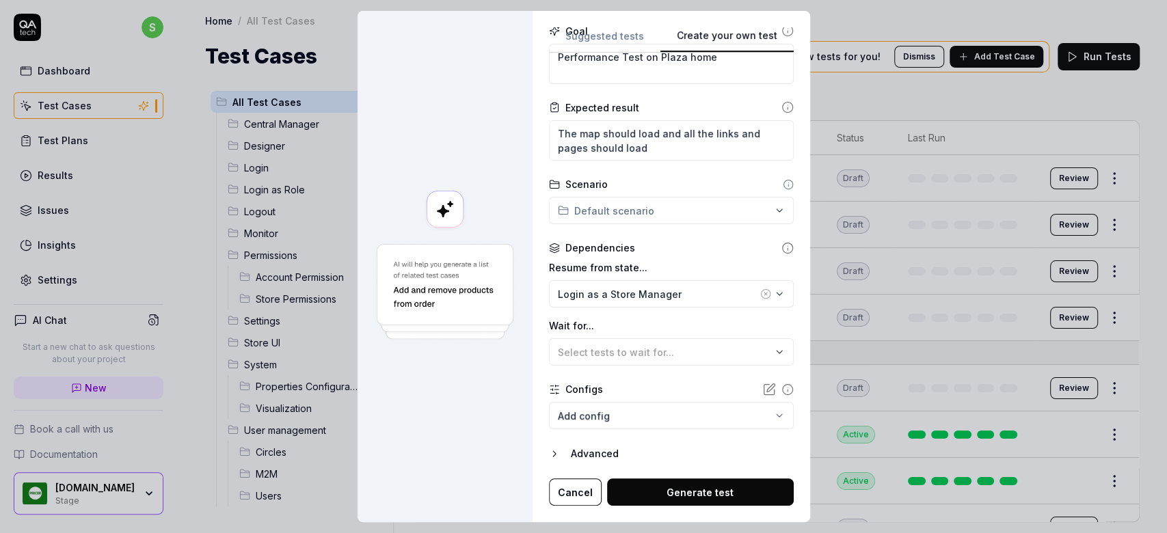
scroll to position [172, 0]
click at [774, 295] on icon "button" at bounding box center [779, 294] width 11 height 11
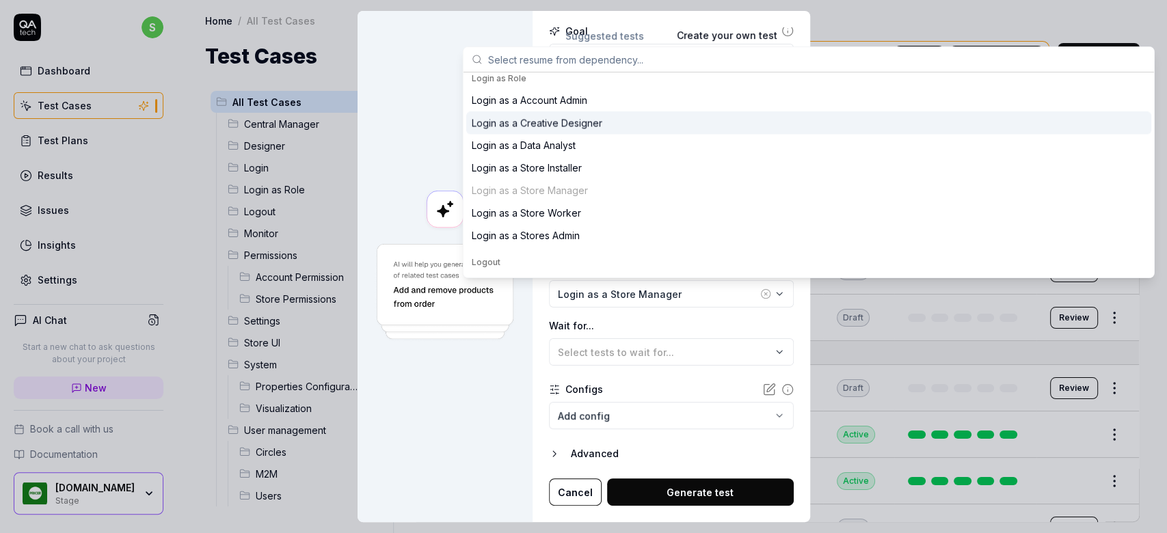
scroll to position [1367, 0]
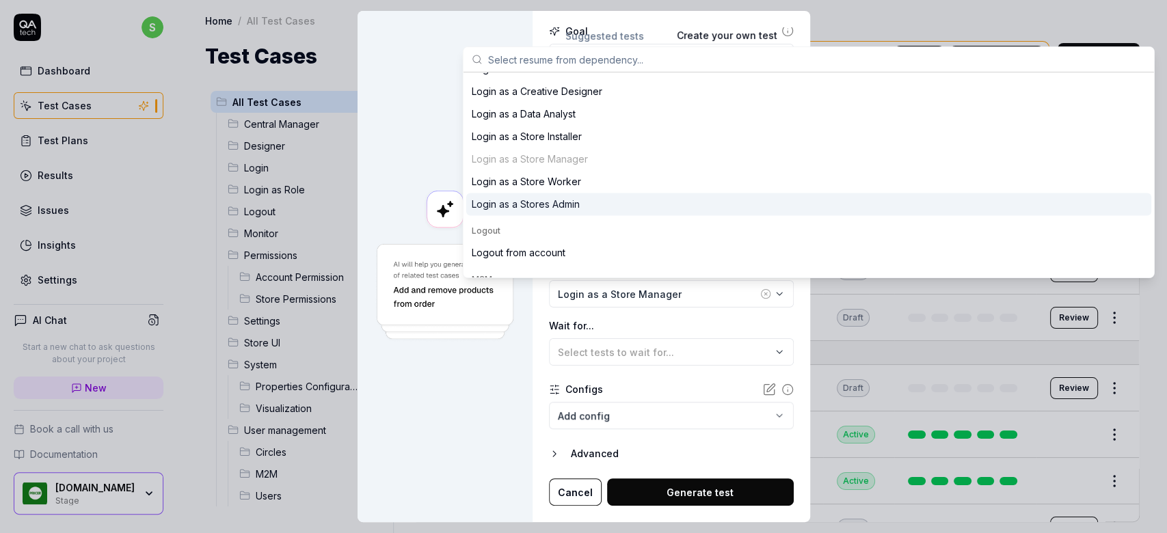
click at [600, 207] on div "Login as a Stores Admin" at bounding box center [808, 204] width 685 height 23
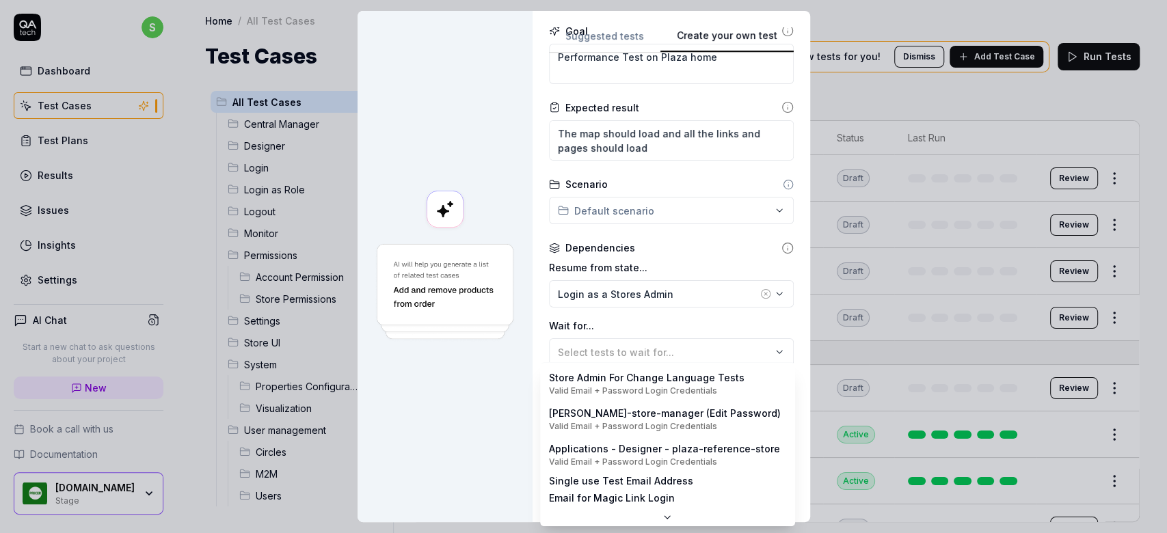
click at [695, 415] on body "s Dashboard Test Cases Test Plans Results Issues Insights Settings AI Chat Star…" at bounding box center [583, 266] width 1167 height 533
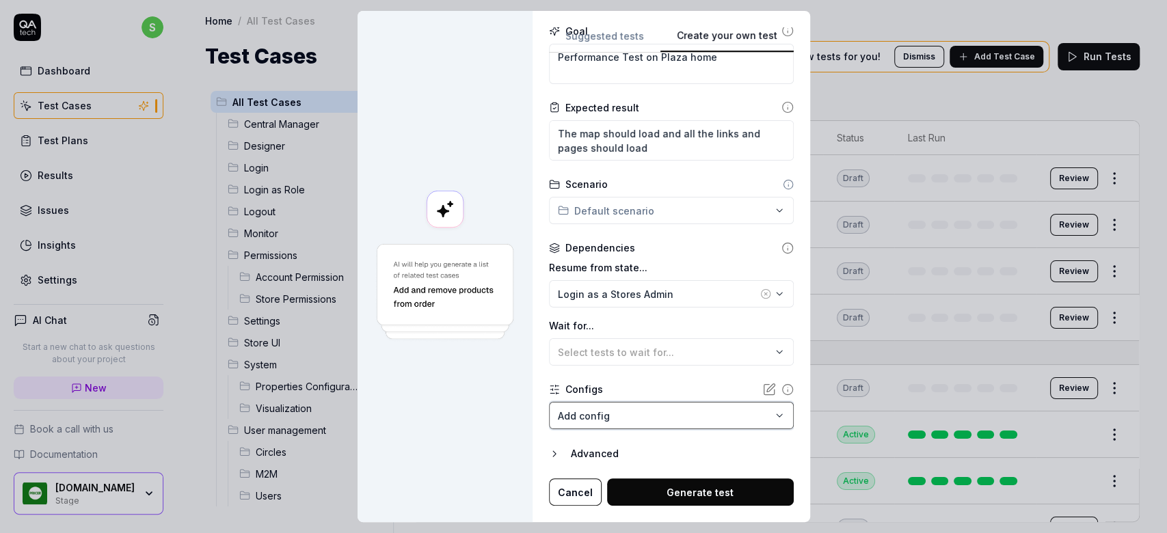
drag, startPoint x: 779, startPoint y: 337, endPoint x: 778, endPoint y: 346, distance: 9.0
click at [778, 346] on div "**********" at bounding box center [583, 266] width 1167 height 533
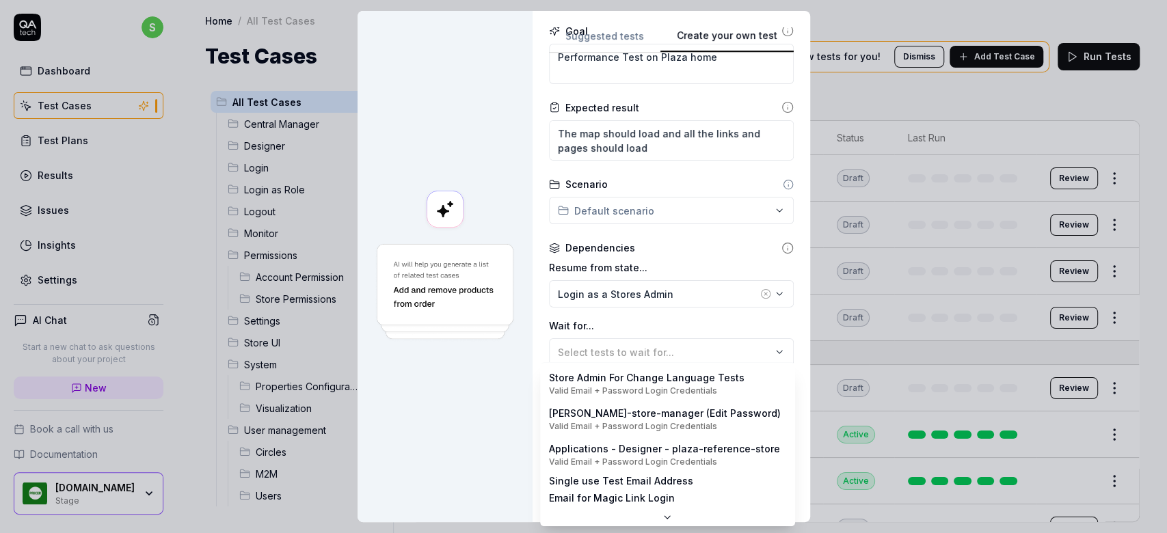
click at [758, 414] on body "s Dashboard Test Cases Test Plans Results Issues Insights Settings AI Chat Star…" at bounding box center [583, 266] width 1167 height 533
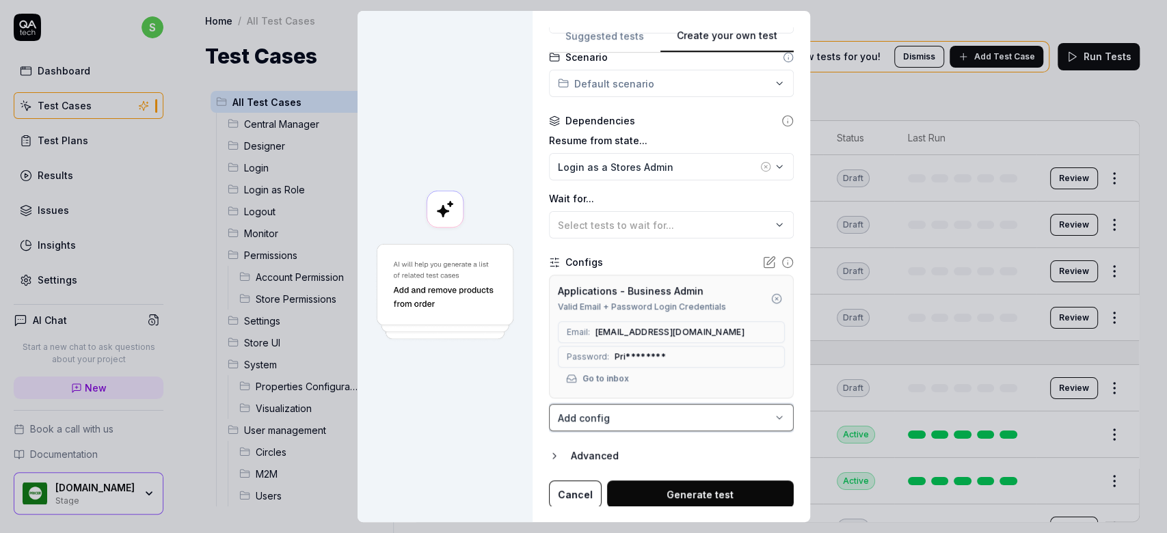
scroll to position [299, 0]
click at [703, 492] on button "Generate test" at bounding box center [700, 494] width 187 height 27
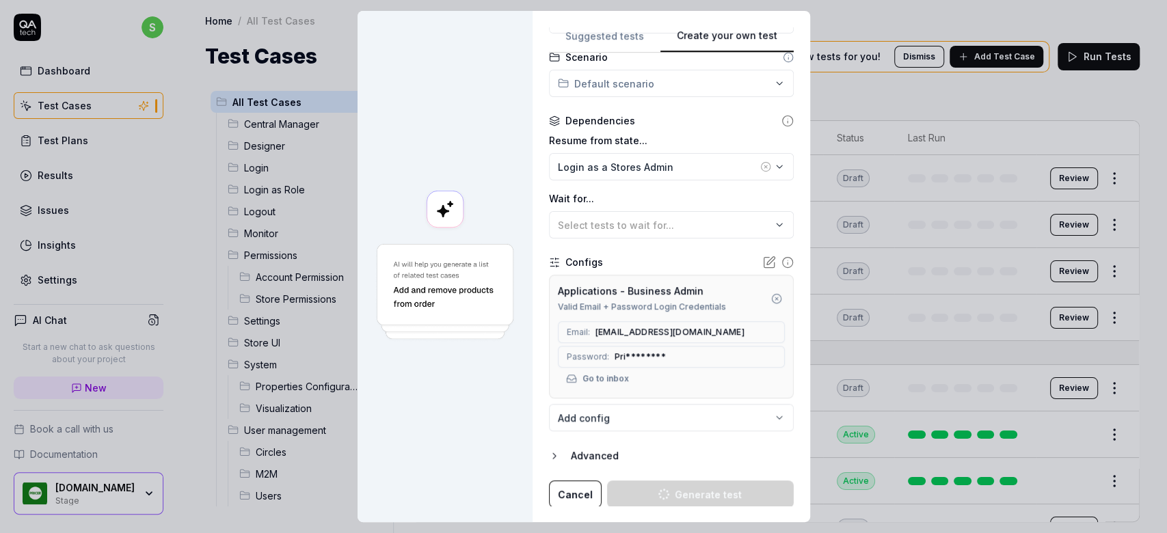
type textarea "*"
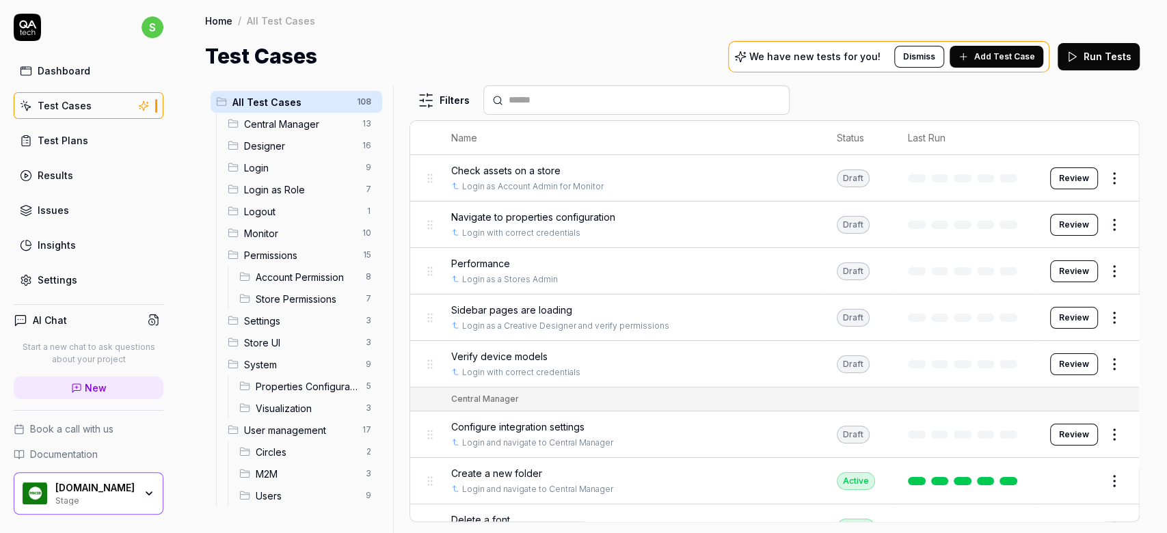
click at [660, 38] on div "Home / All Test Cases Home / All Test Cases Test Cases We have new tests for yo…" at bounding box center [672, 36] width 989 height 72
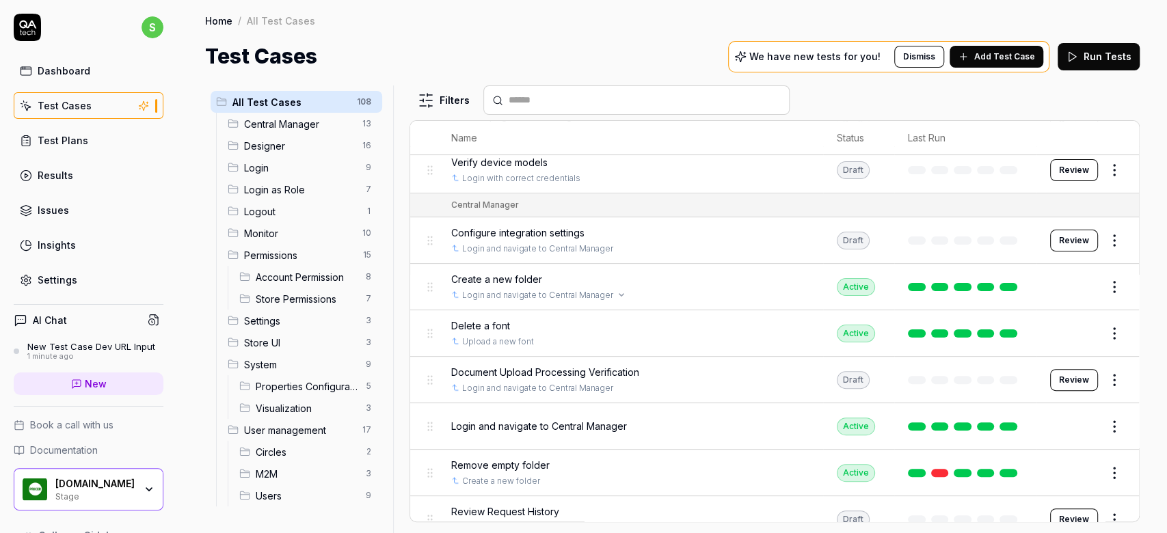
scroll to position [547, 0]
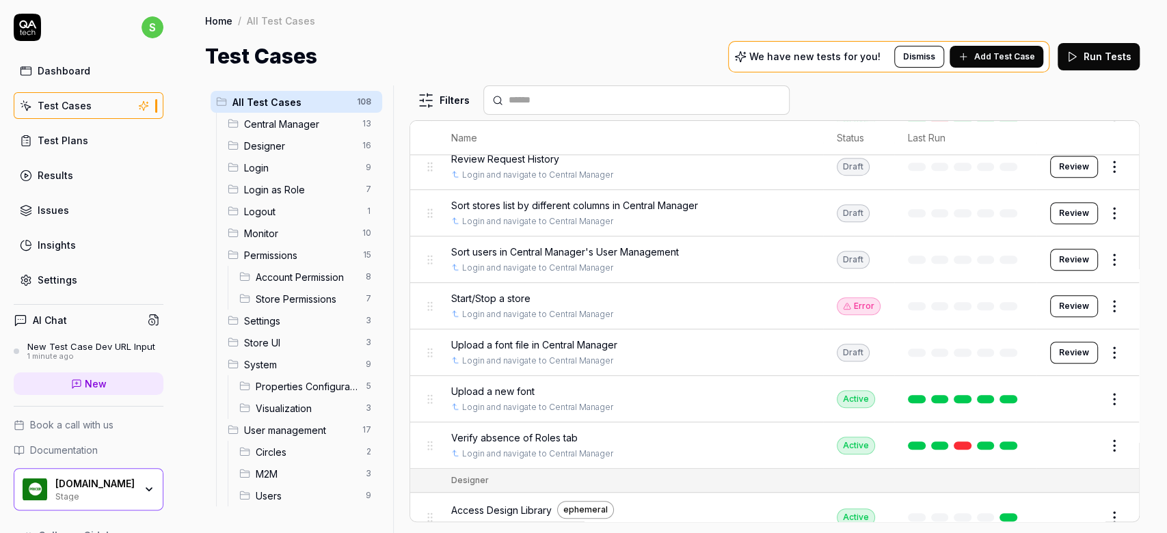
click at [63, 107] on div "Test Cases" at bounding box center [65, 105] width 54 height 14
click at [53, 103] on div "Test Cases" at bounding box center [65, 105] width 54 height 14
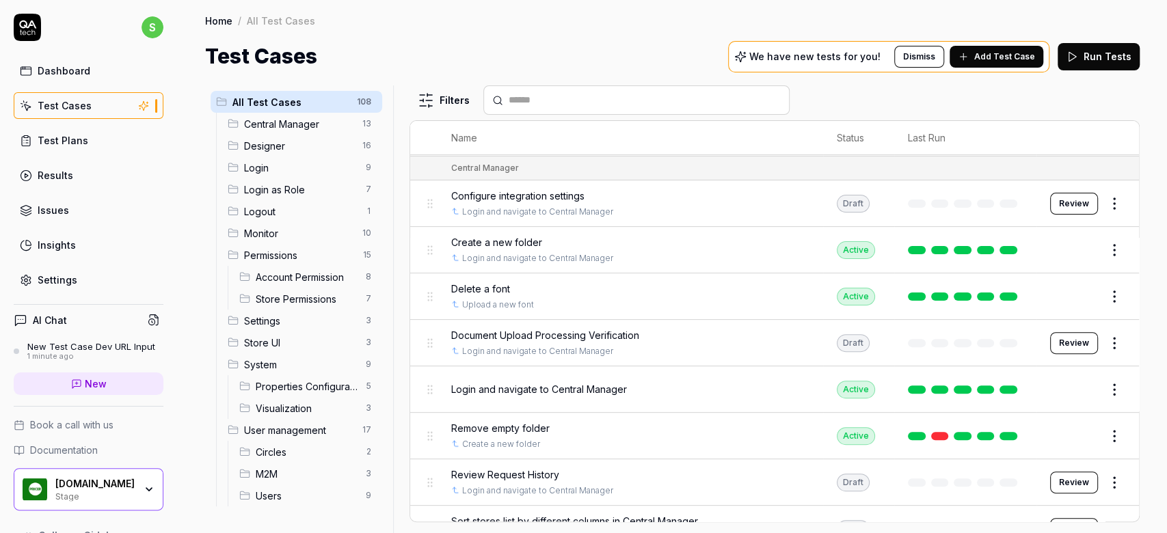
scroll to position [0, 0]
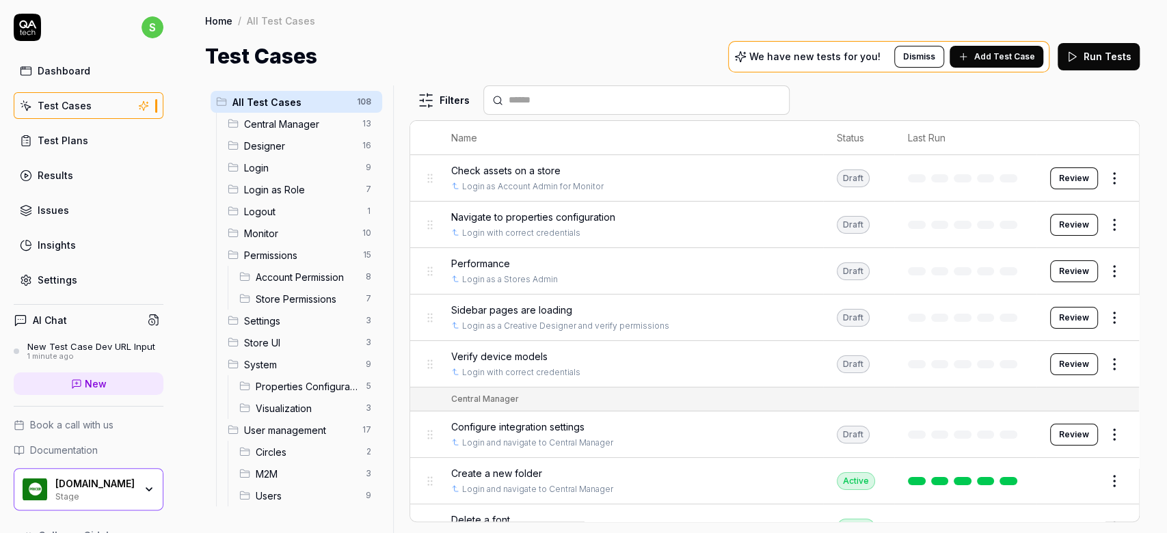
click at [567, 103] on input "text" at bounding box center [645, 100] width 272 height 14
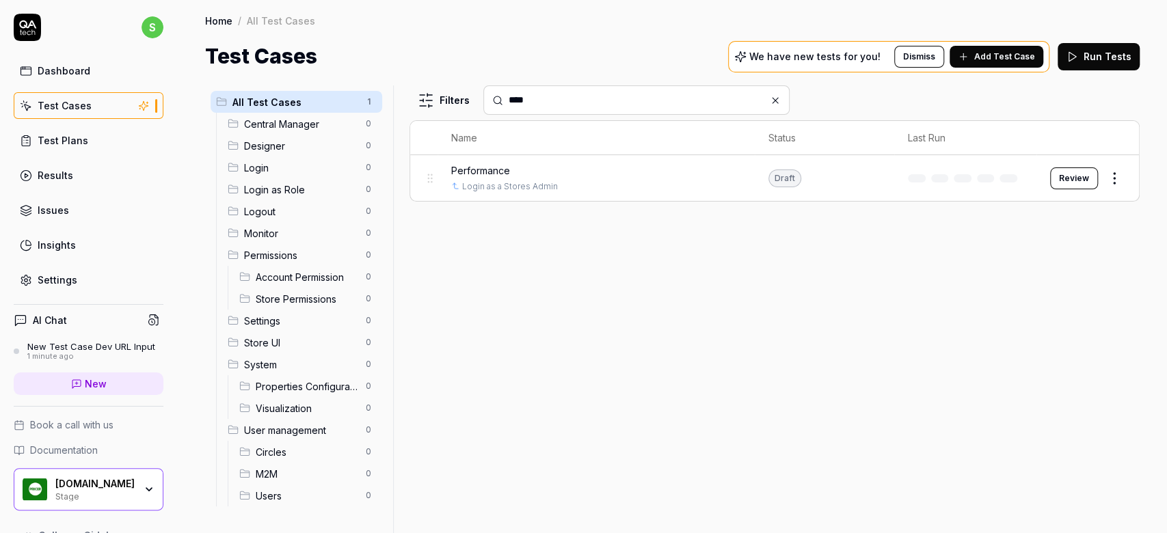
type input "****"
click at [485, 174] on span "Performance" at bounding box center [480, 170] width 59 height 14
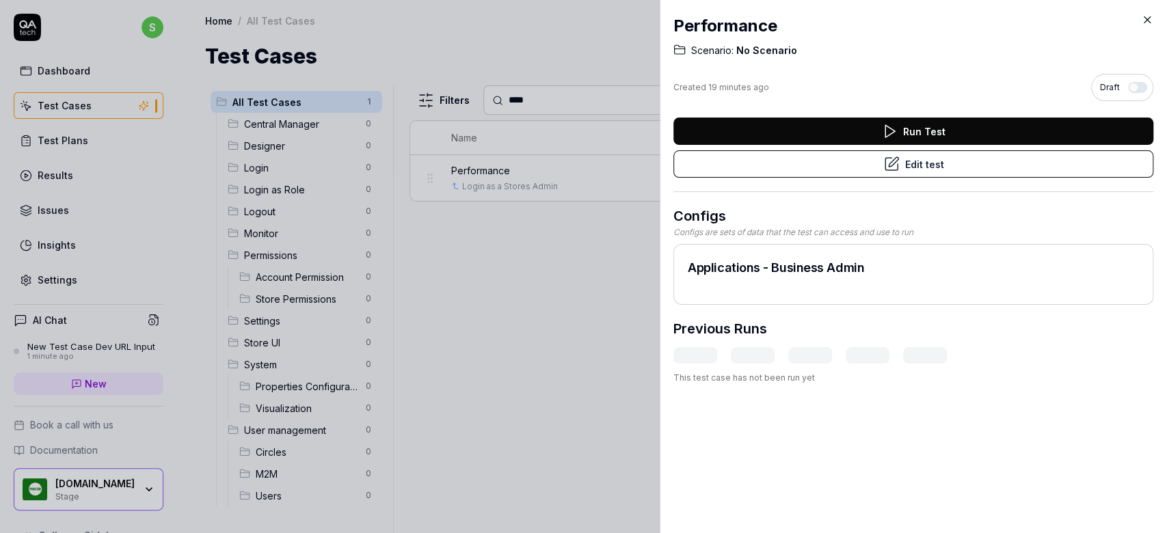
click at [943, 157] on button "Edit test" at bounding box center [913, 163] width 480 height 27
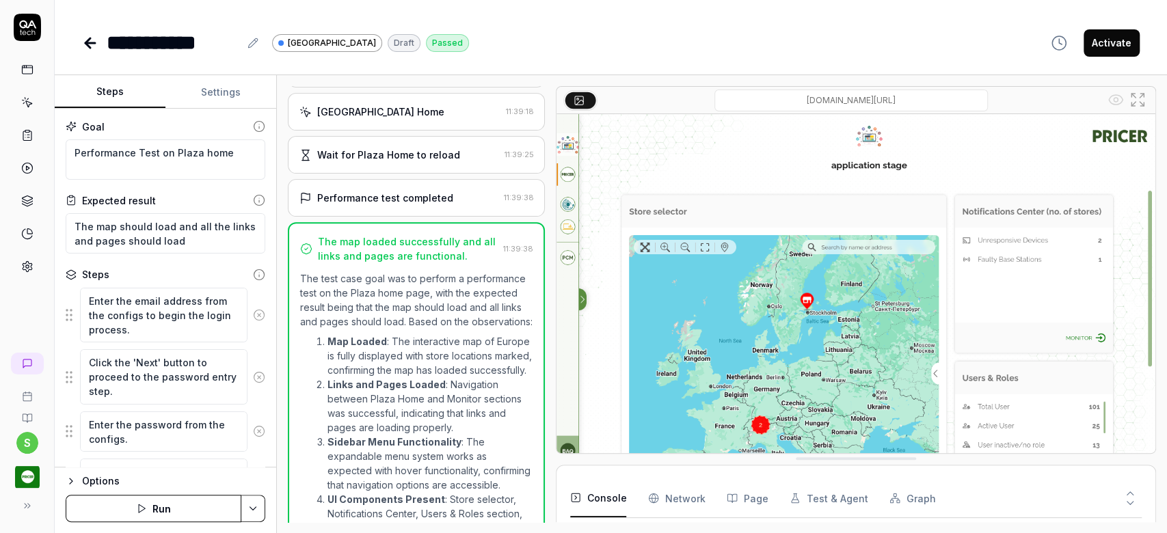
type textarea "*"
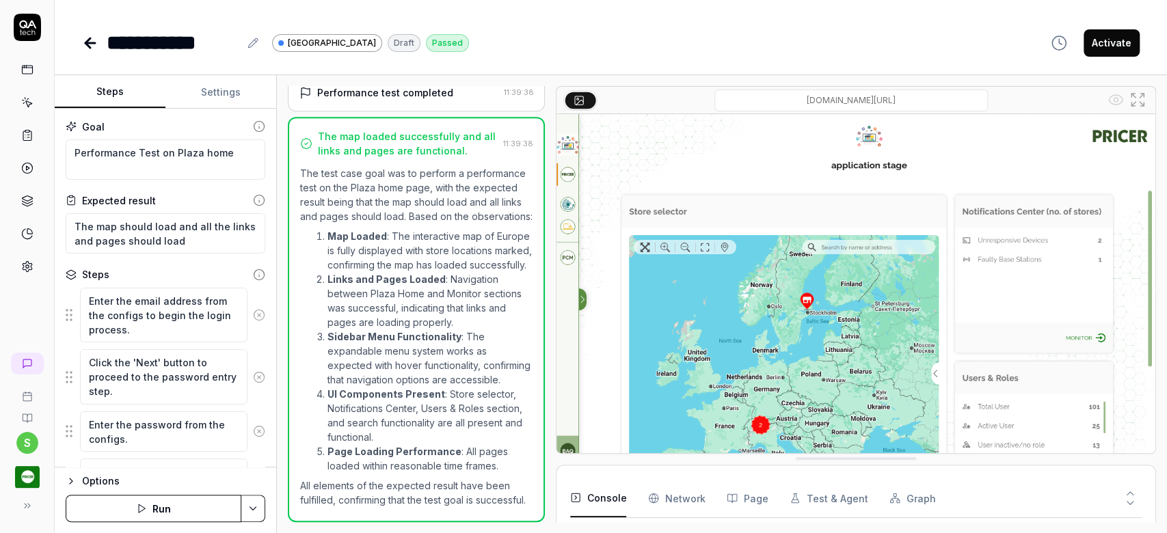
scroll to position [22, 0]
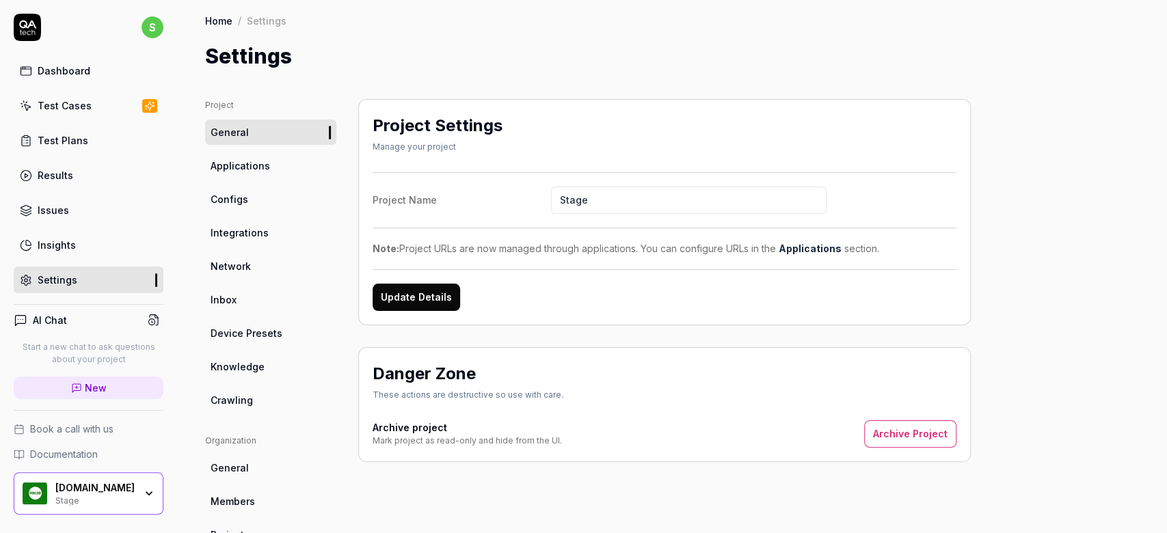
click at [243, 204] on span "Configs" at bounding box center [230, 199] width 38 height 14
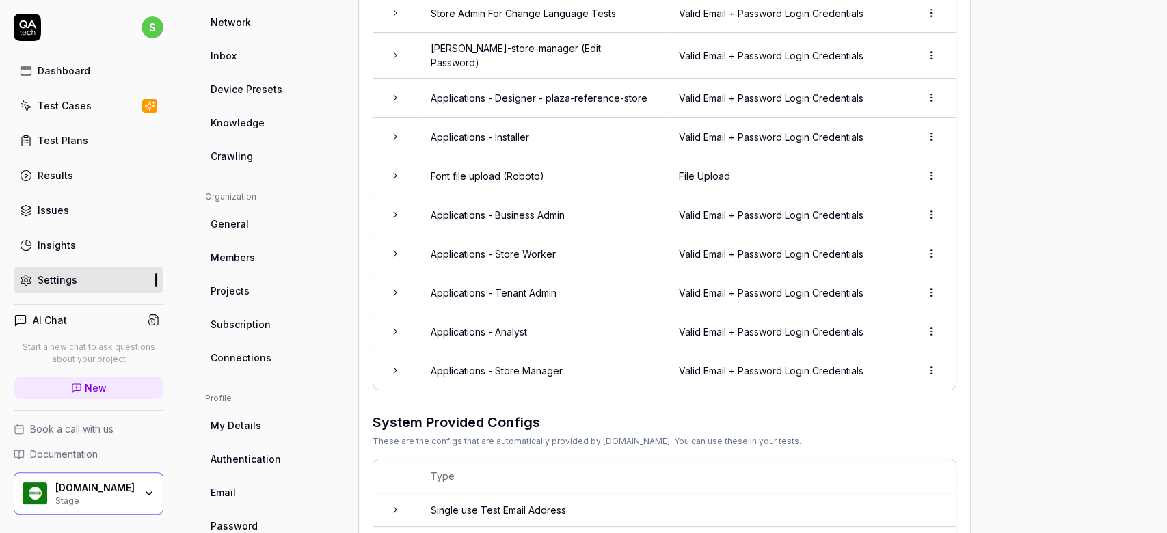
scroll to position [153, 0]
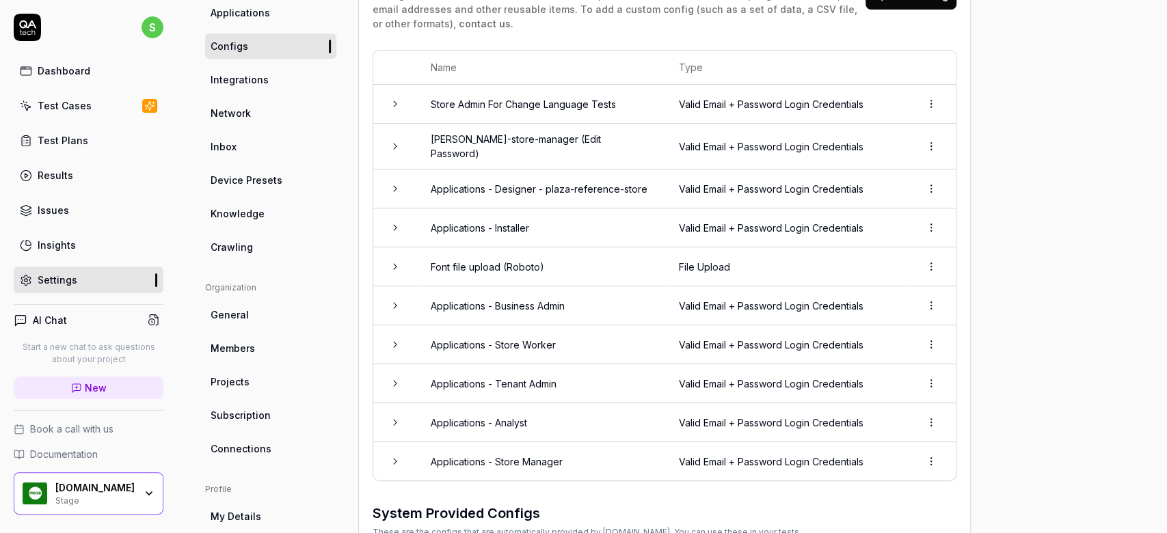
click at [593, 296] on td "Applications - Business Admin" at bounding box center [541, 305] width 248 height 39
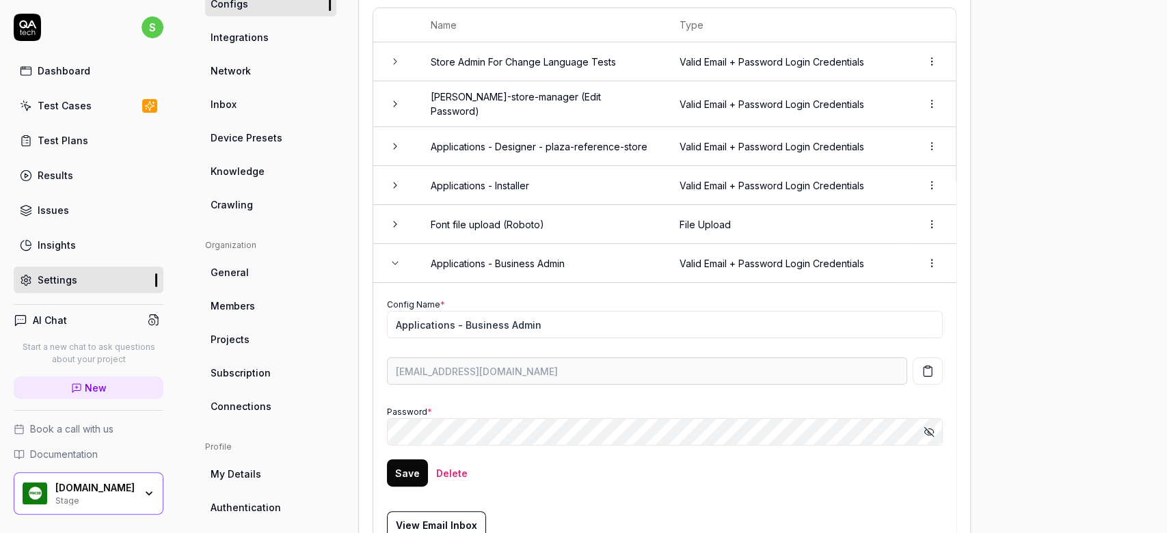
scroll to position [244, 0]
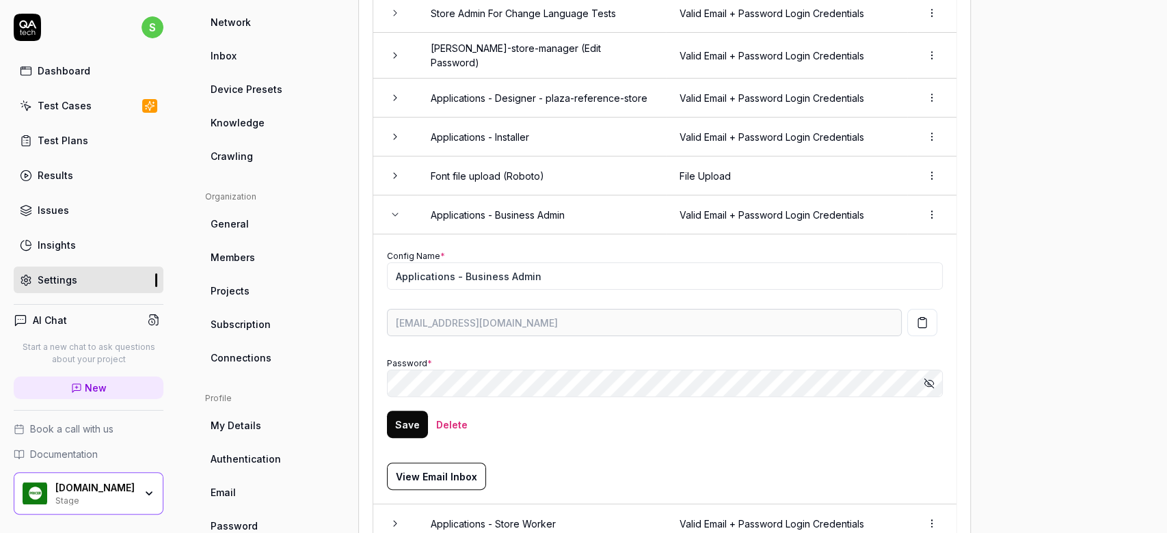
click at [924, 317] on icon "button" at bounding box center [922, 323] width 12 height 12
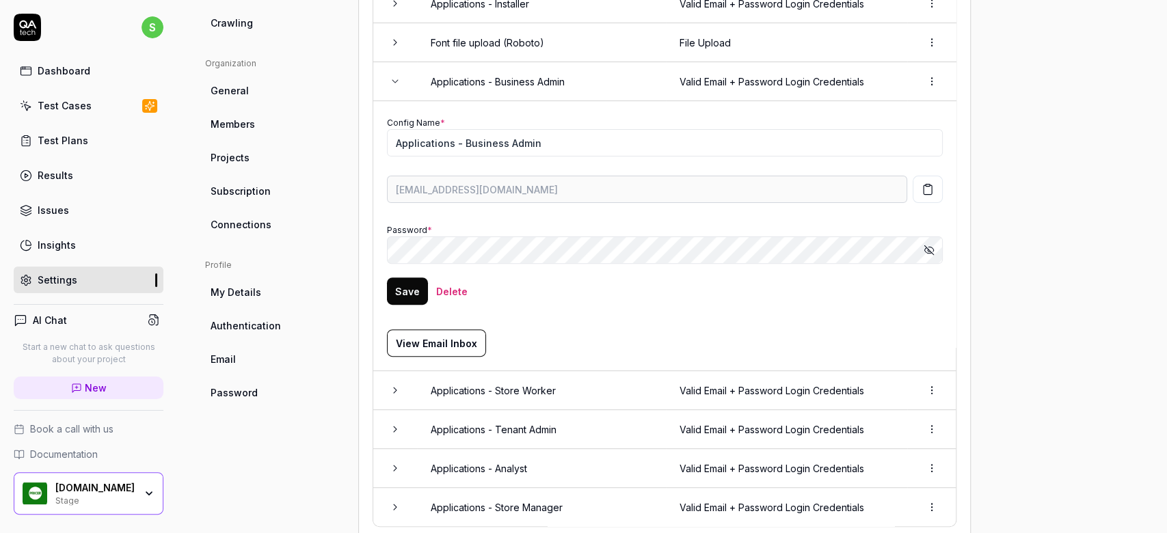
scroll to position [241, 0]
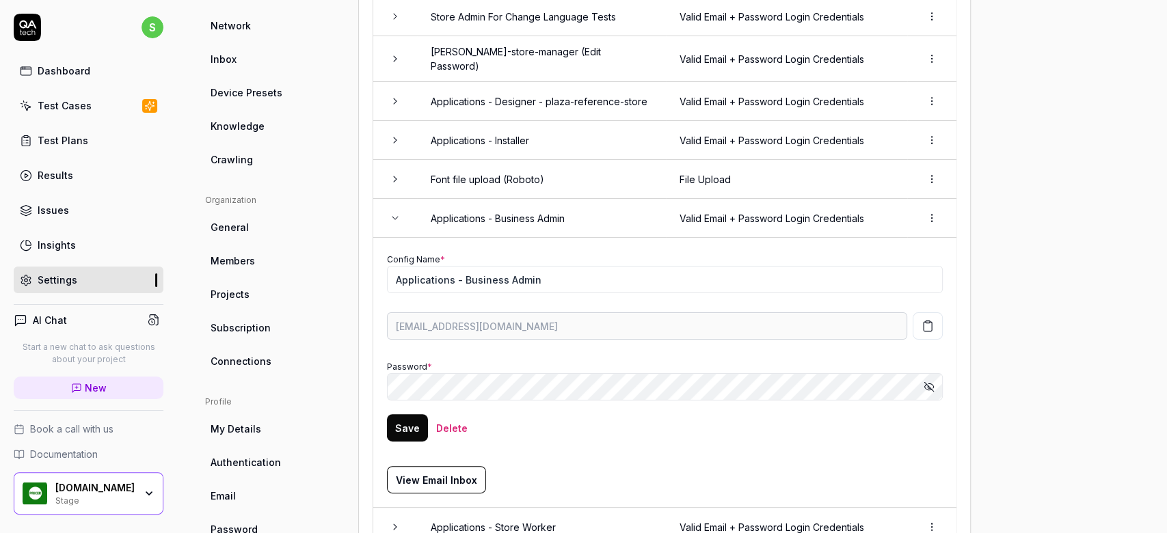
click at [927, 320] on icon "button" at bounding box center [928, 326] width 12 height 12
click at [928, 384] on icon "button" at bounding box center [928, 386] width 7 height 5
click at [370, 372] on div "Configs Configs are data that can be used across multiple tests. This is where …" at bounding box center [664, 370] width 613 height 1024
drag, startPoint x: 1052, startPoint y: 142, endPoint x: 1013, endPoint y: 202, distance: 71.3
click at [1052, 148] on div "Project General Applications Configs Integrations Network Inbox Device Presets …" at bounding box center [672, 370] width 935 height 1024
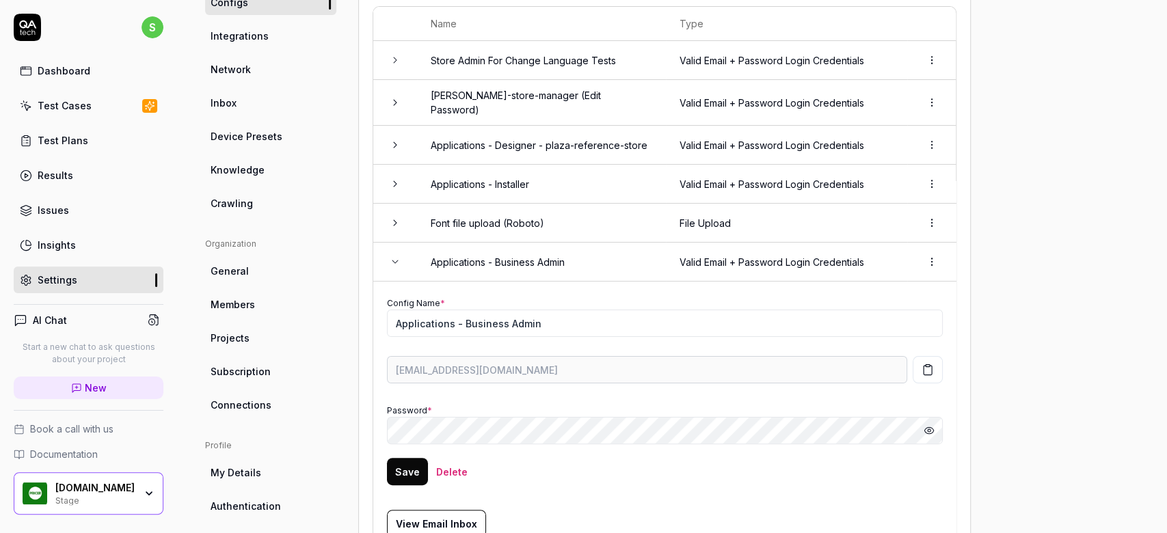
scroll to position [455, 0]
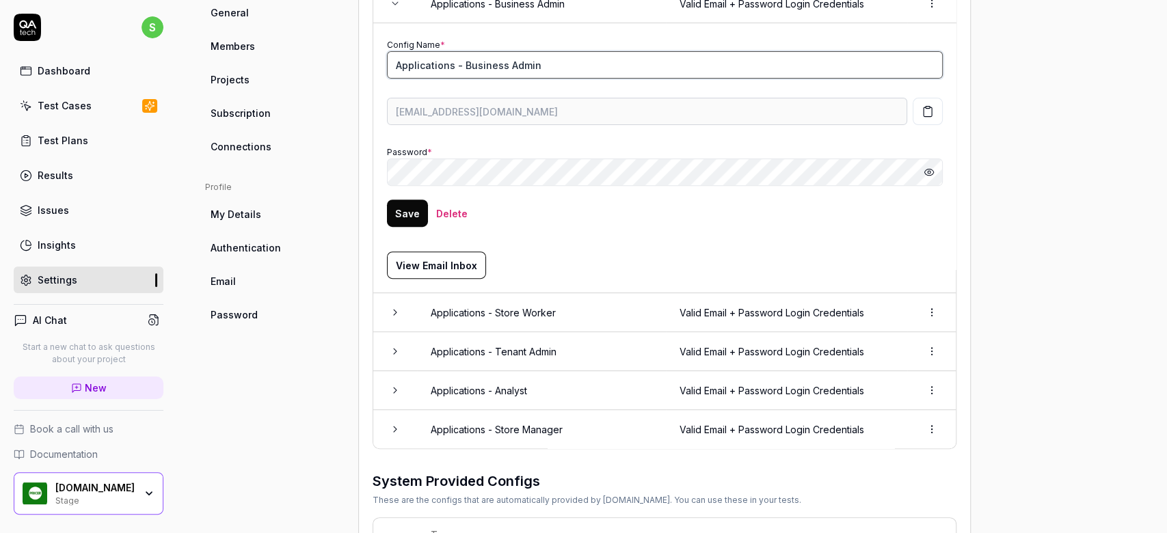
drag, startPoint x: 557, startPoint y: 58, endPoint x: 394, endPoint y: 55, distance: 162.7
click at [394, 55] on input "Applications - Business Admin" at bounding box center [665, 64] width 556 height 27
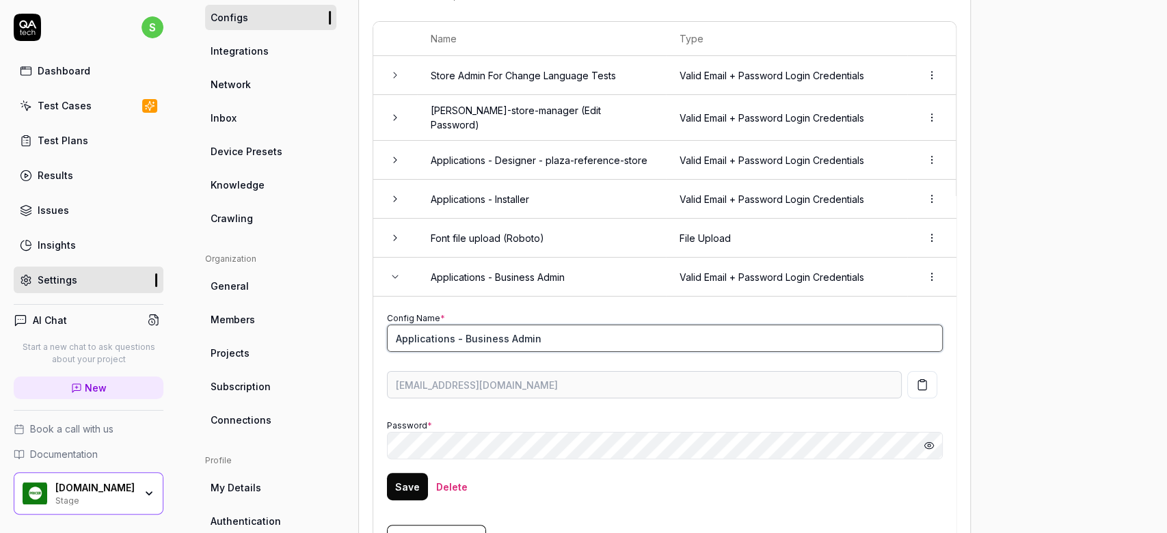
scroll to position [0, 0]
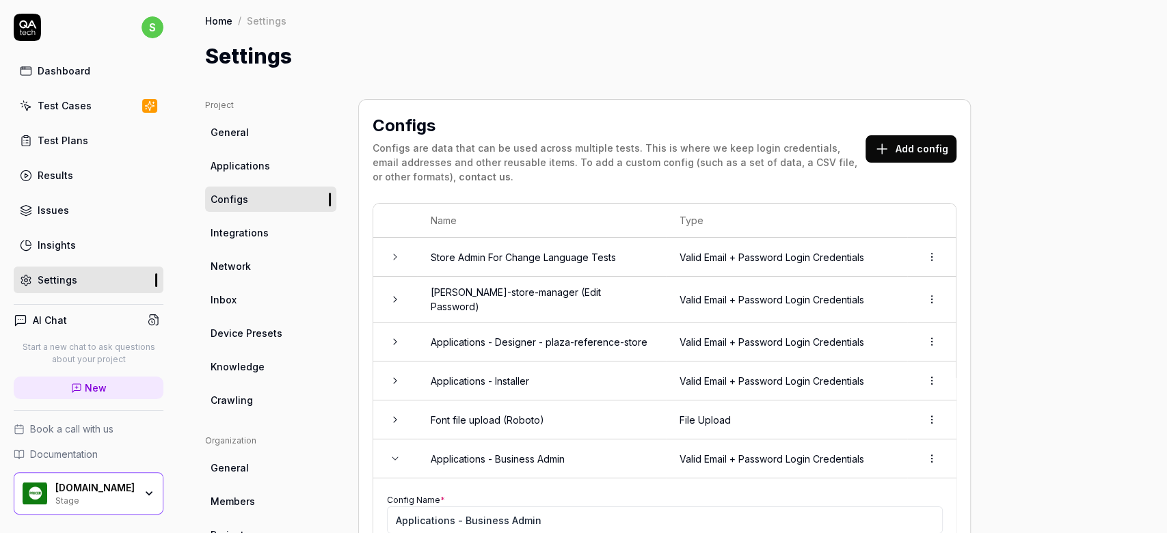
click at [230, 310] on link "Inbox" at bounding box center [270, 299] width 131 height 25
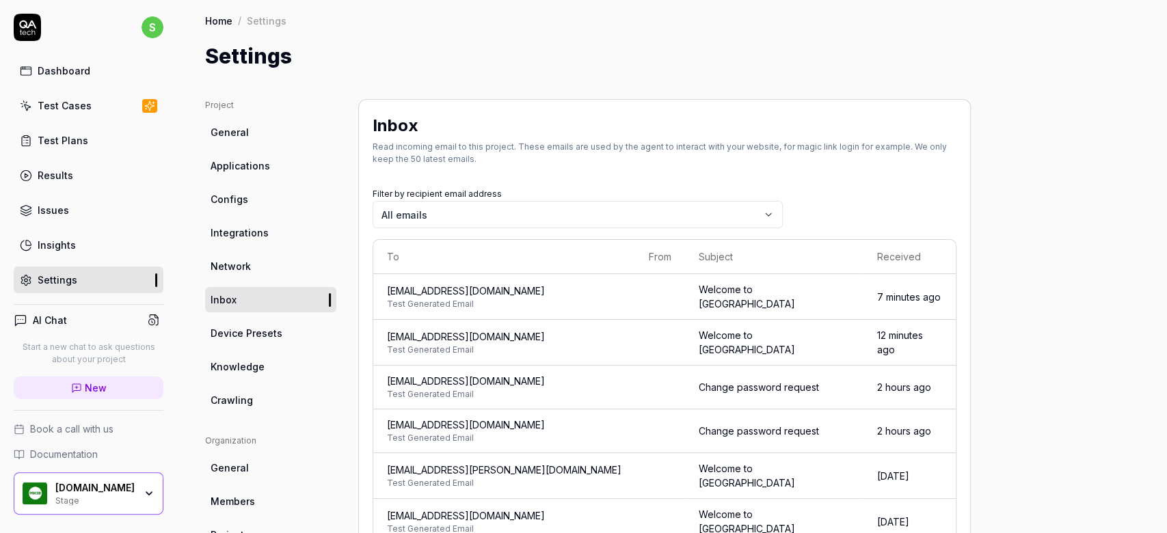
click at [536, 298] on span "Test Generated Email" at bounding box center [504, 304] width 235 height 12
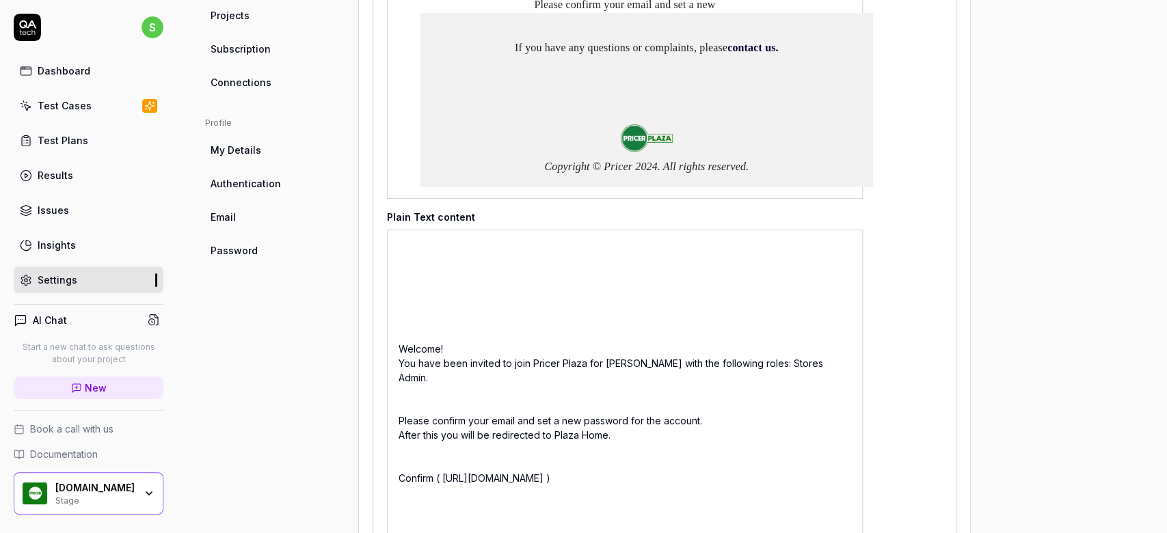
scroll to position [638, 0]
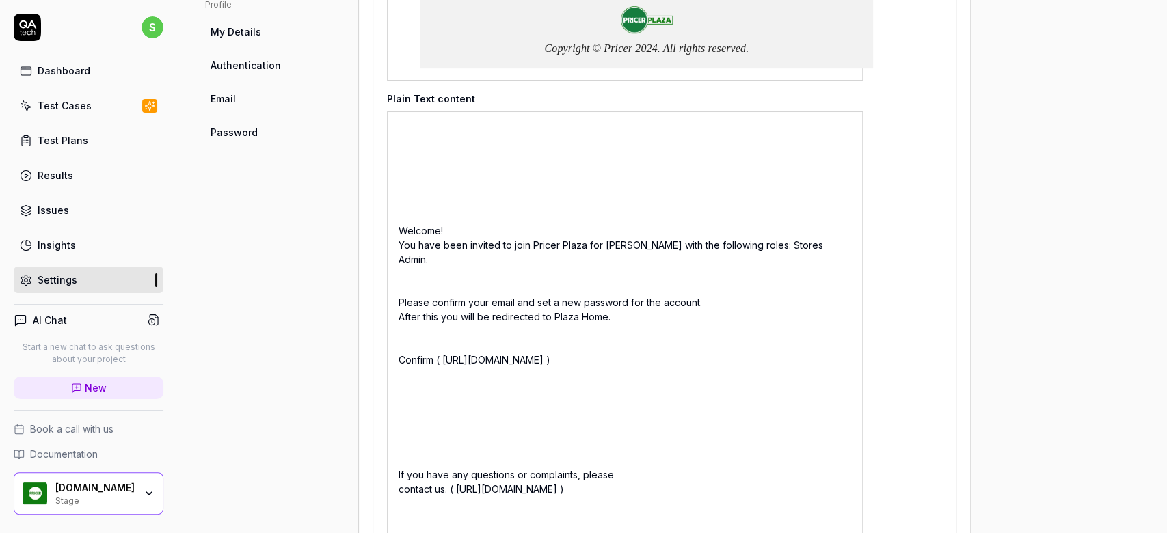
drag, startPoint x: 442, startPoint y: 361, endPoint x: 625, endPoint y: 370, distance: 183.5
click at [625, 370] on div "Welcome! You have been invited to join Pricer Plaza for sambu-dev with the foll…" at bounding box center [625, 395] width 476 height 569
copy div "https://auth.iam.dev.pricer-plaza.com/u/reset-verify?ticket=YG0Jdo6rQdz5sQSjmOR…"
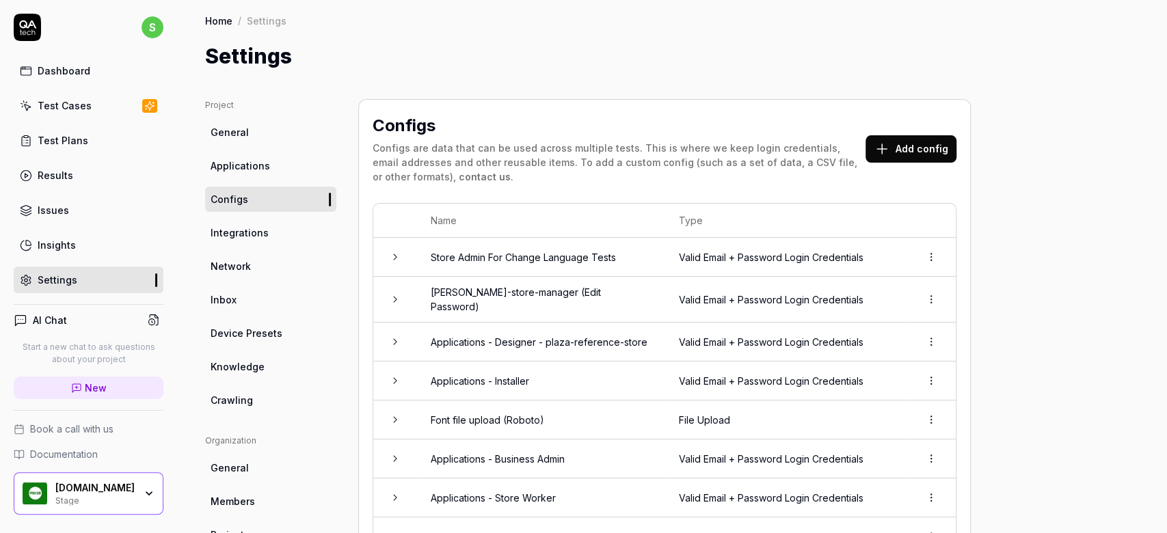
click at [248, 155] on link "Applications" at bounding box center [270, 165] width 131 height 25
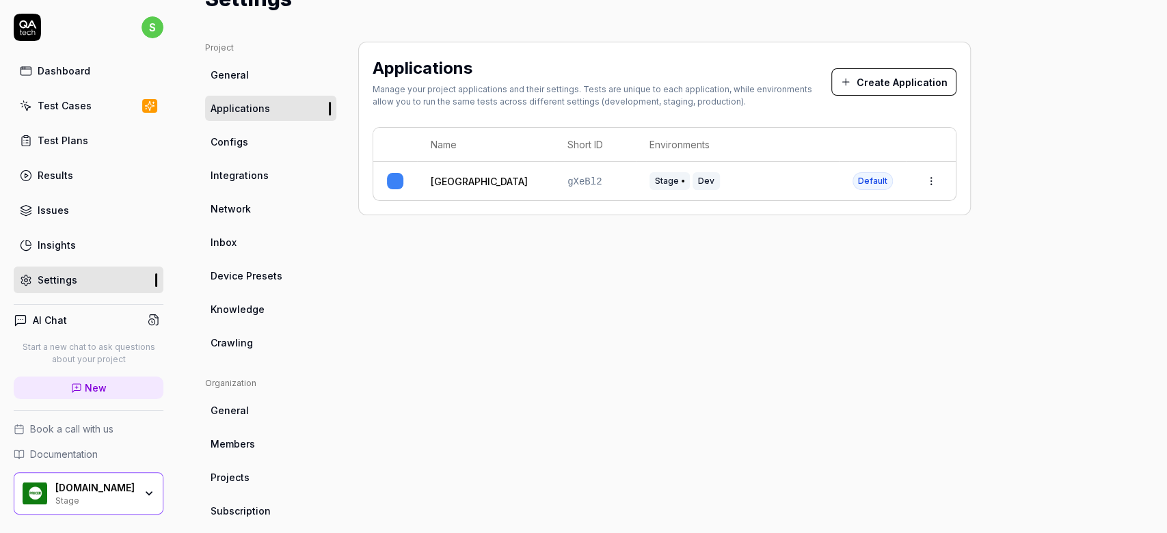
scroll to position [3, 0]
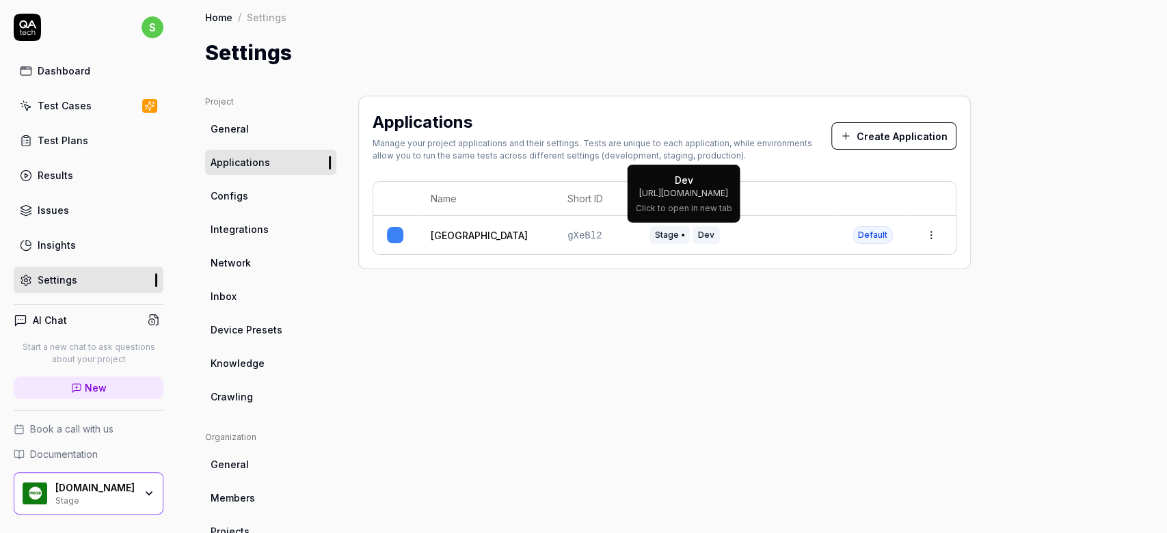
click at [708, 235] on span "Dev" at bounding box center [706, 235] width 27 height 18
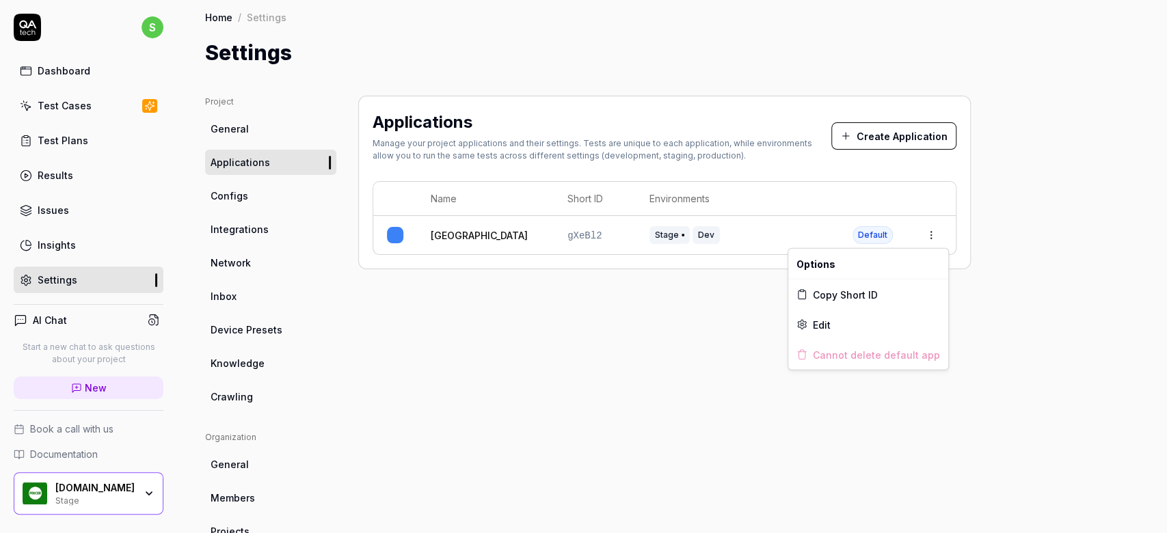
click at [931, 231] on html "s Dashboard Test Cases Test Plans Results Issues Insights Settings AI Chat Star…" at bounding box center [583, 266] width 1167 height 533
click at [458, 373] on html "s Dashboard Test Cases Test Plans Results Issues Insights Settings AI Chat Star…" at bounding box center [583, 266] width 1167 height 533
click at [224, 189] on span "Configs" at bounding box center [230, 196] width 38 height 14
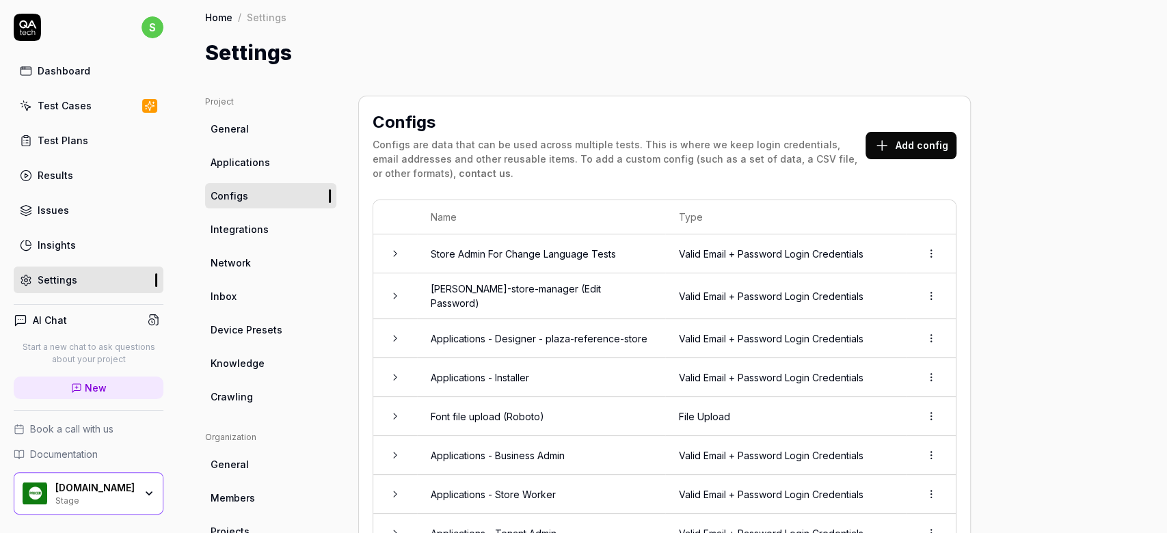
click at [258, 231] on span "Integrations" at bounding box center [240, 229] width 58 height 14
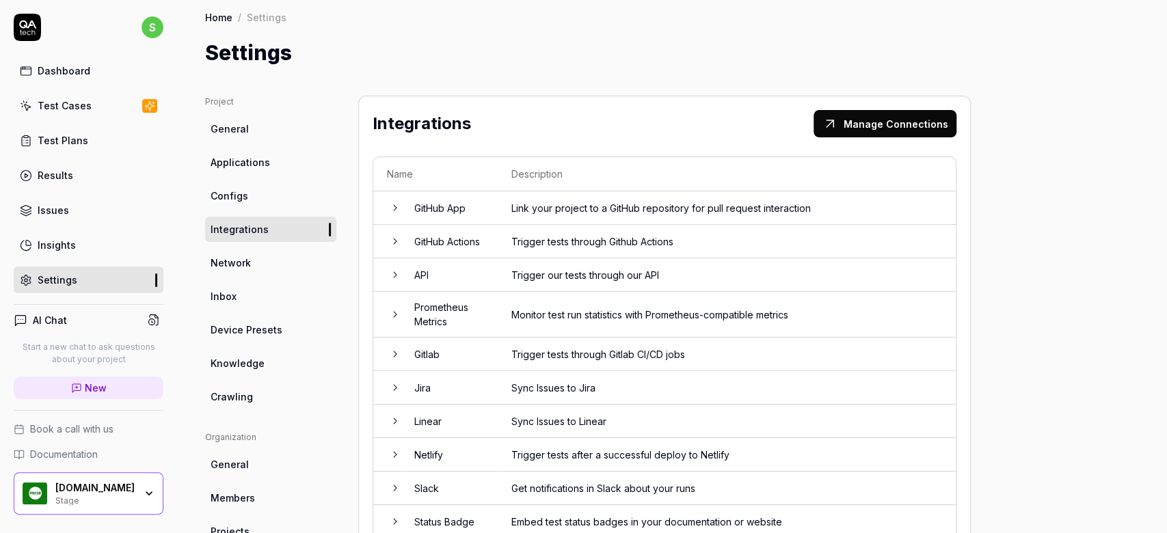
click at [254, 241] on link "Integrations" at bounding box center [270, 229] width 131 height 25
click at [242, 263] on span "Network" at bounding box center [231, 263] width 40 height 14
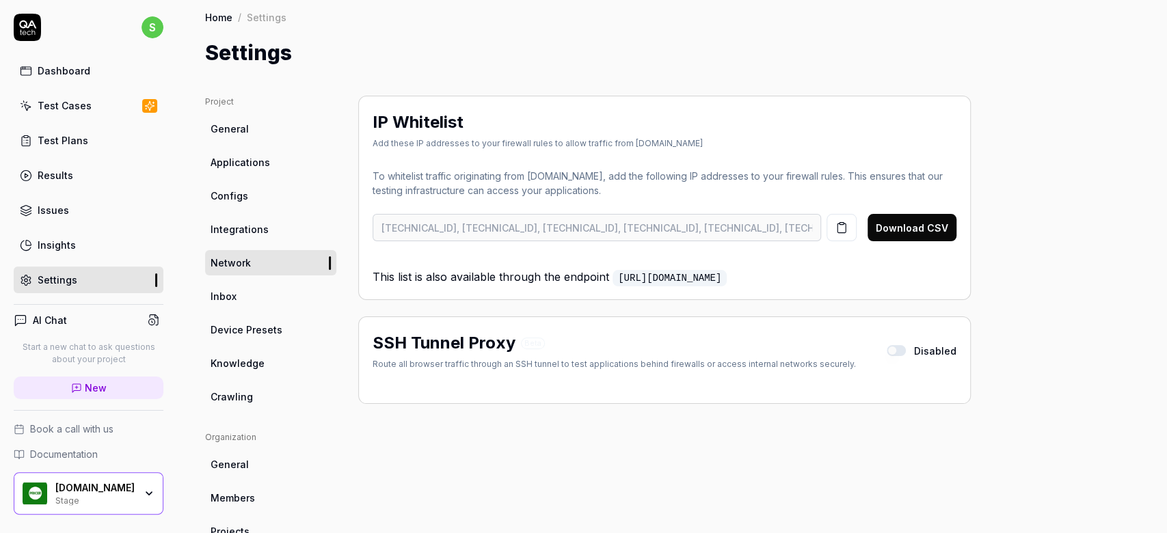
click at [228, 301] on span "Inbox" at bounding box center [224, 296] width 26 height 14
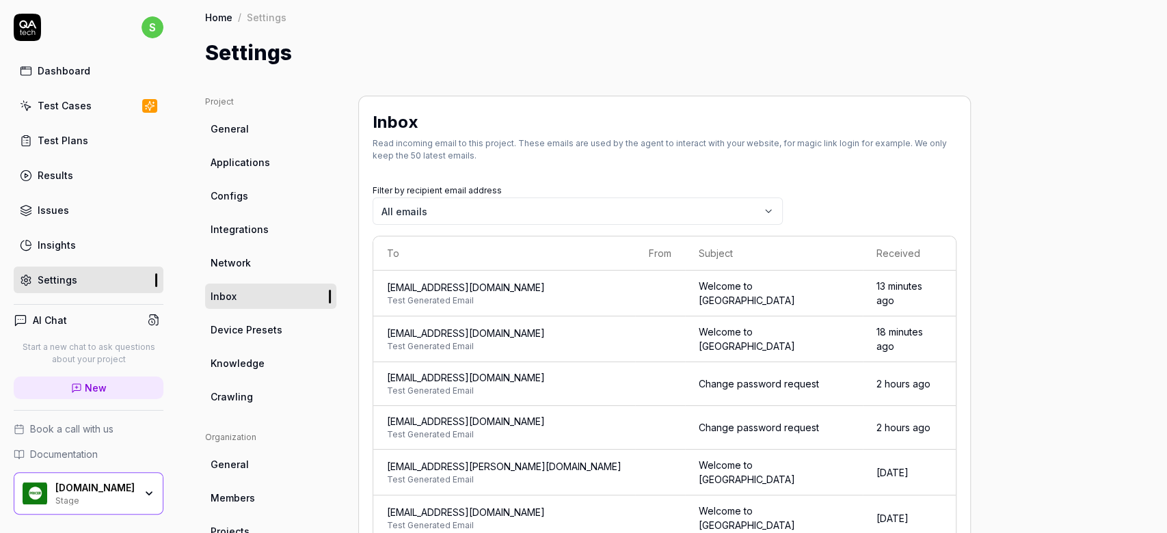
click at [228, 336] on link "Device Presets" at bounding box center [270, 329] width 131 height 25
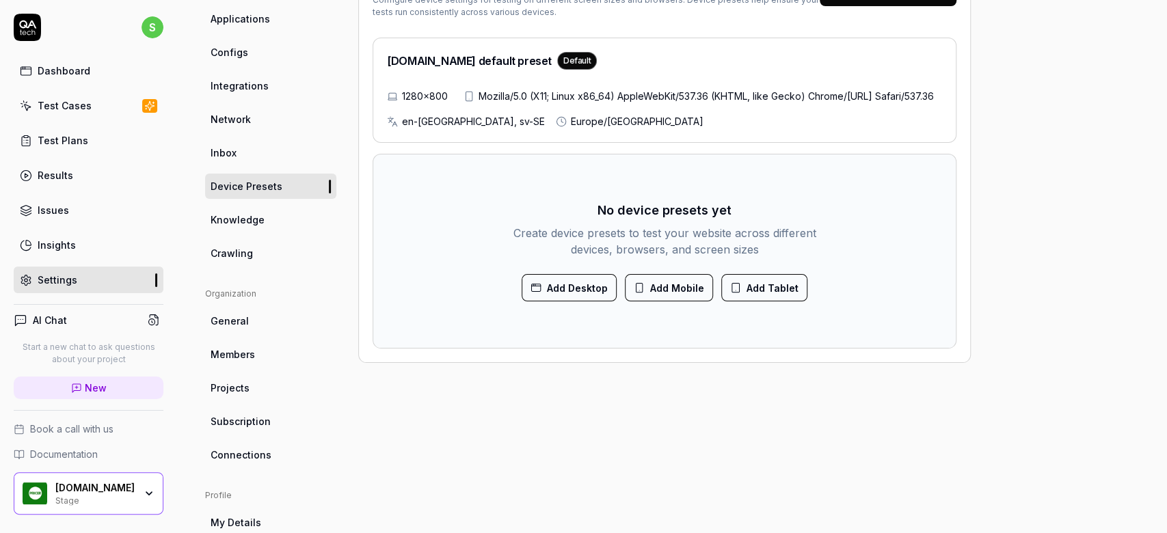
scroll to position [186, 0]
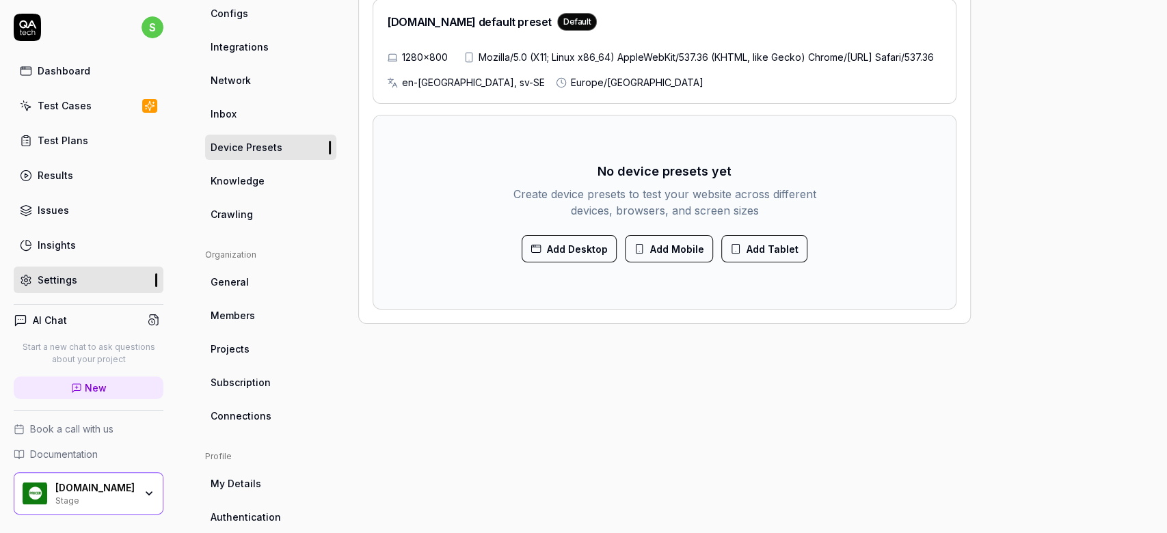
click at [254, 178] on span "Knowledge" at bounding box center [238, 181] width 54 height 14
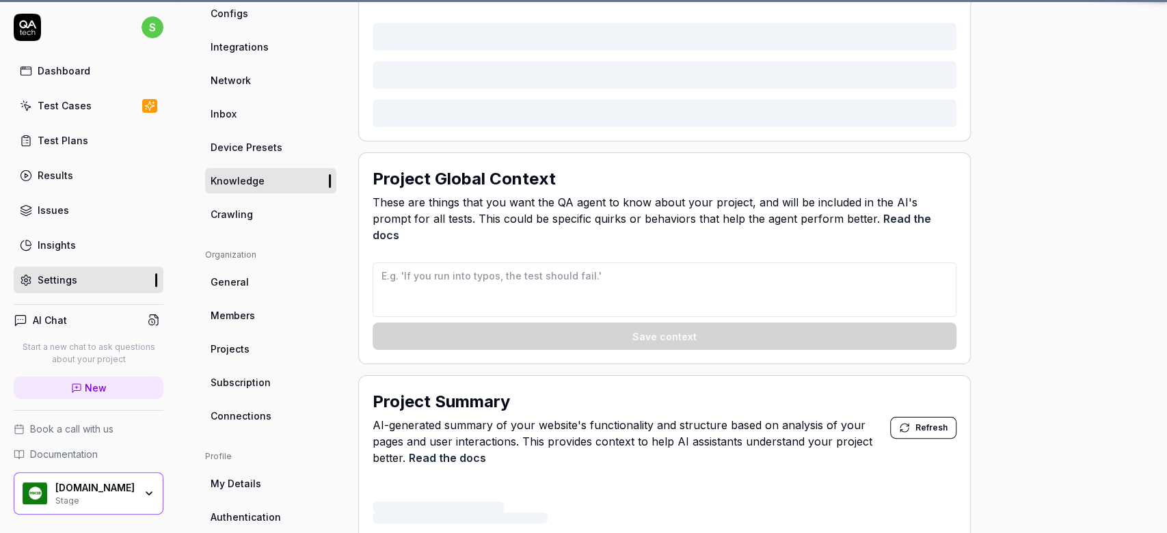
scroll to position [99, 0]
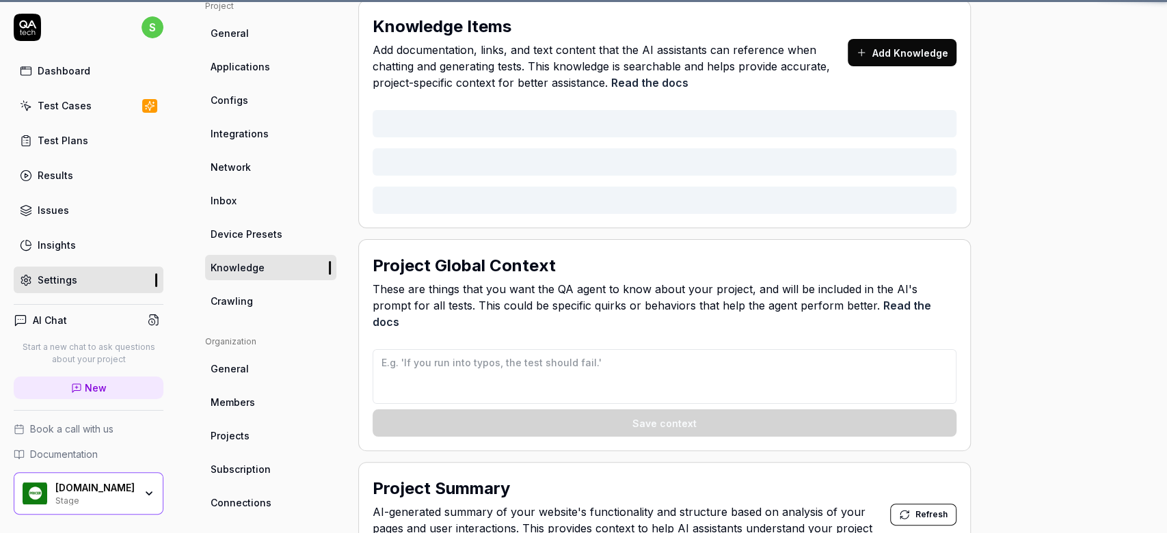
type textarea "*"
type textarea "The sidebar menu needs you to first move the mouse to the menu which will then …"
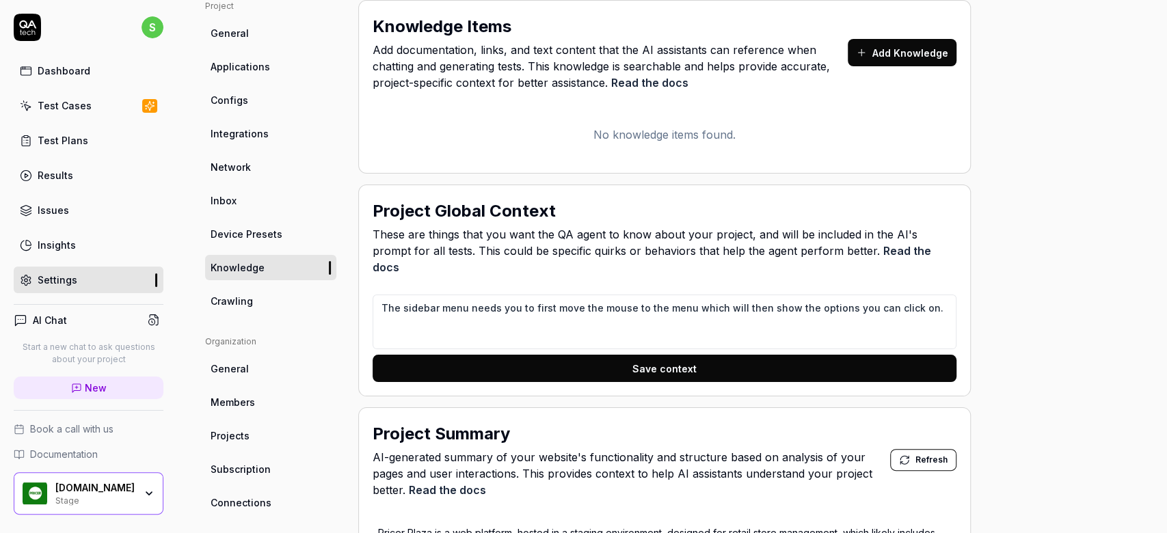
click at [242, 367] on span "General" at bounding box center [230, 369] width 38 height 14
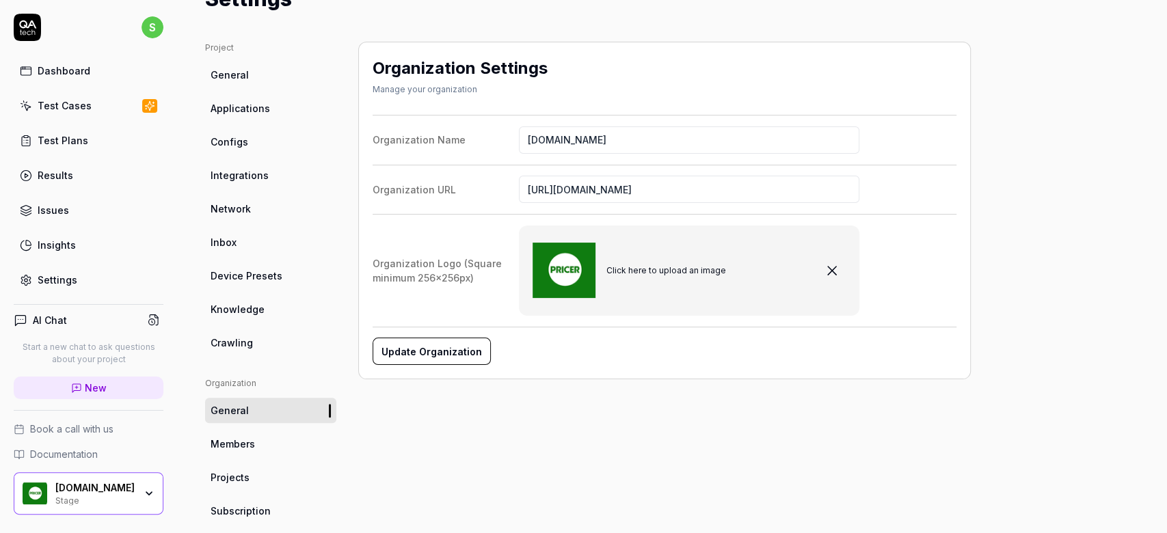
scroll to position [91, 0]
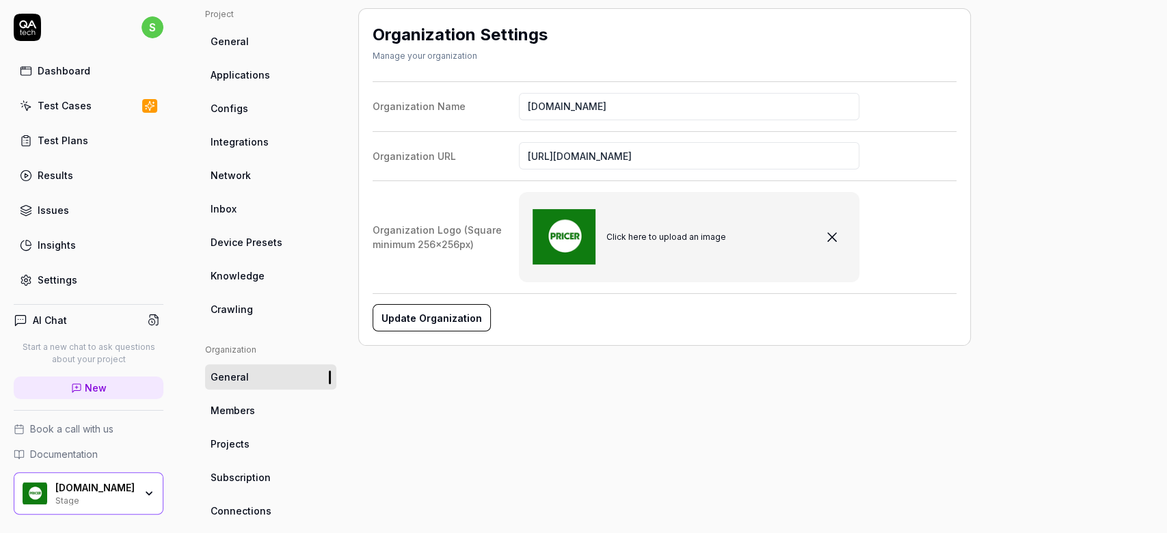
click at [246, 414] on span "Members" at bounding box center [233, 410] width 44 height 14
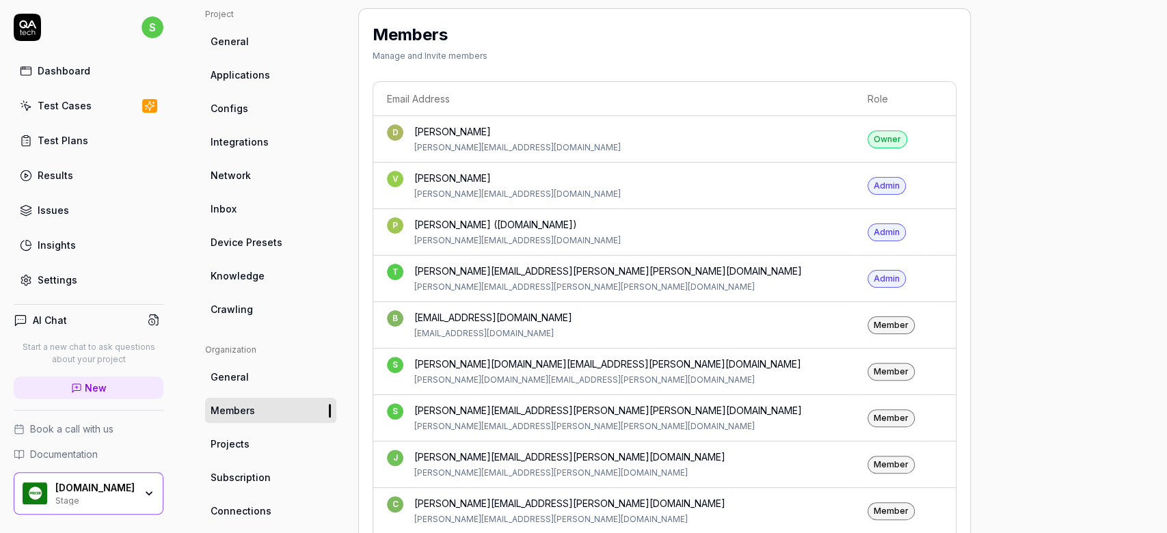
scroll to position [273, 0]
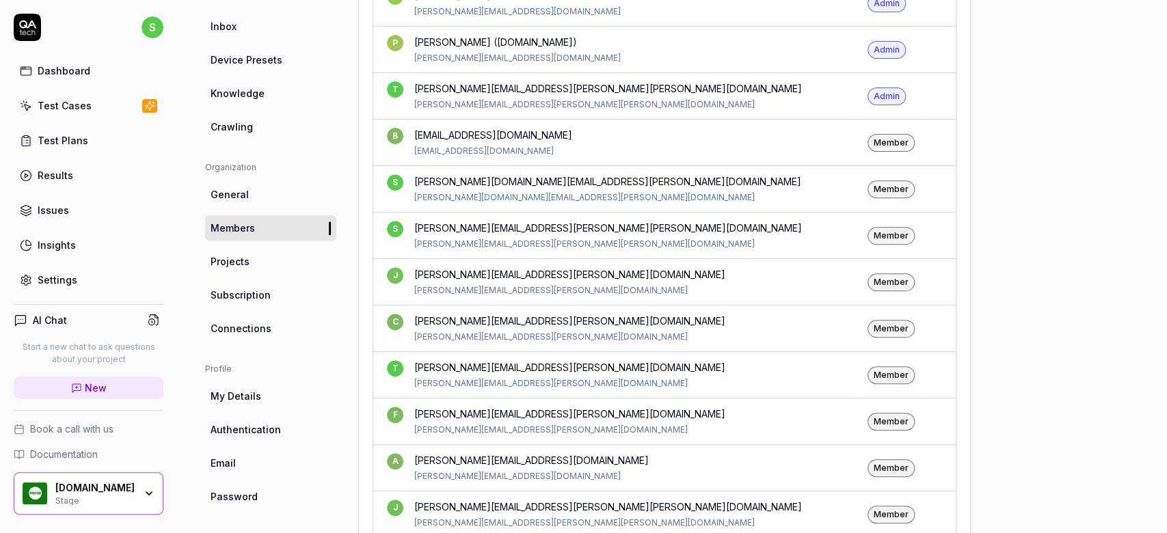
click at [241, 265] on span "Projects" at bounding box center [230, 261] width 39 height 14
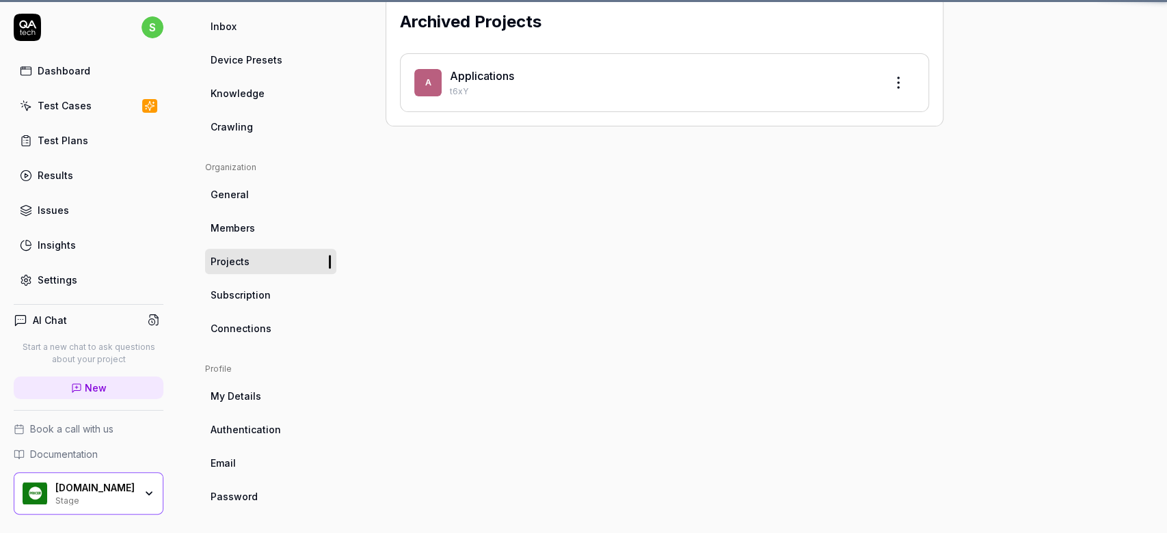
scroll to position [99, 0]
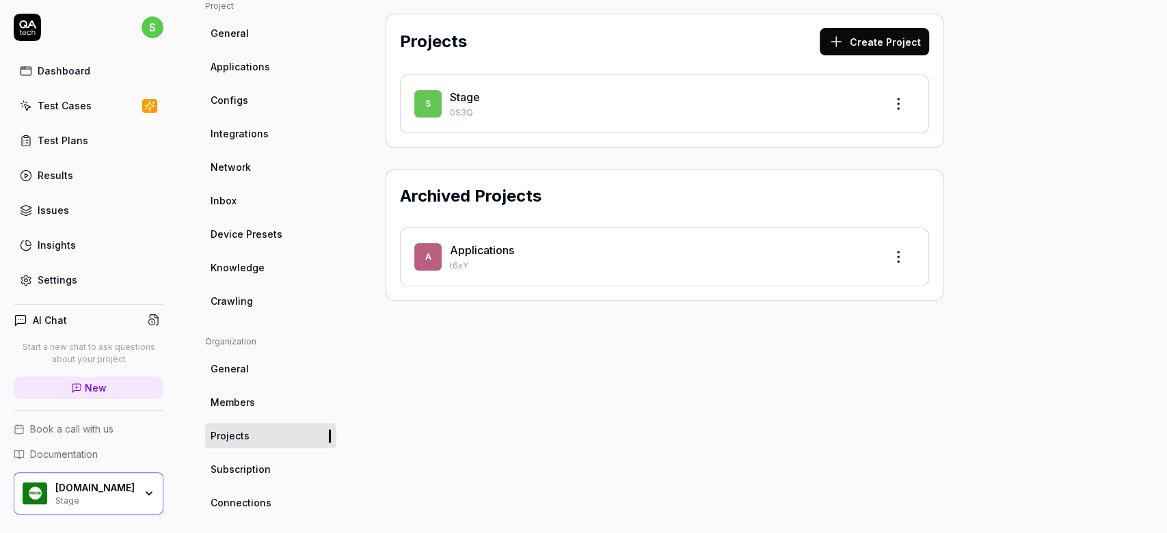
click at [792, 96] on div "Stage" at bounding box center [662, 97] width 424 height 16
click at [896, 107] on html "s Dashboard Test Cases Test Plans Results Issues Insights Settings AI Chat Star…" at bounding box center [583, 266] width 1167 height 533
click at [428, 101] on html "s Dashboard Test Cases Test Plans Results Issues Insights Settings AI Chat Star…" at bounding box center [583, 266] width 1167 height 533
click at [428, 101] on span "S" at bounding box center [427, 103] width 27 height 27
click at [894, 92] on html "s Dashboard Test Cases Test Plans Results Issues Insights Settings AI Chat Star…" at bounding box center [583, 266] width 1167 height 533
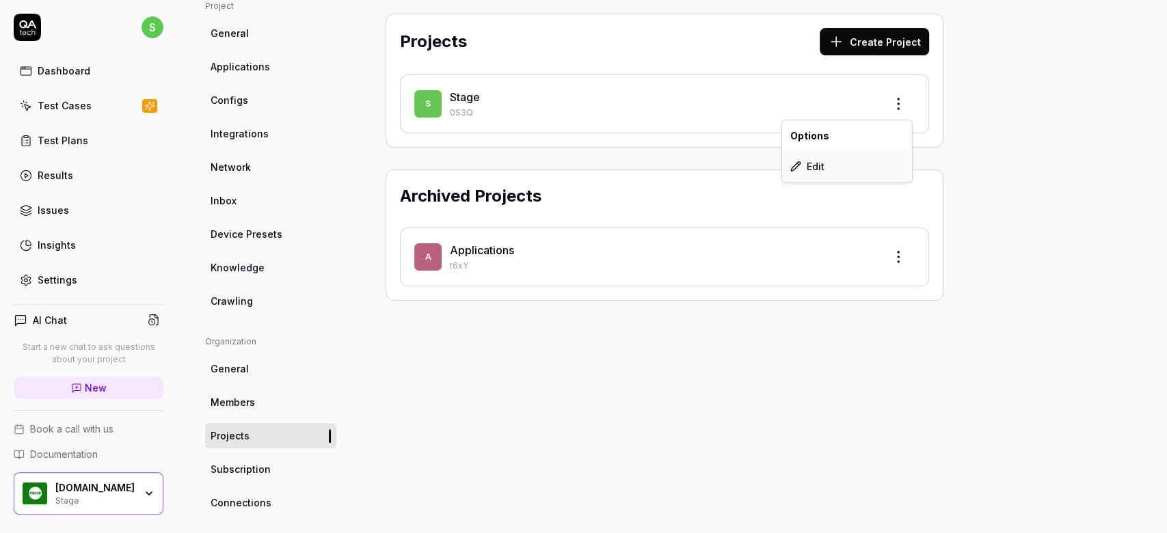
click at [810, 166] on div "Edit" at bounding box center [847, 166] width 130 height 30
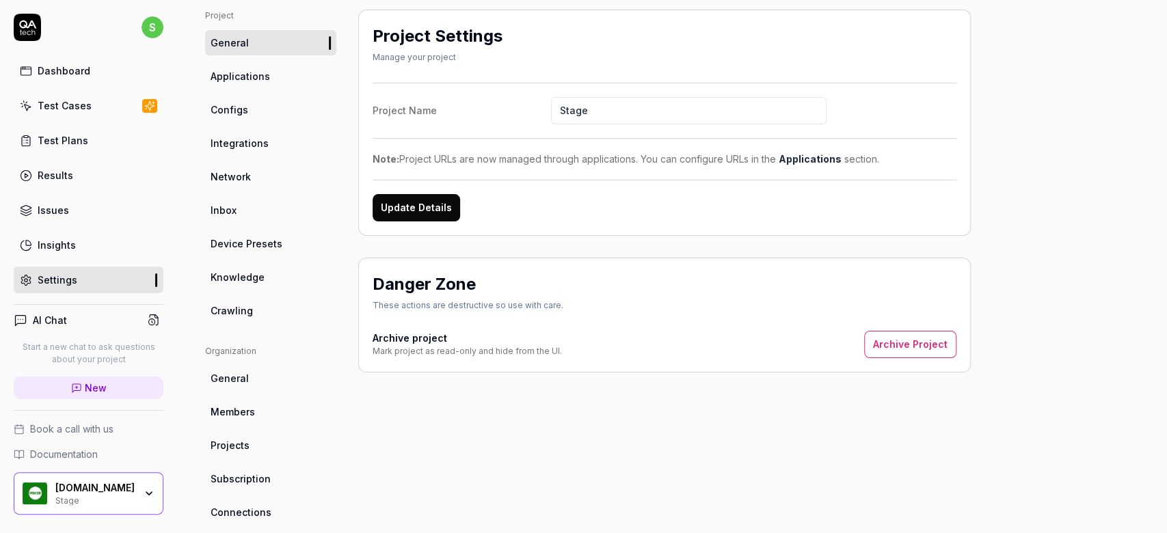
scroll to position [182, 0]
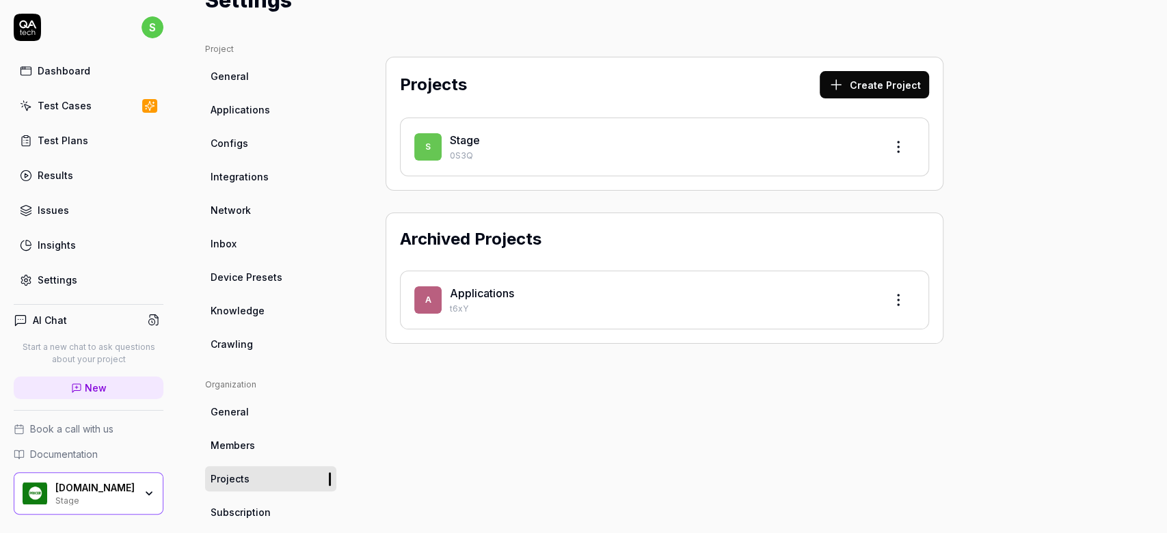
scroll to position [91, 0]
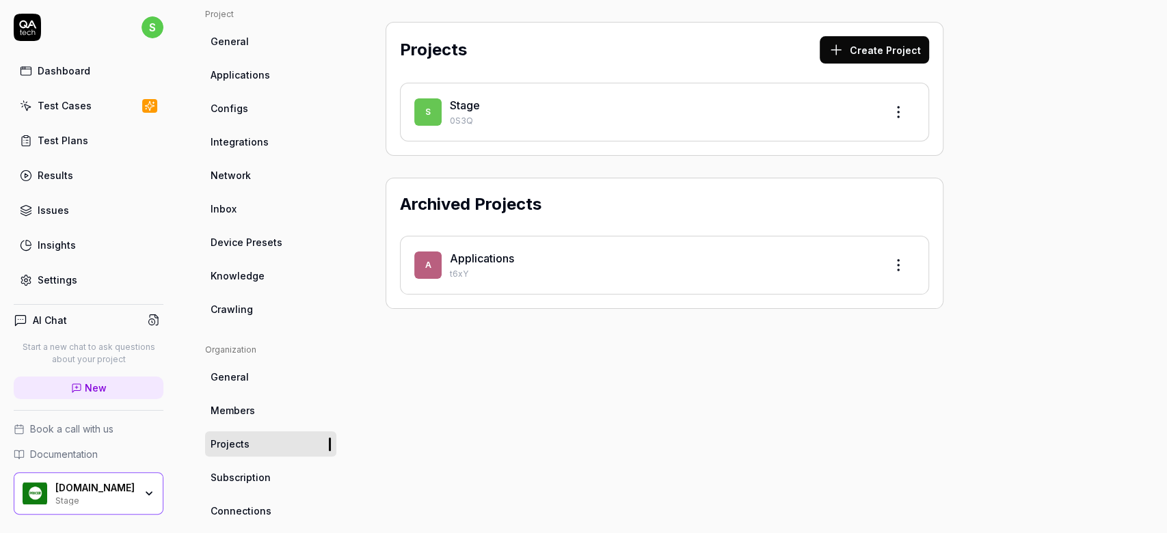
click at [269, 275] on link "Knowledge" at bounding box center [270, 275] width 131 height 25
type textarea "*"
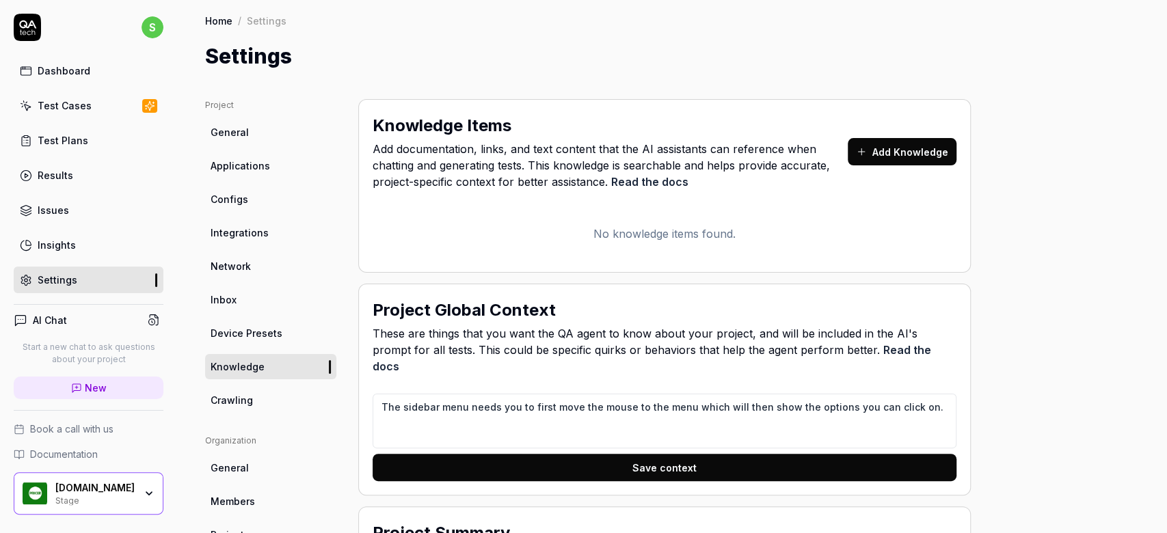
click at [92, 383] on span "New" at bounding box center [96, 388] width 22 height 14
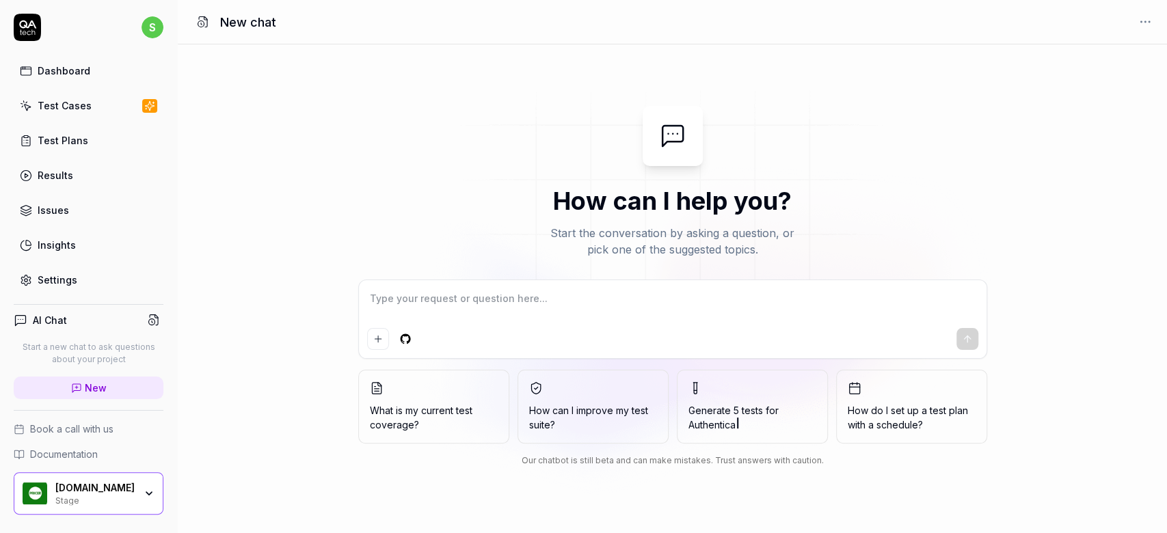
type textarea "*"
type textarea "f"
type textarea "*"
type textarea "fo"
type textarea "*"
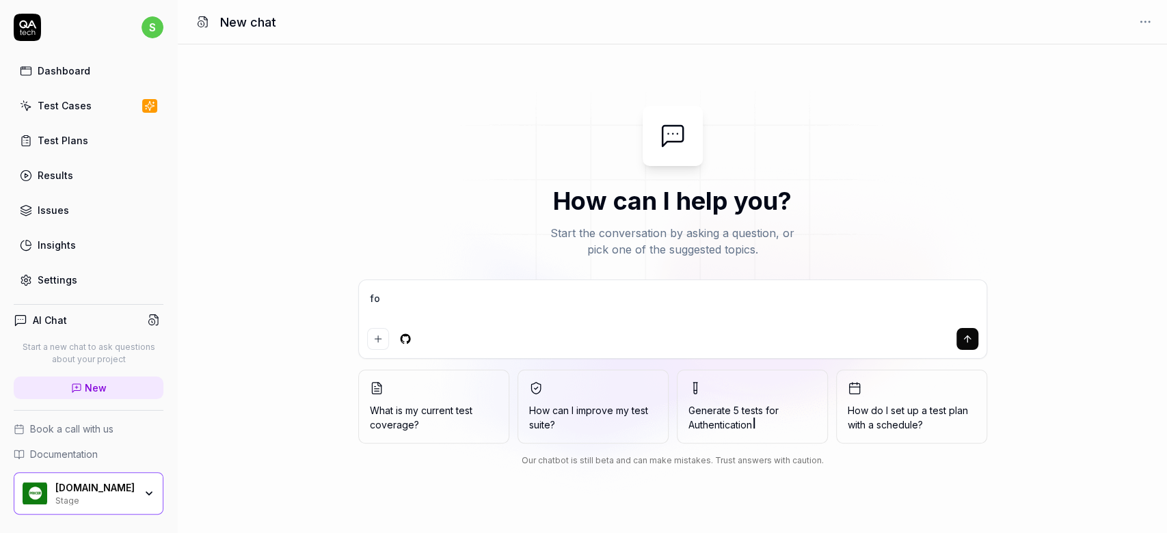
type textarea "for"
type textarea "*"
type textarea "for"
type textarea "*"
type textarea "for a"
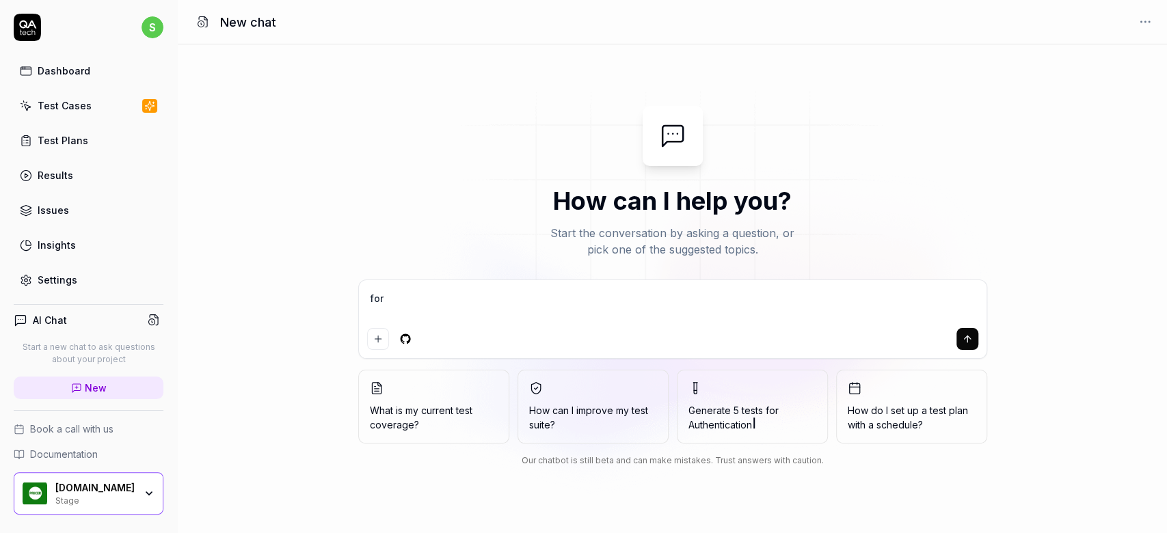
type textarea "*"
type textarea "for a"
type textarea "*"
type textarea "for a n"
type textarea "*"
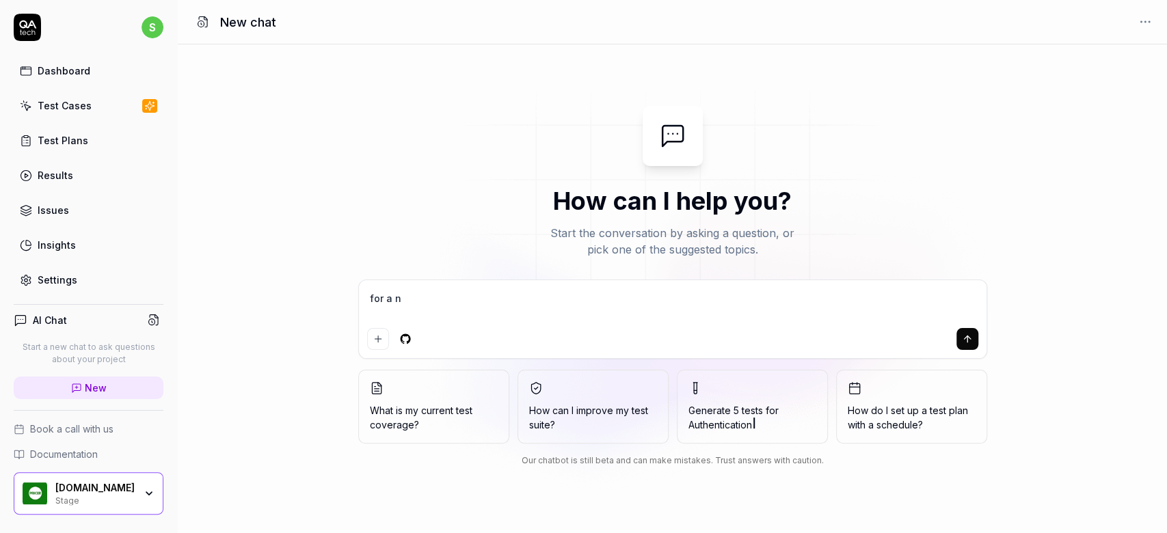
type textarea "for a ne"
type textarea "*"
type textarea "for a new"
type textarea "*"
type textarea "for a new"
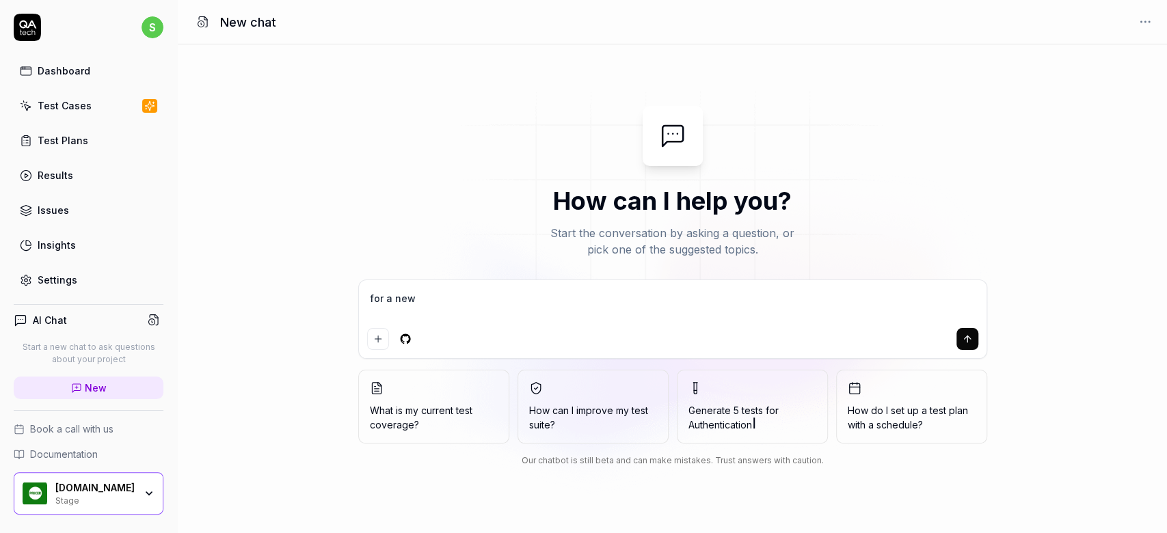
type textarea "*"
type textarea "for a new t"
type textarea "*"
type textarea "for a new te"
type textarea "*"
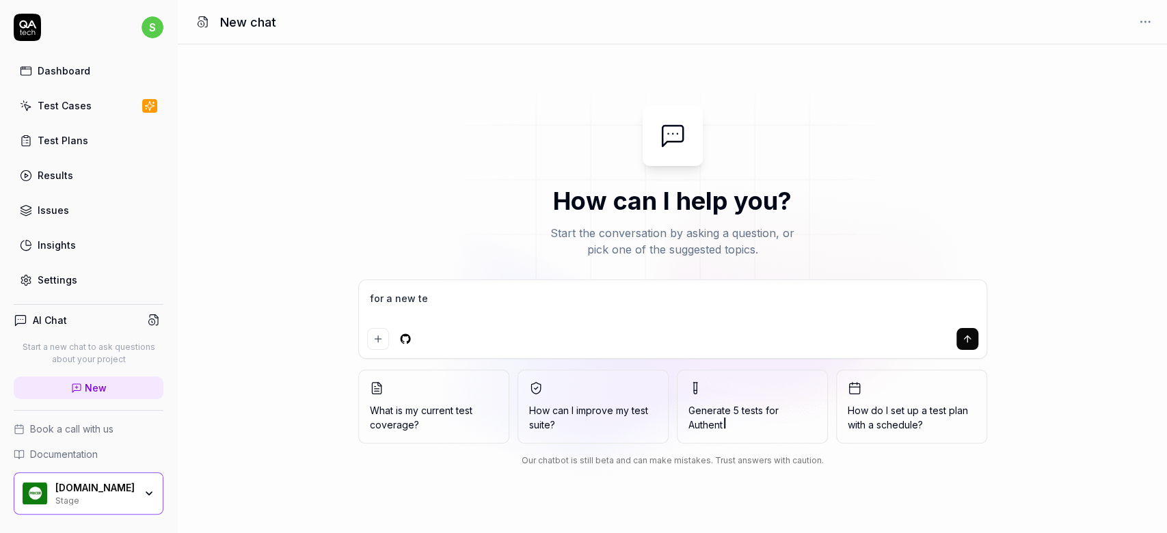
type textarea "for a new tes"
type textarea "*"
type textarea "for a new test"
type textarea "*"
type textarea "for a new test"
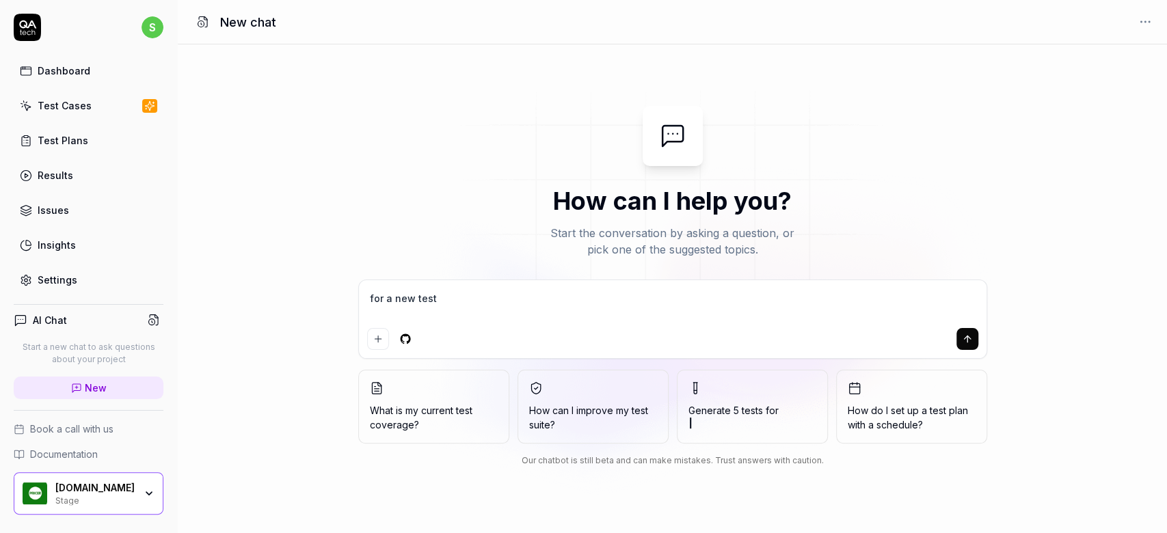
type textarea "*"
type textarea "for a new test c"
type textarea "*"
type textarea "for a new test ca"
type textarea "*"
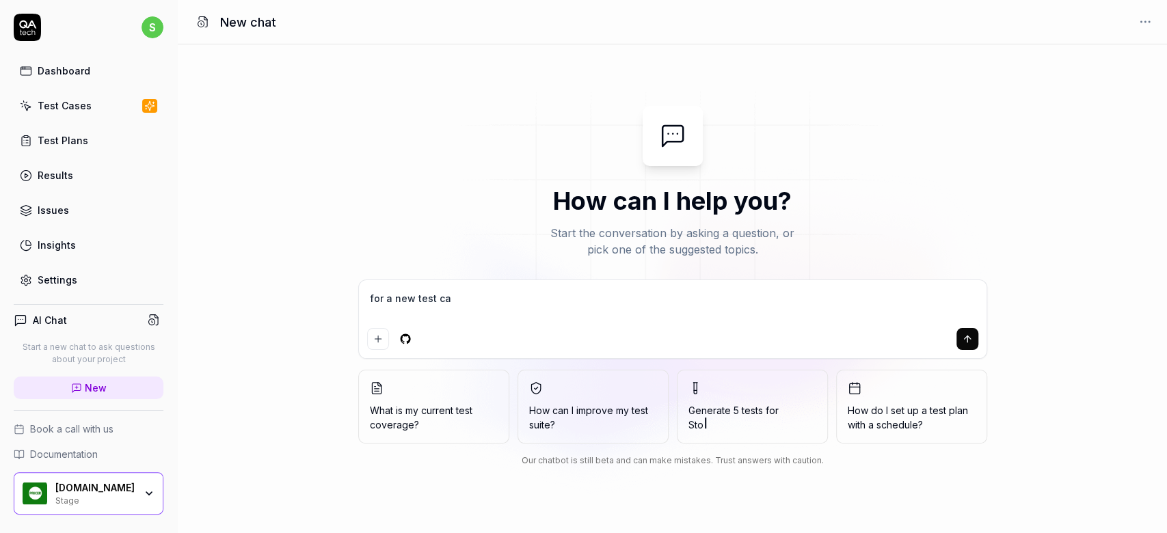
type textarea "for a new test cas"
type textarea "*"
type textarea "for a new test case"
type textarea "*"
type textarea "for a new test case,"
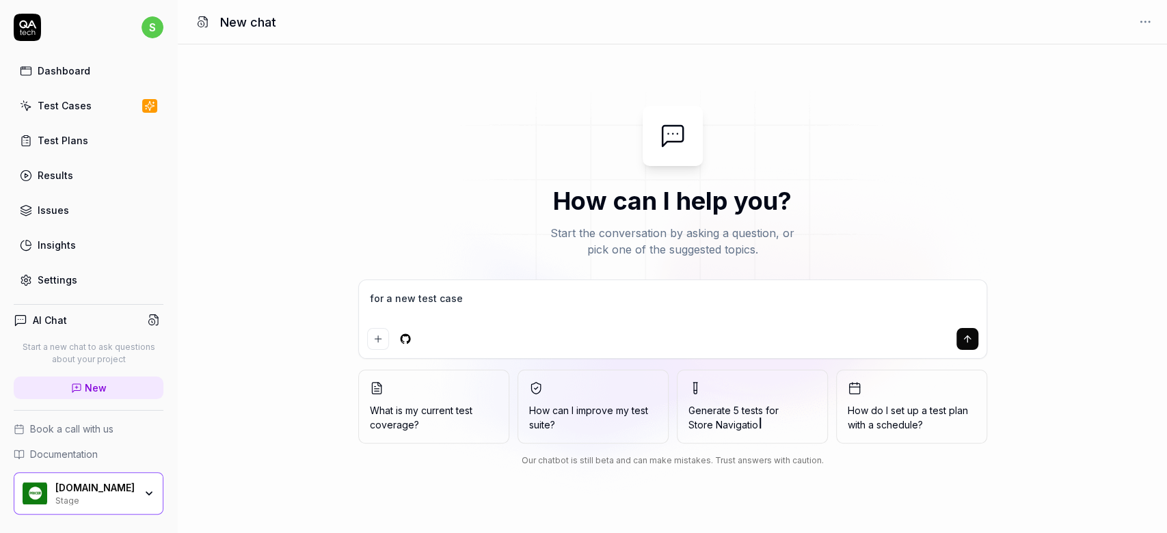
type textarea "*"
type textarea "for a new test case,"
type textarea "*"
type textarea "for a new test case, i"
type textarea "*"
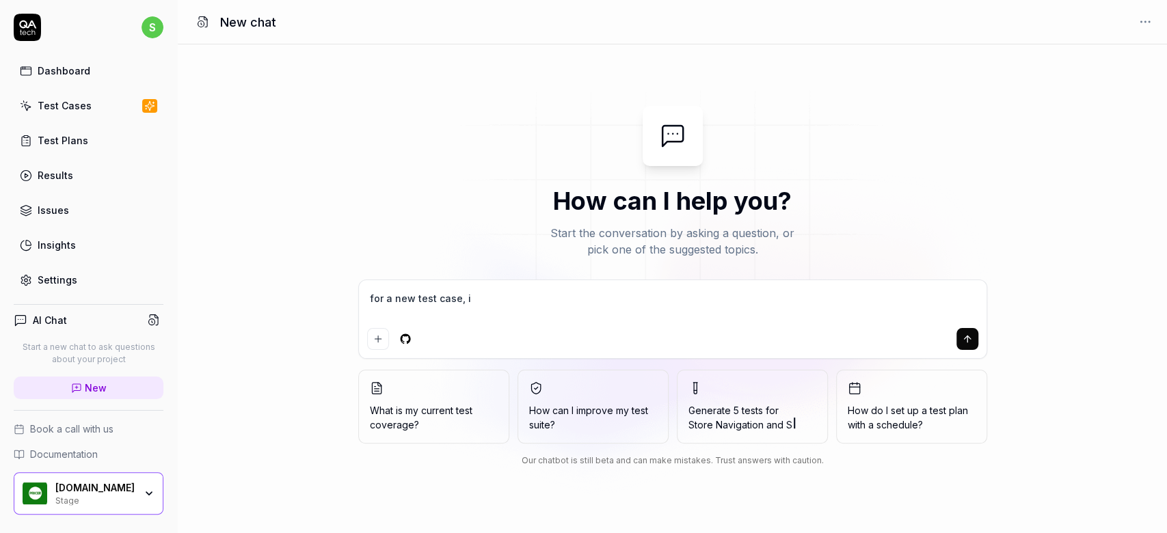
type textarea "for a new test case, i"
type textarea "*"
type textarea "for a new test case, i w"
type textarea "*"
type textarea "for a new test case, i wo"
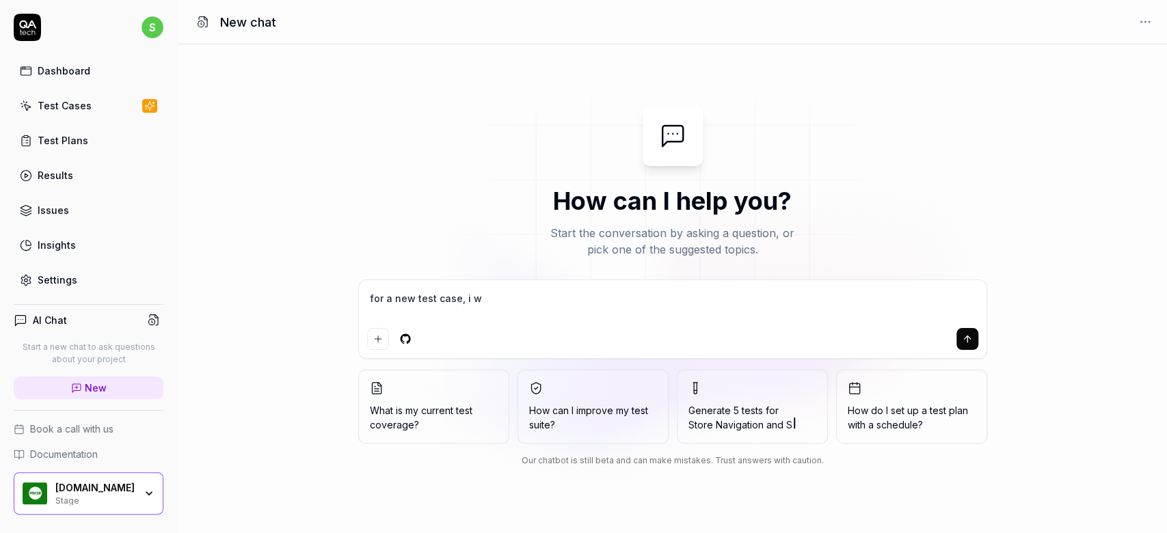
type textarea "*"
type textarea "for a new test case, i wou"
type textarea "*"
type textarea "for a new test case, i woul"
type textarea "*"
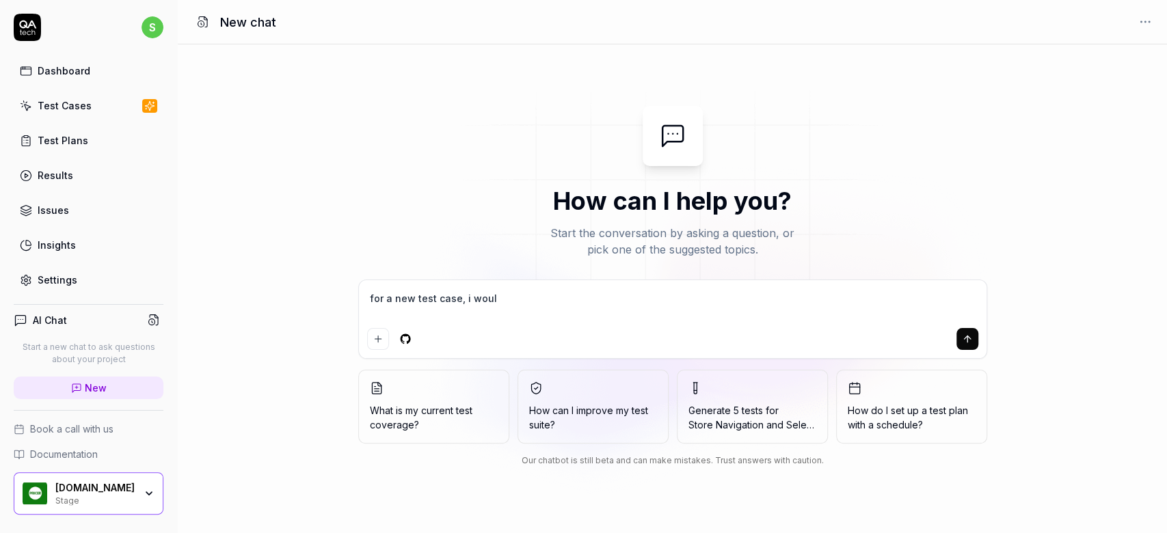
type textarea "for a new test case, i would"
type textarea "*"
type textarea "for a new test case, i would"
type textarea "*"
type textarea "for a new test case, i would l"
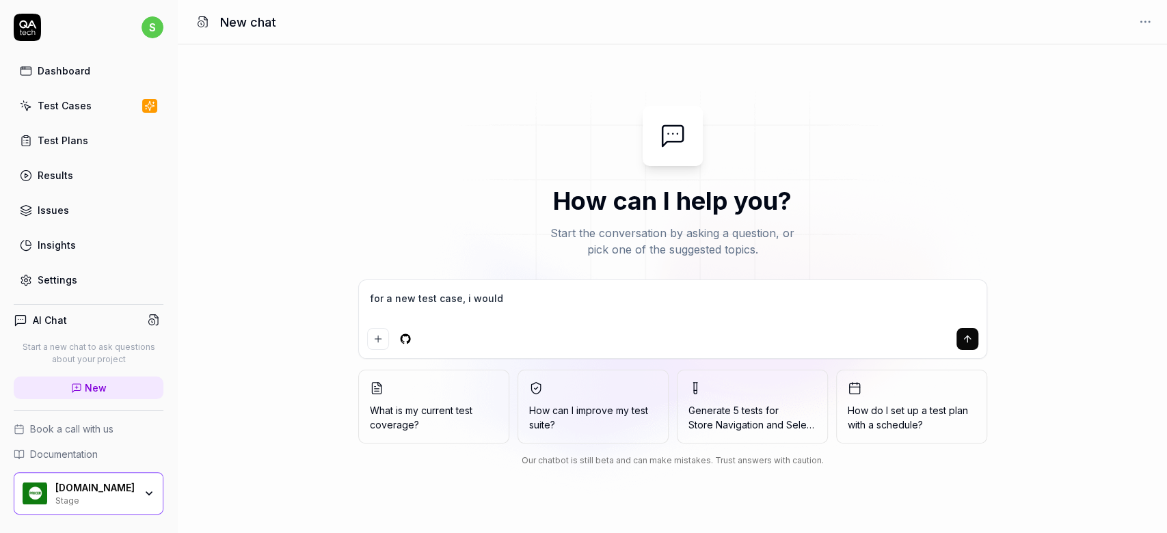
type textarea "*"
type textarea "for a new test case, i would li"
type textarea "*"
type textarea "for a new test case, i would lik"
type textarea "*"
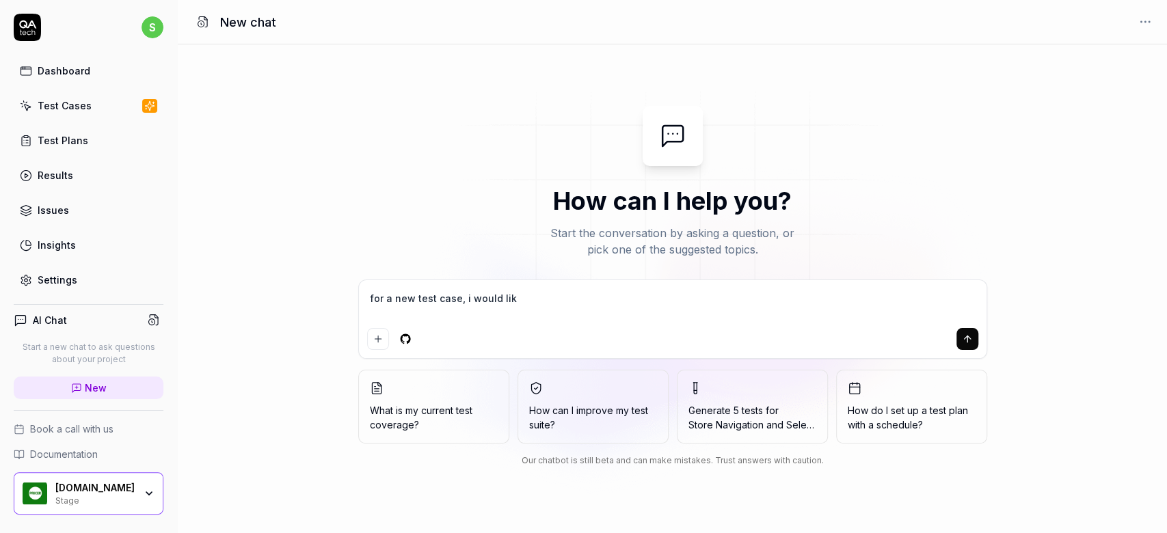
type textarea "for a new test case, i would like"
type textarea "*"
type textarea "for a new test case, i would like"
type textarea "*"
type textarea "for a new test case, i would like t"
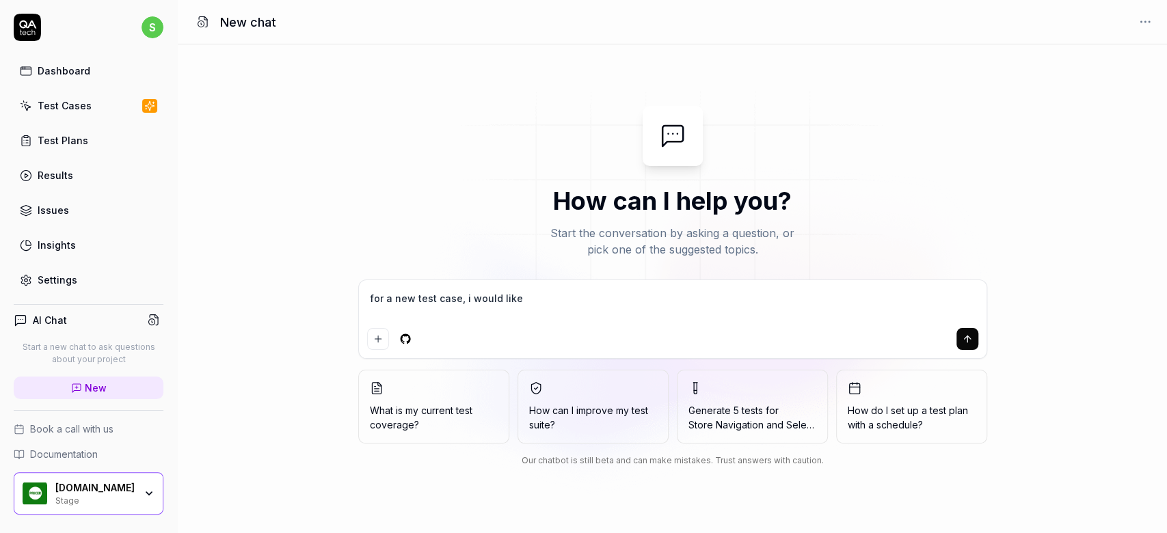
type textarea "*"
type textarea "for a new test case, i would like to"
type textarea "*"
type textarea "for a new test case, i would like to"
type textarea "*"
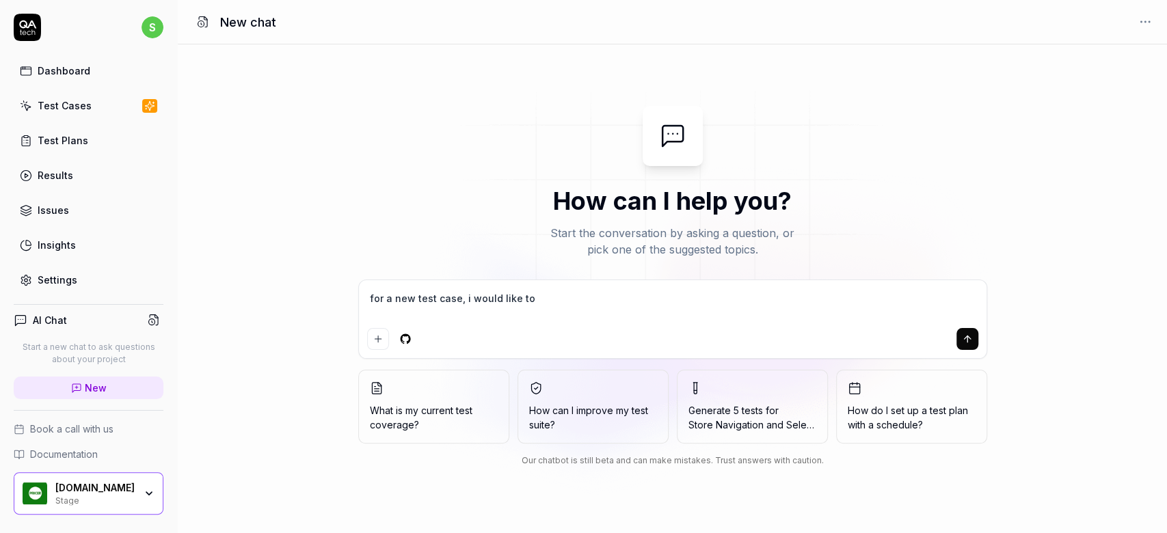
type textarea "for a new test case, i would like to c"
type textarea "*"
type textarea "for a new test case, i would like to ch"
type textarea "*"
type textarea "for a new test case, i would like to cha"
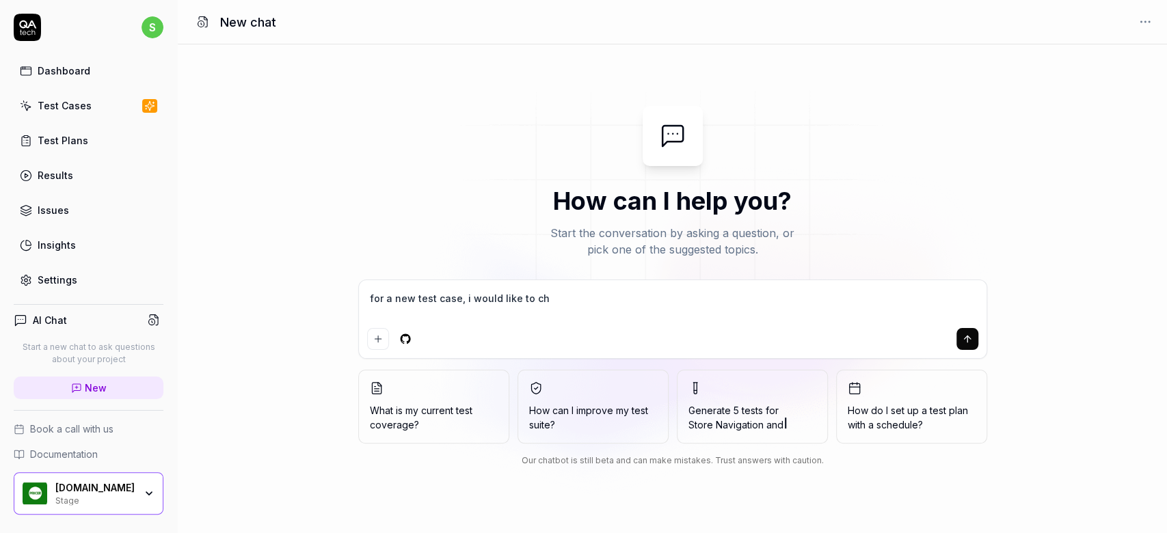
type textarea "*"
type textarea "for a new test case, i would like to chag"
type textarea "*"
type textarea "for a new test case, i would like to cha"
type textarea "*"
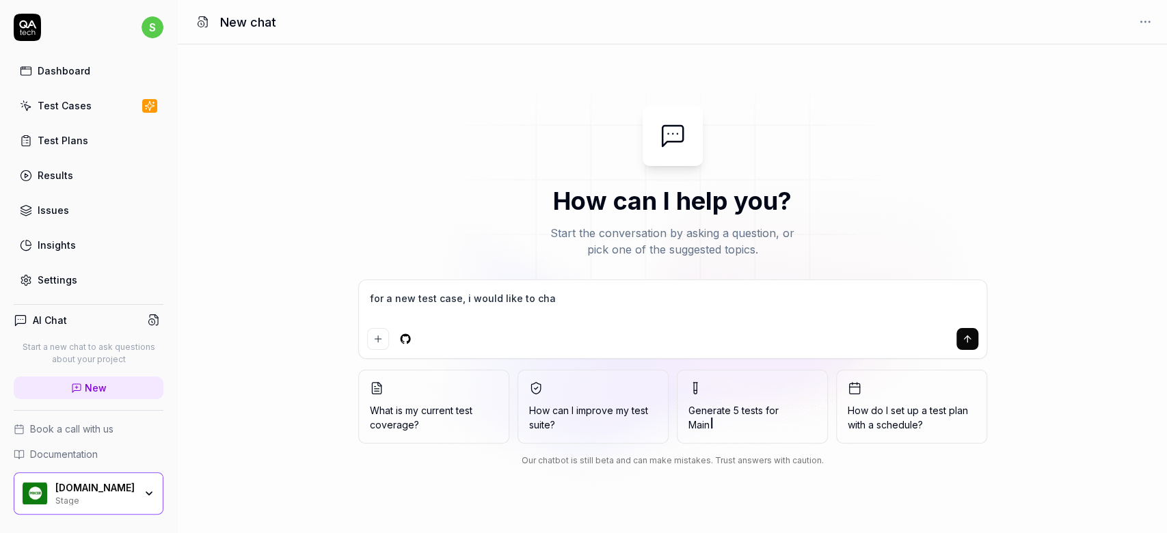
type textarea "for a new test case, i would like to [PERSON_NAME]"
type textarea "*"
type textarea "for a new test case, i would like to [PERSON_NAME]"
type textarea "*"
type textarea "for a new test case, i would like to change"
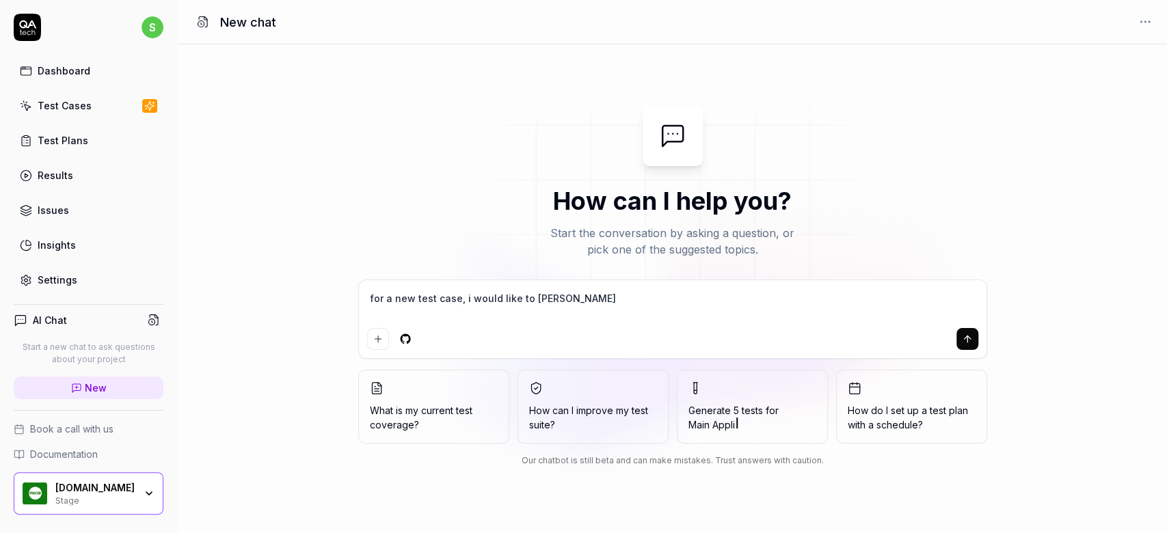
type textarea "*"
type textarea "for a new test case, i would like to change"
type textarea "*"
type textarea "for a new test case, i would like to change t"
type textarea "*"
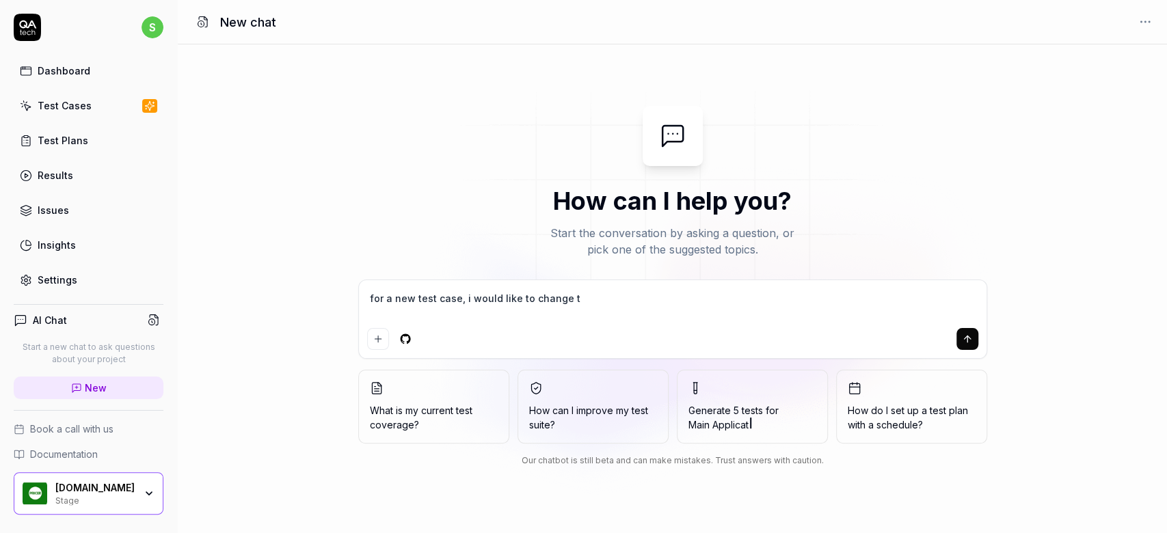
type textarea "for a new test case, i would like to change th"
type textarea "*"
type textarea "for a new test case, i would like to change the"
type textarea "*"
type textarea "for a new test case, i would like to change th"
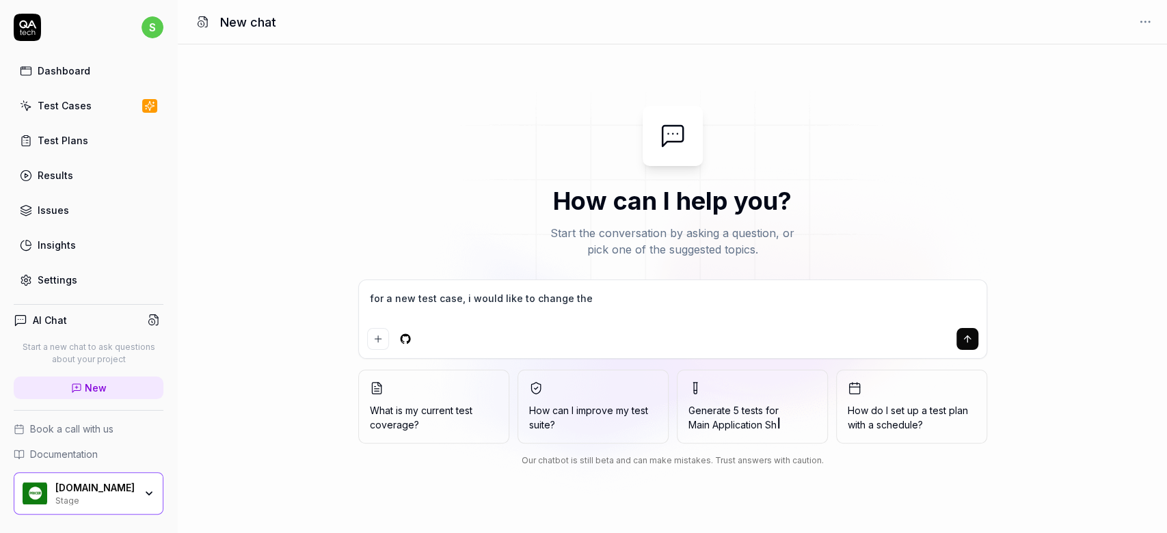
type textarea "*"
type textarea "for a new test case, i would like to change t"
type textarea "*"
type textarea "for a new test case, i would like to change"
type textarea "*"
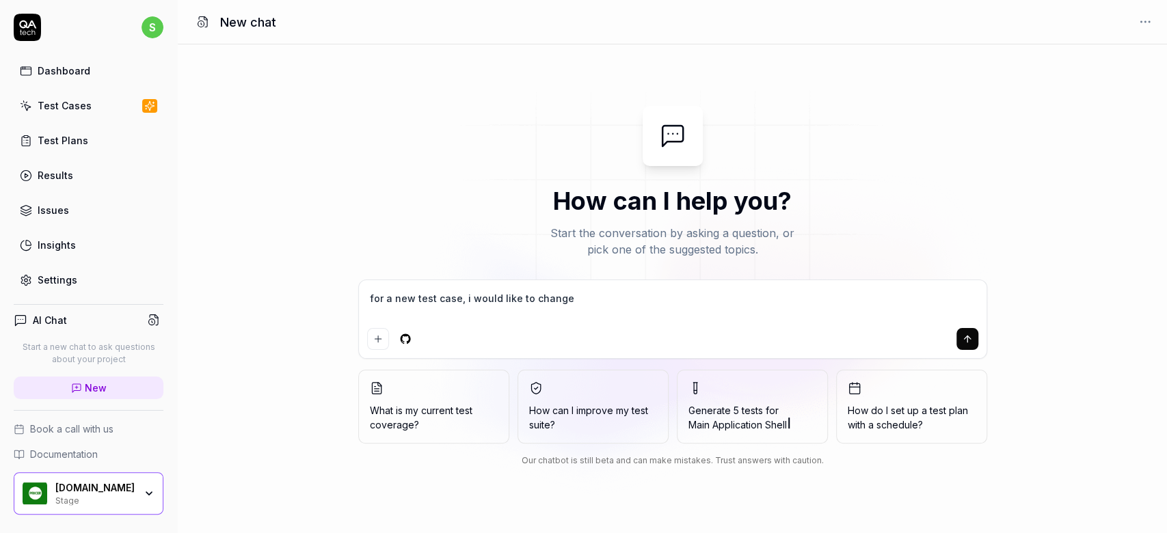
type textarea "for a new test case, i would like to change"
type textarea "*"
type textarea "for a new test case, i would like to [PERSON_NAME]"
type textarea "*"
type textarea "for a new test case, i would like to [PERSON_NAME]"
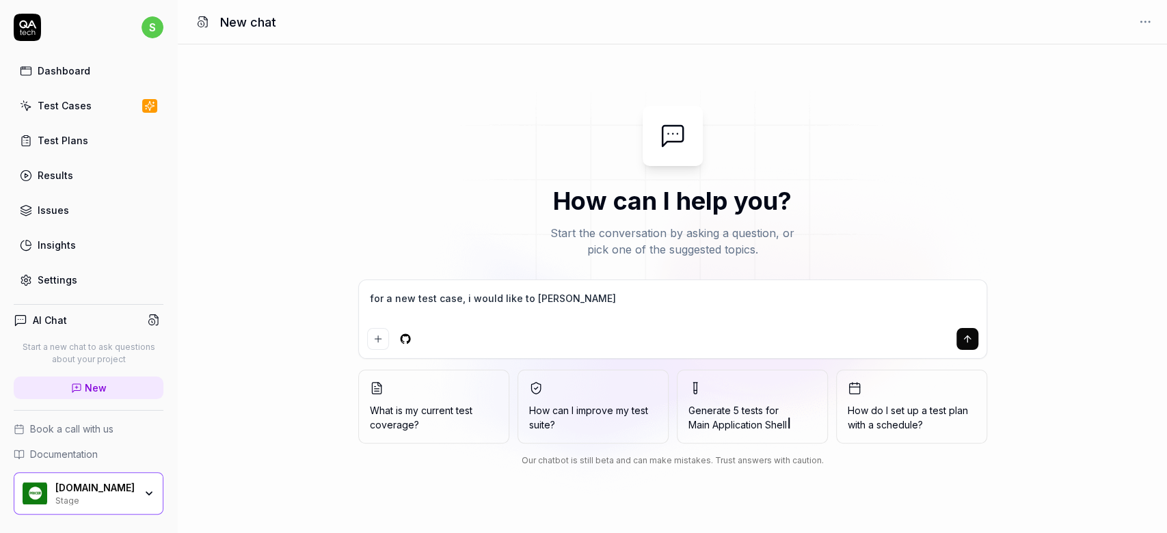
type textarea "*"
type textarea "for a new test case, i would like to cha"
type textarea "*"
type textarea "for a new test case, i would like to ch"
type textarea "*"
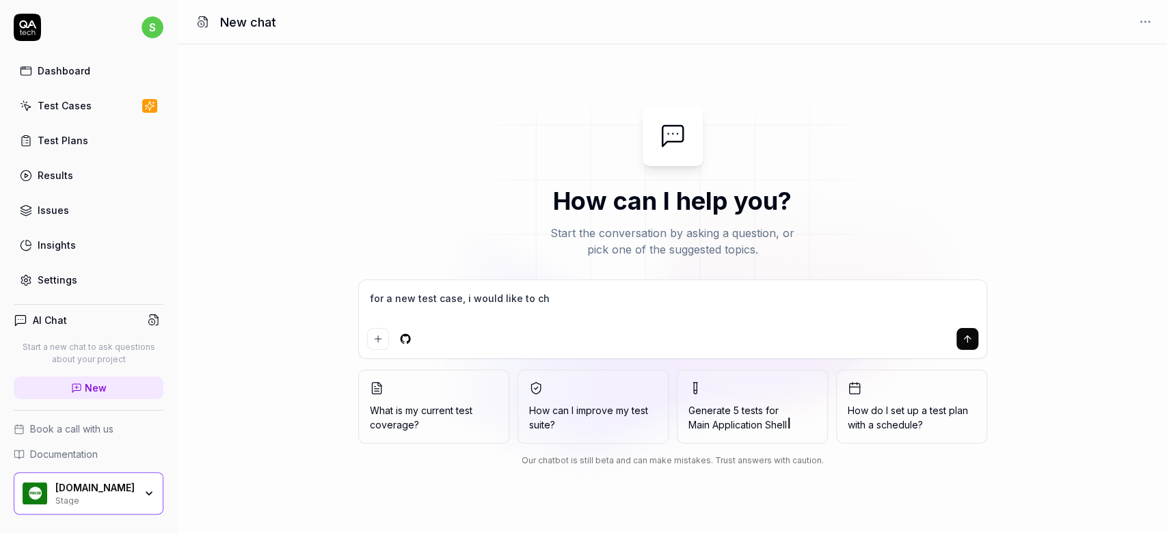
type textarea "for a new test case, i would like to c"
type textarea "*"
type textarea "for a new test case, i would like to"
type textarea "*"
type textarea "for a new test case, i would like to"
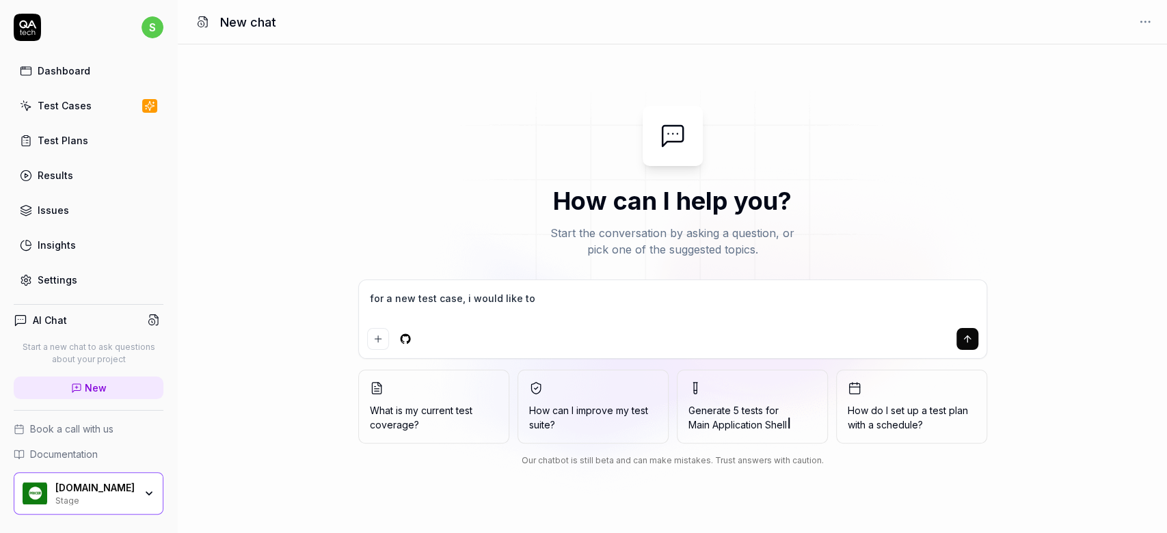
type textarea "*"
type textarea "for a new test case, i would like to"
type textarea "*"
type textarea "for a new test case, i would like to i"
type textarea "*"
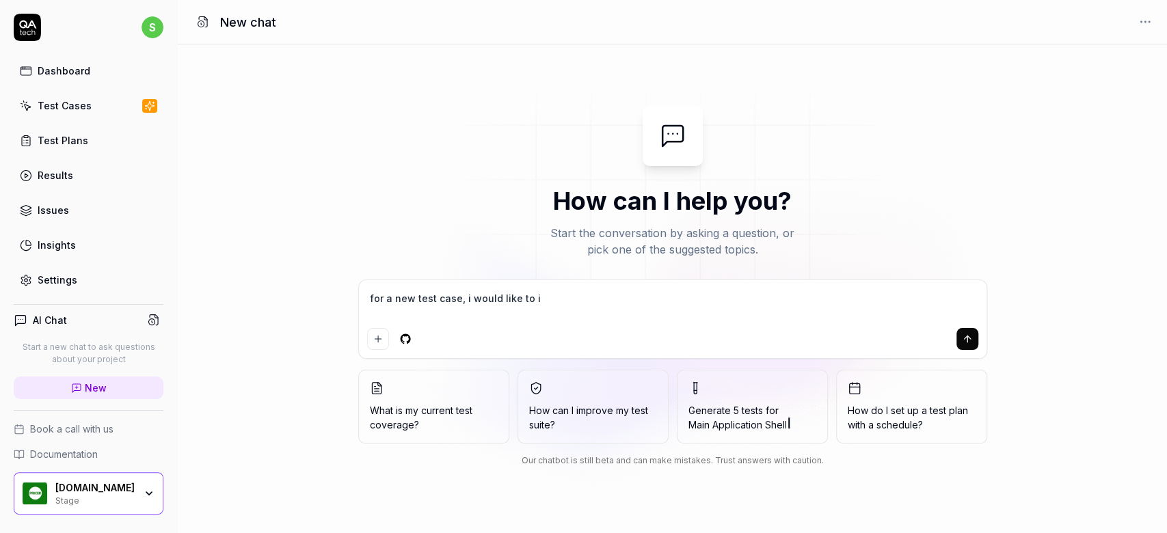
type textarea "for a new test case, i would like to in"
type textarea "*"
type textarea "for a new test case, i would like to inp"
type textarea "*"
type textarea "for a new test case, i would like to inpu"
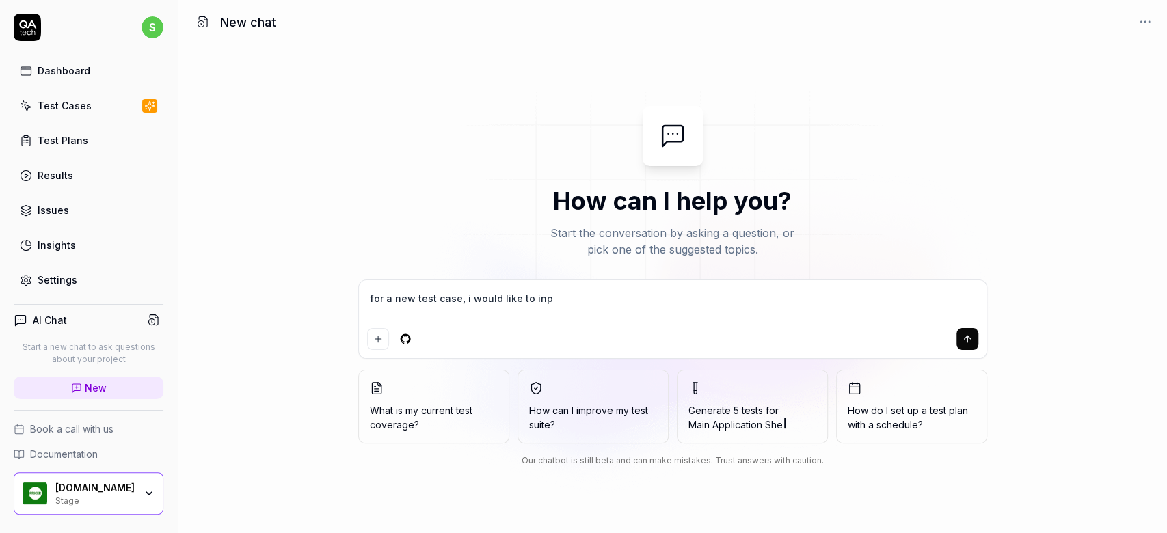
type textarea "*"
type textarea "for a new test case, i would like to input"
type textarea "*"
type textarea "for a new test case, i would like to input"
type textarea "*"
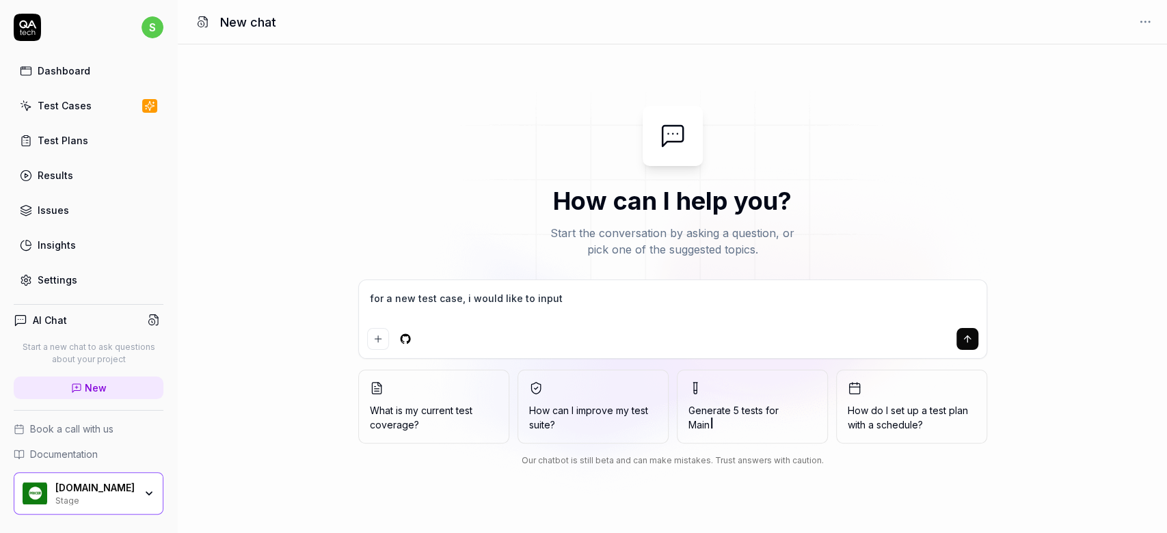
type textarea "for a new test case, i would like to input m"
type textarea "*"
type textarea "for a new test case, i would like to input my"
type textarea "*"
type textarea "for a new test case, i would like to input m"
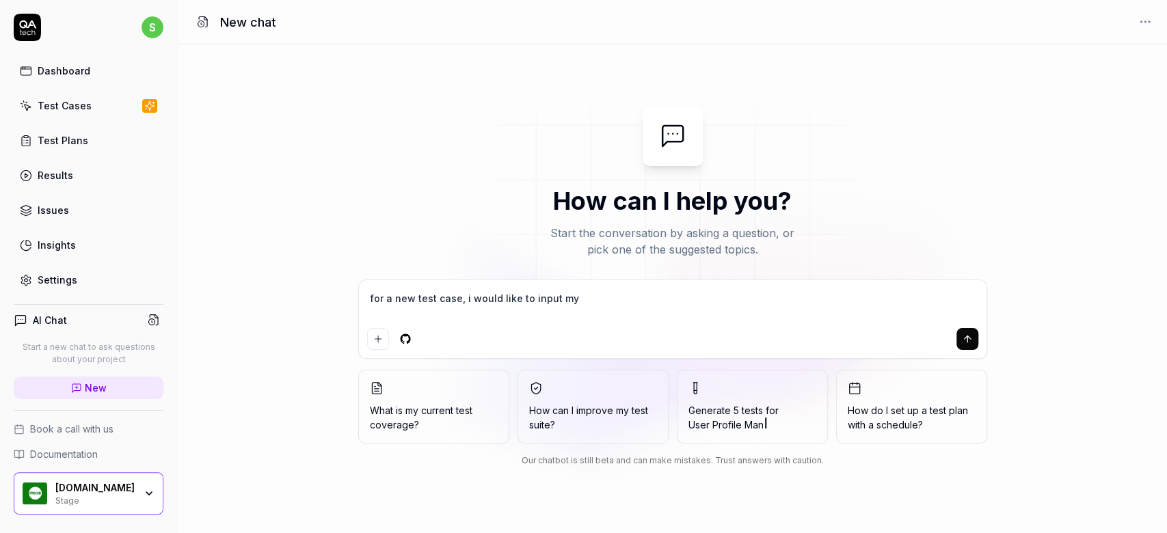
type textarea "*"
type textarea "for a new test case, i would like to input"
type textarea "*"
type textarea "for a new test case, i would like to input n"
type textarea "*"
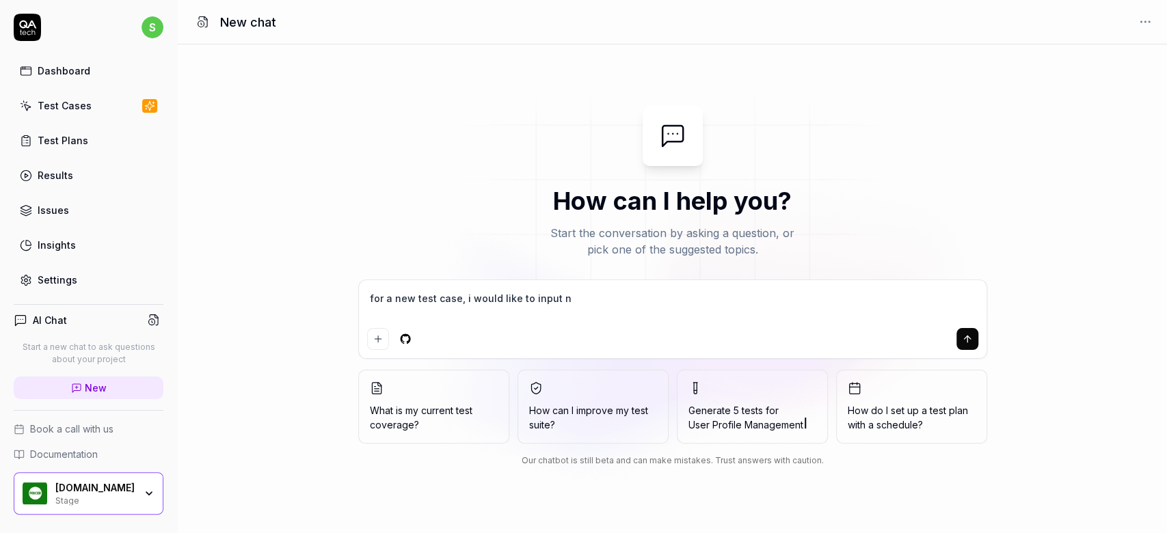
type textarea "for a new test case, i would like to input ne"
type textarea "*"
type textarea "for a new test case, i would like to input new"
type textarea "*"
type textarea "for a new test case, i would like to input new"
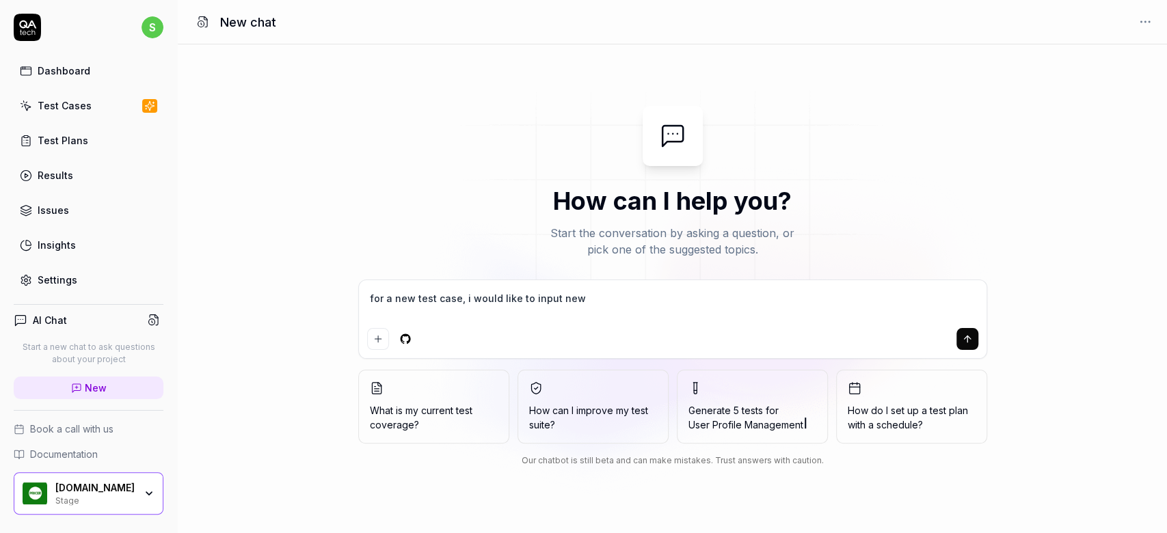
type textarea "*"
type textarea "for a new test case, i would like to input new d"
type textarea "*"
type textarea "for a new test case, i would like to input new de"
type textarea "*"
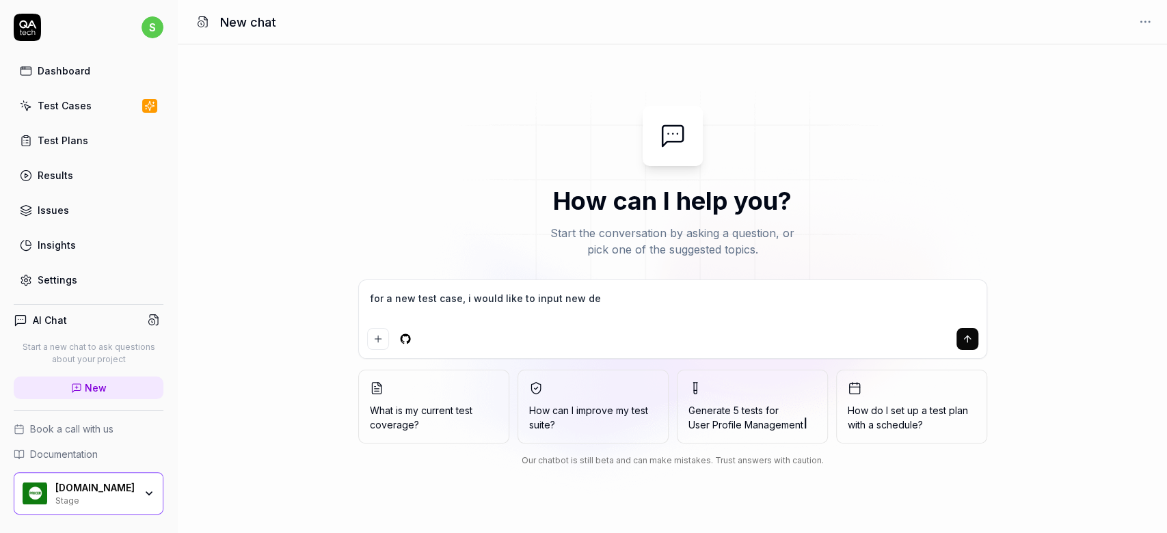
type textarea "for a new test case, i would like to input new dev"
type textarea "*"
type textarea "for a new test case, i would like to input new dev"
type textarea "*"
type textarea "for a new test case, i would like to input new dev"
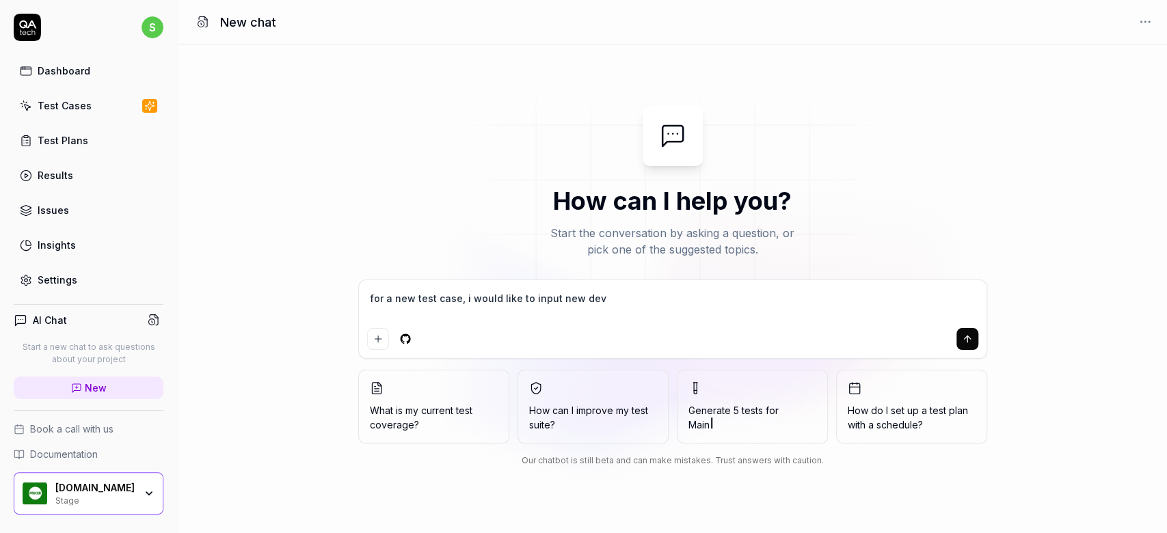
type textarea "*"
paste textarea "[URL][DOMAIN_NAME]"
type textarea "for a new test case, i would like to input new dev [URL][DOMAIN_NAME]"
type textarea "*"
type textarea "for a new test case, i would like to input new dev [URL][DOMAIN_NAME]"
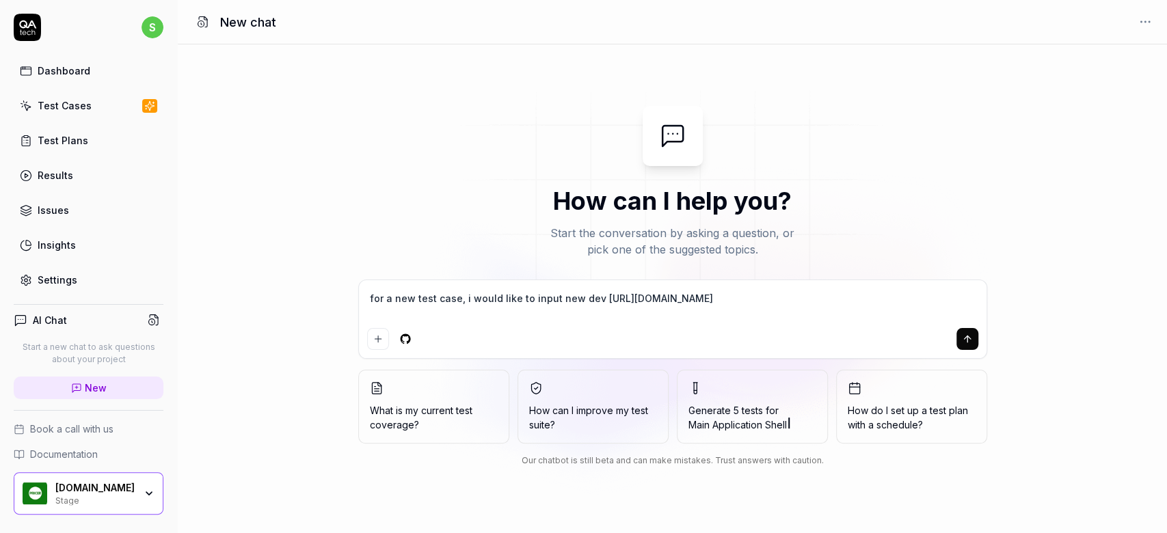
type textarea "*"
type textarea "for a new test case, i would like to input new dev [URL][DOMAIN_NAME] u"
type textarea "*"
type textarea "for a new test case, i would like to input new dev [URL][DOMAIN_NAME] ur"
type textarea "*"
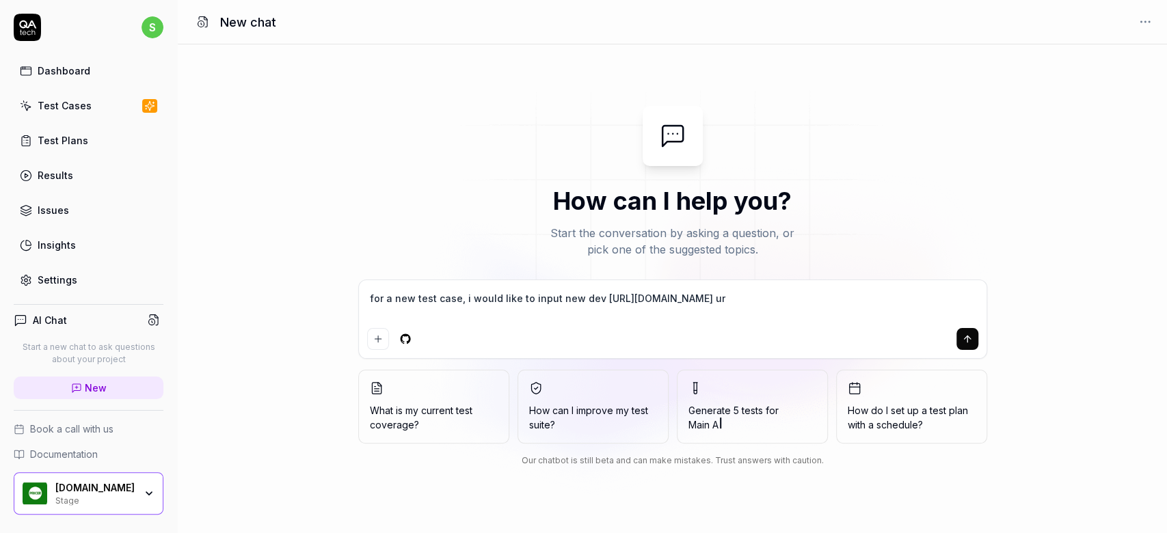
type textarea "for a new test case, i would like to input new dev [URL][DOMAIN_NAME] url"
type textarea "*"
type textarea "for a new test case, i would like to input new dev [URL][DOMAIN_NAME] url"
type textarea "*"
type textarea "for a new test case, i would like to input new dev [URL][DOMAIN_NAME] url"
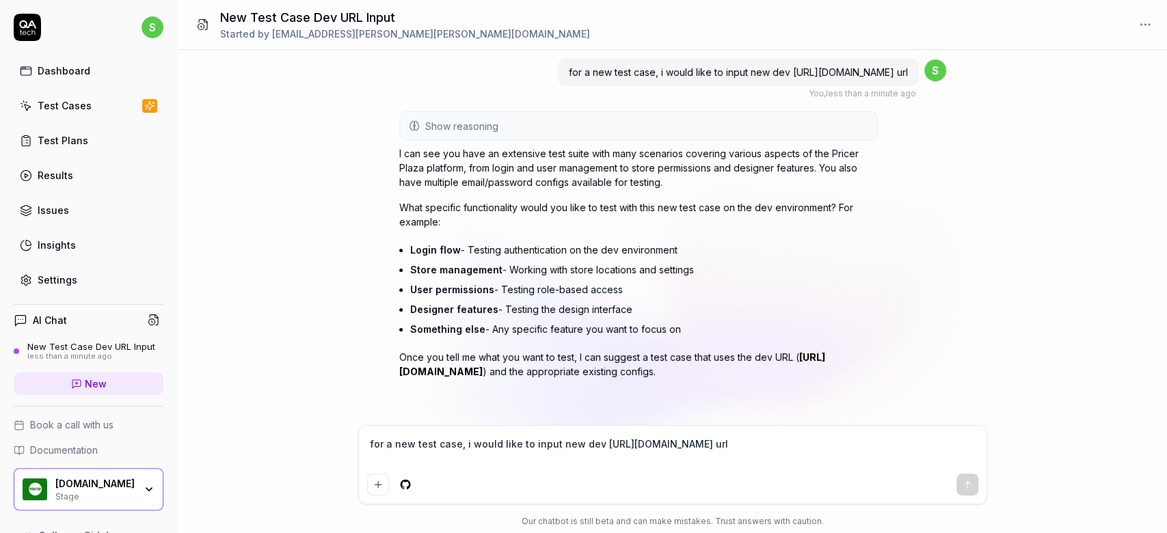
scroll to position [3, 0]
click at [492, 454] on textarea "for a new test case, i would like to input new dev [URL][DOMAIN_NAME] url" at bounding box center [672, 451] width 611 height 34
type textarea "*"
type textarea "t"
type textarea "*"
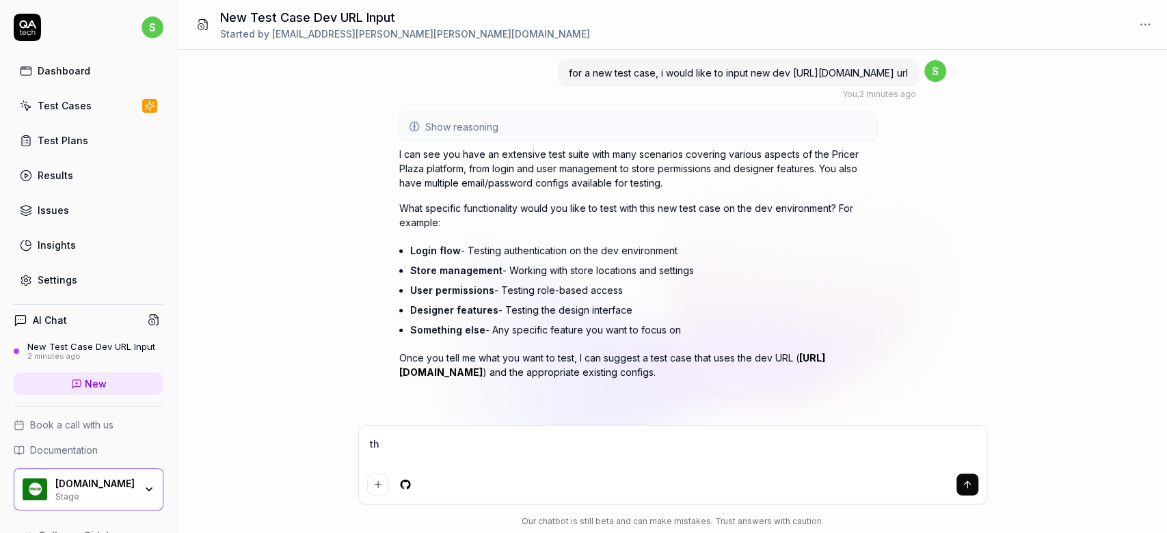
type textarea "thi"
type textarea "*"
type textarea "this"
type textarea "*"
type textarea "this"
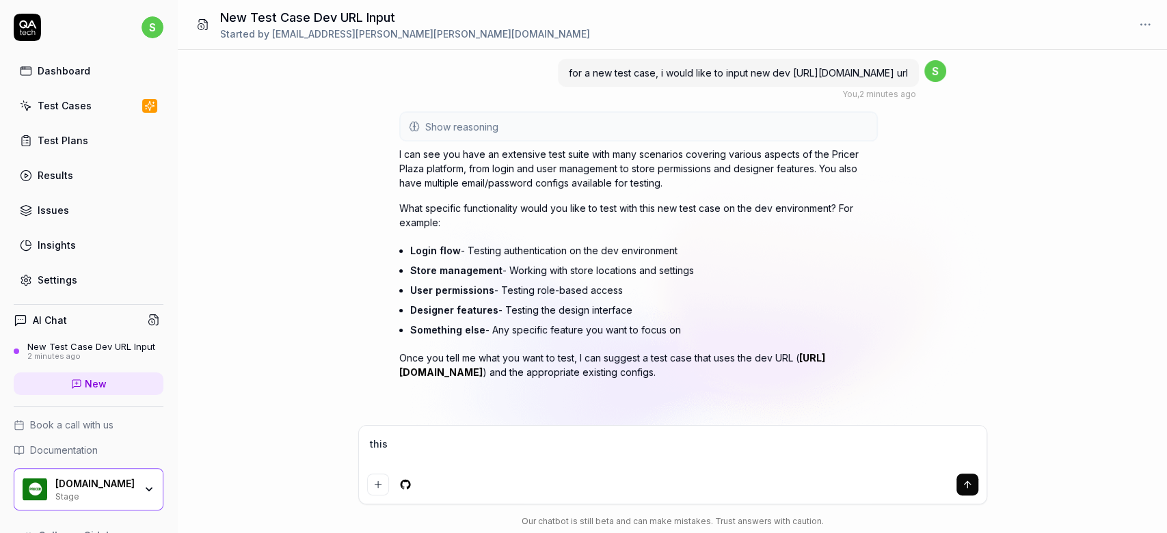
type textarea "*"
type textarea "this t"
type textarea "*"
type textarea "this te"
type textarea "*"
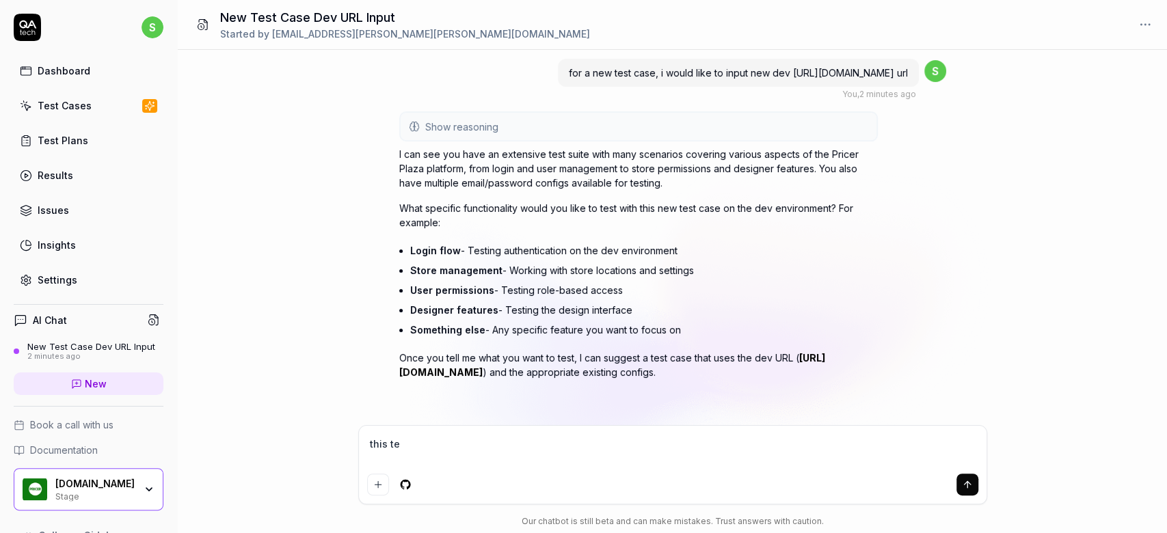
type textarea "this tes"
type textarea "*"
type textarea "this test"
type textarea "*"
type textarea "this test"
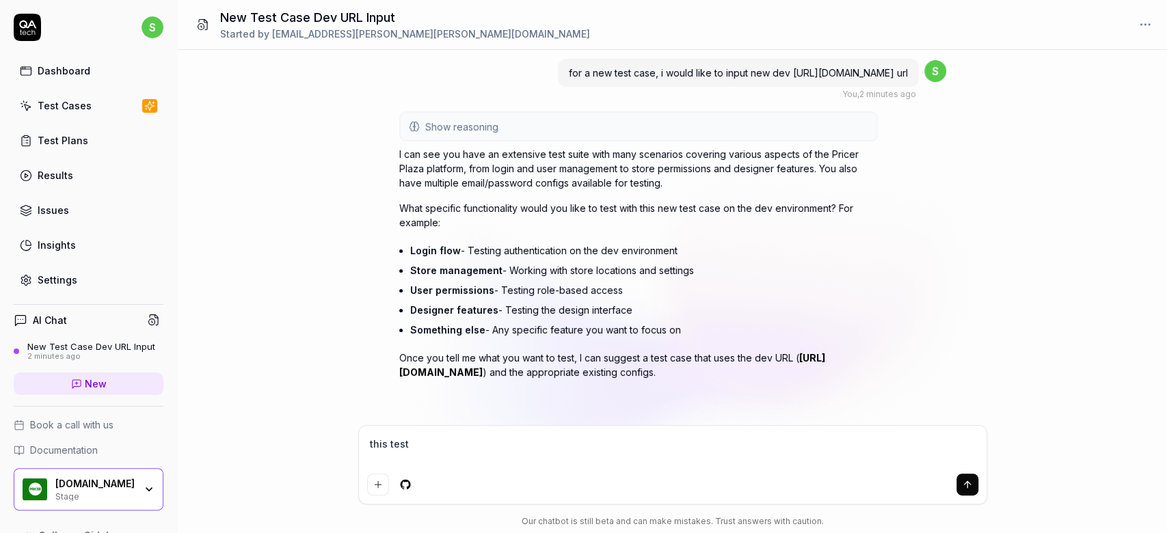
type textarea "*"
type textarea "this test c"
type textarea "*"
type textarea "this test ca"
type textarea "*"
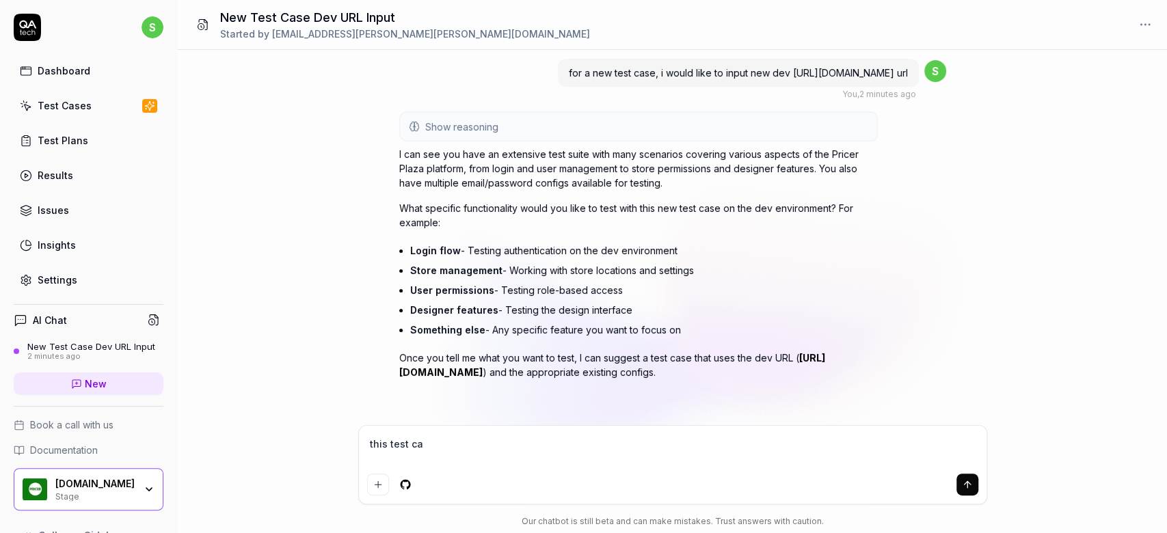
type textarea "this test cas"
type textarea "*"
type textarea "this test case"
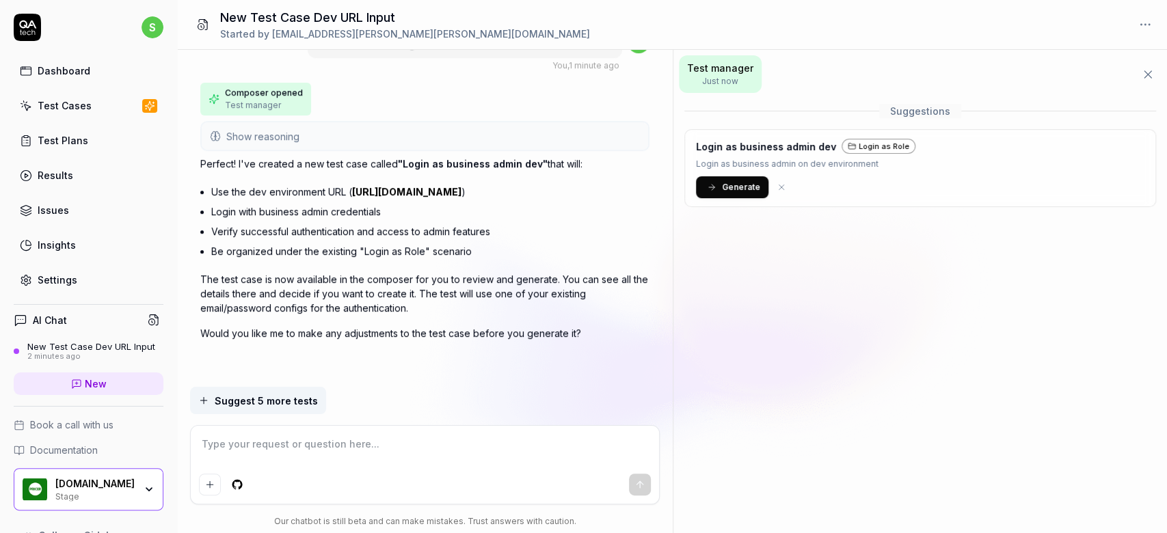
scroll to position [426, 0]
